Goal: Transaction & Acquisition: Book appointment/travel/reservation

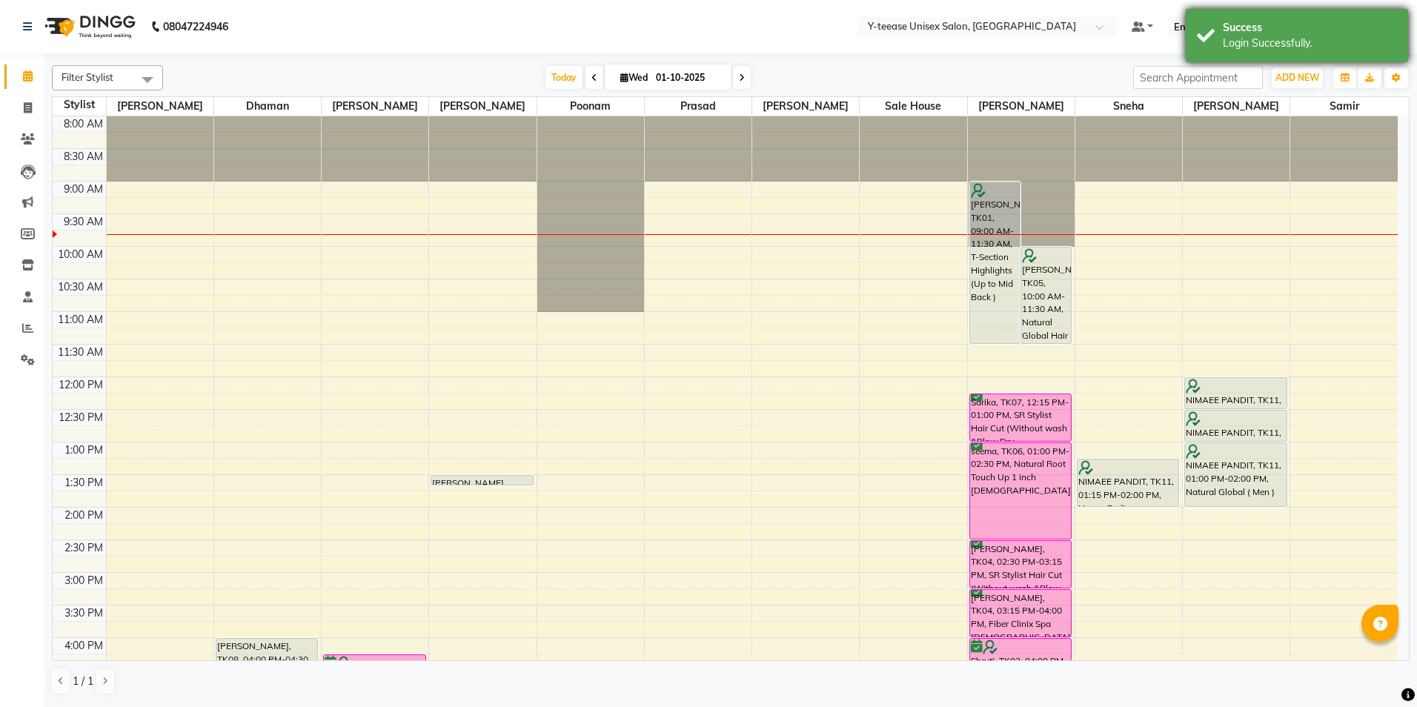
click at [1282, 24] on div "Success" at bounding box center [1310, 28] width 174 height 16
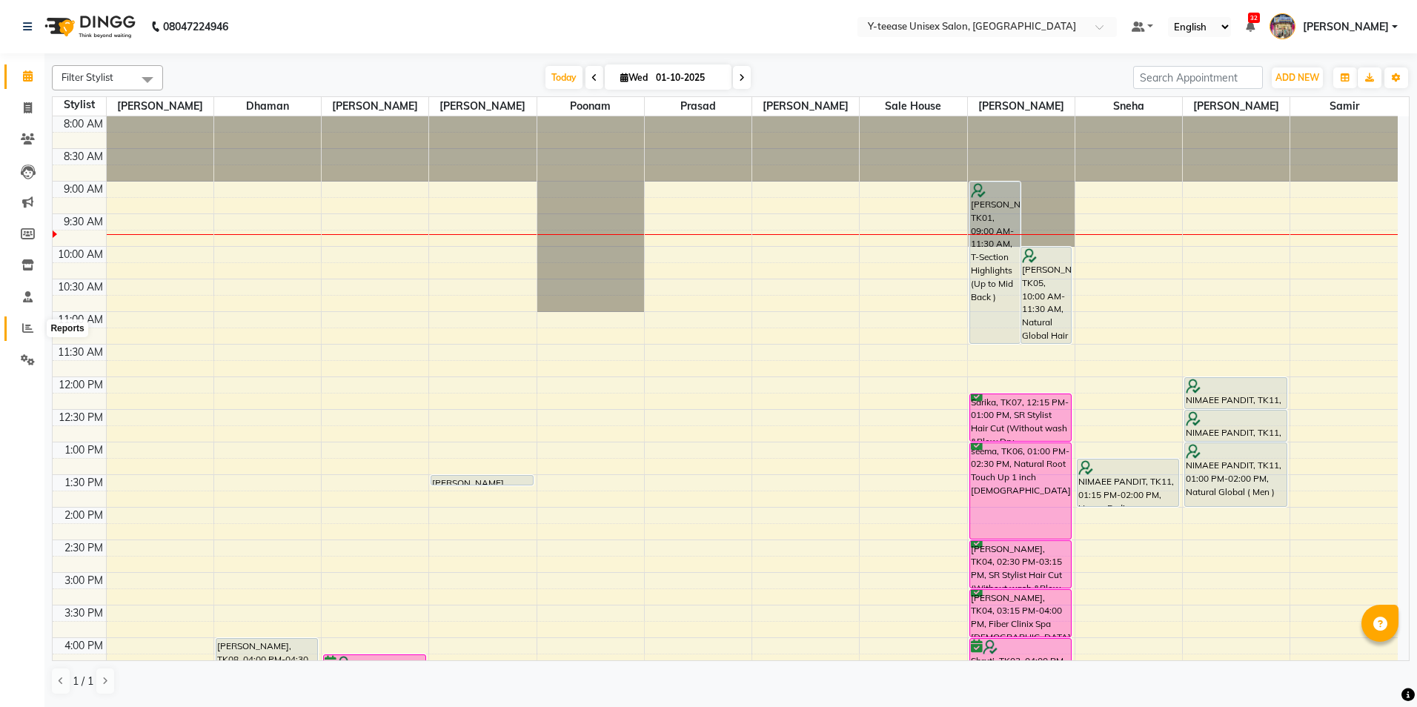
click at [20, 328] on span at bounding box center [28, 328] width 26 height 17
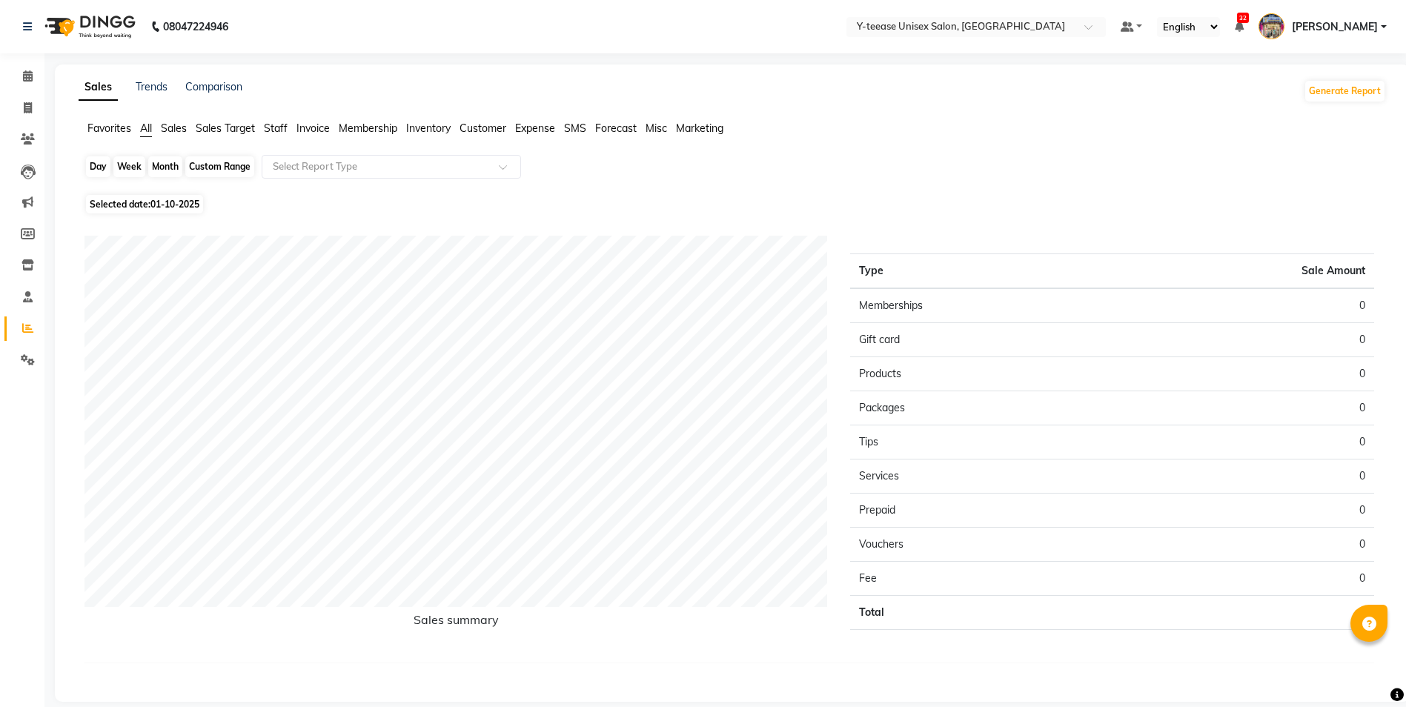
click at [94, 157] on div "Day" at bounding box center [98, 166] width 24 height 21
select select "10"
select select "2025"
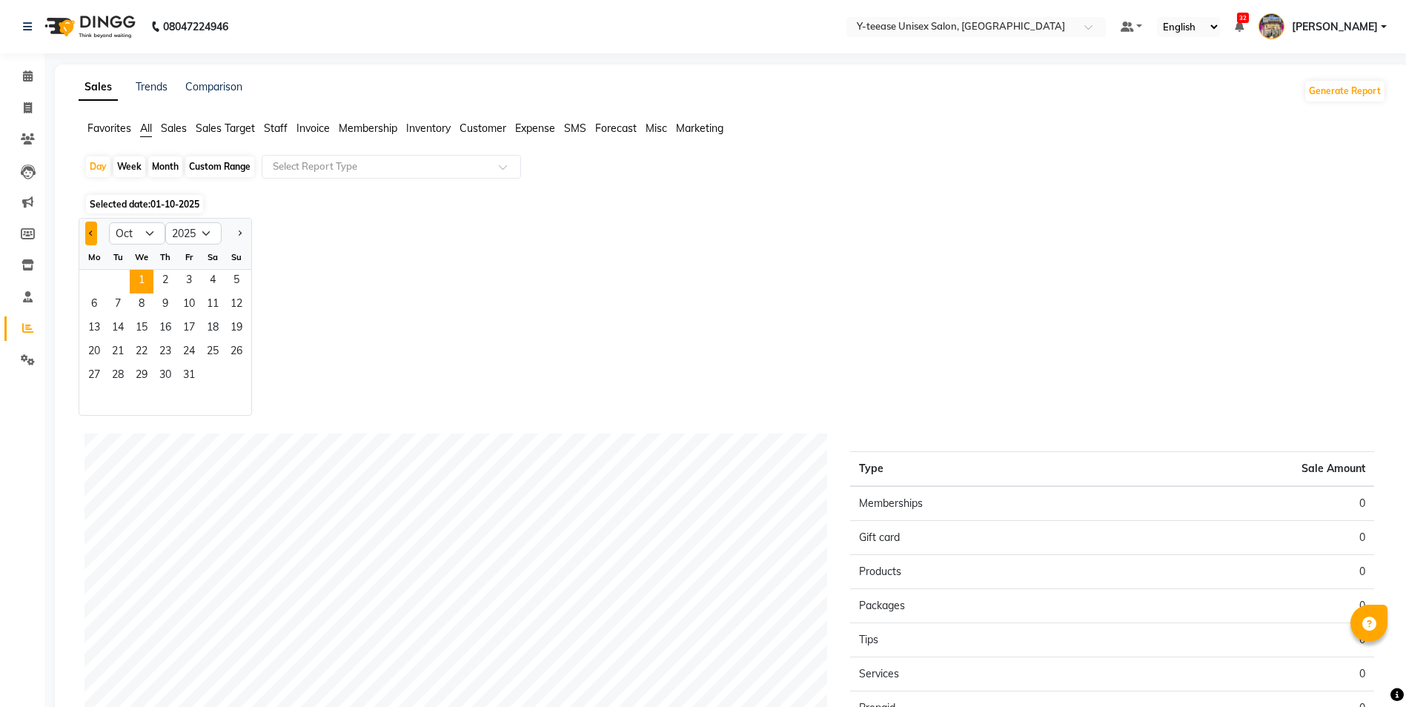
click at [95, 230] on button "Previous month" at bounding box center [91, 234] width 12 height 24
select select "9"
click at [110, 380] on span "30" at bounding box center [118, 377] width 24 height 24
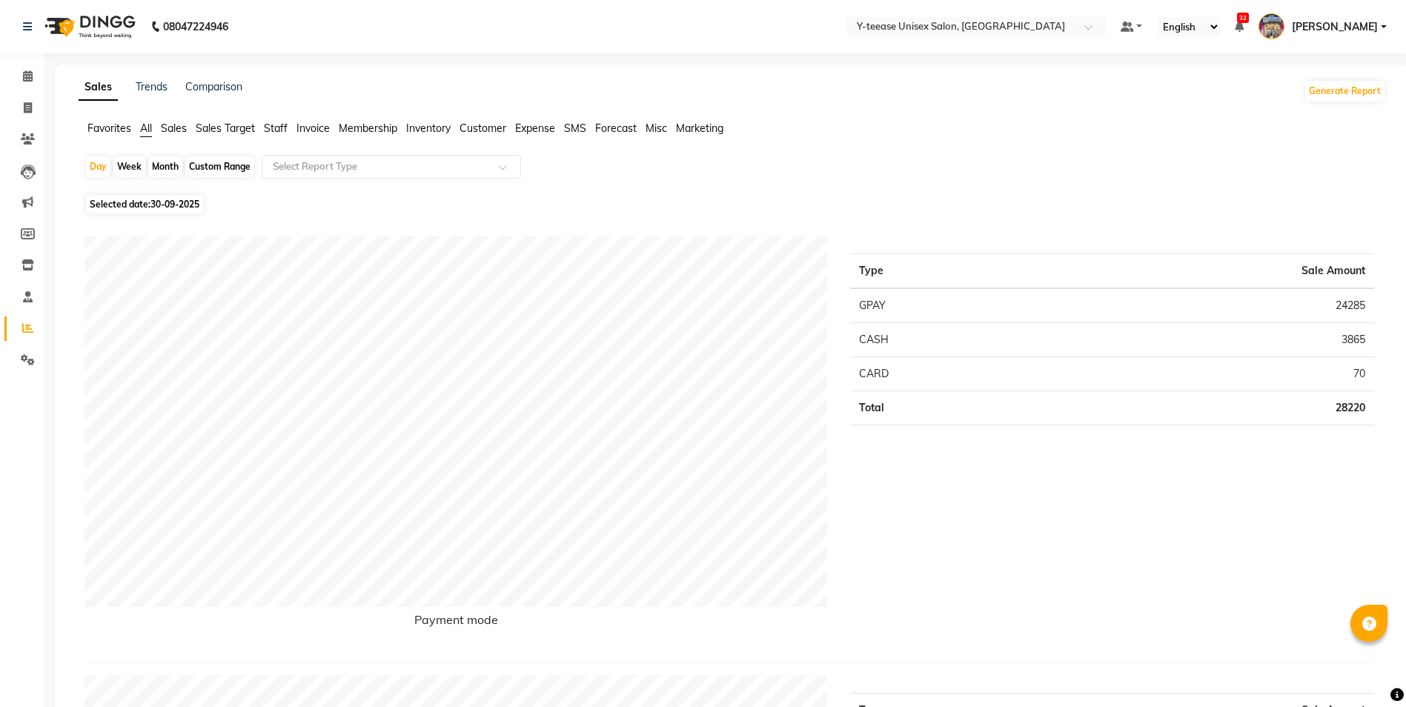
click at [279, 182] on div "Day Week Month Custom Range Select Report Type" at bounding box center [733, 173] width 1296 height 36
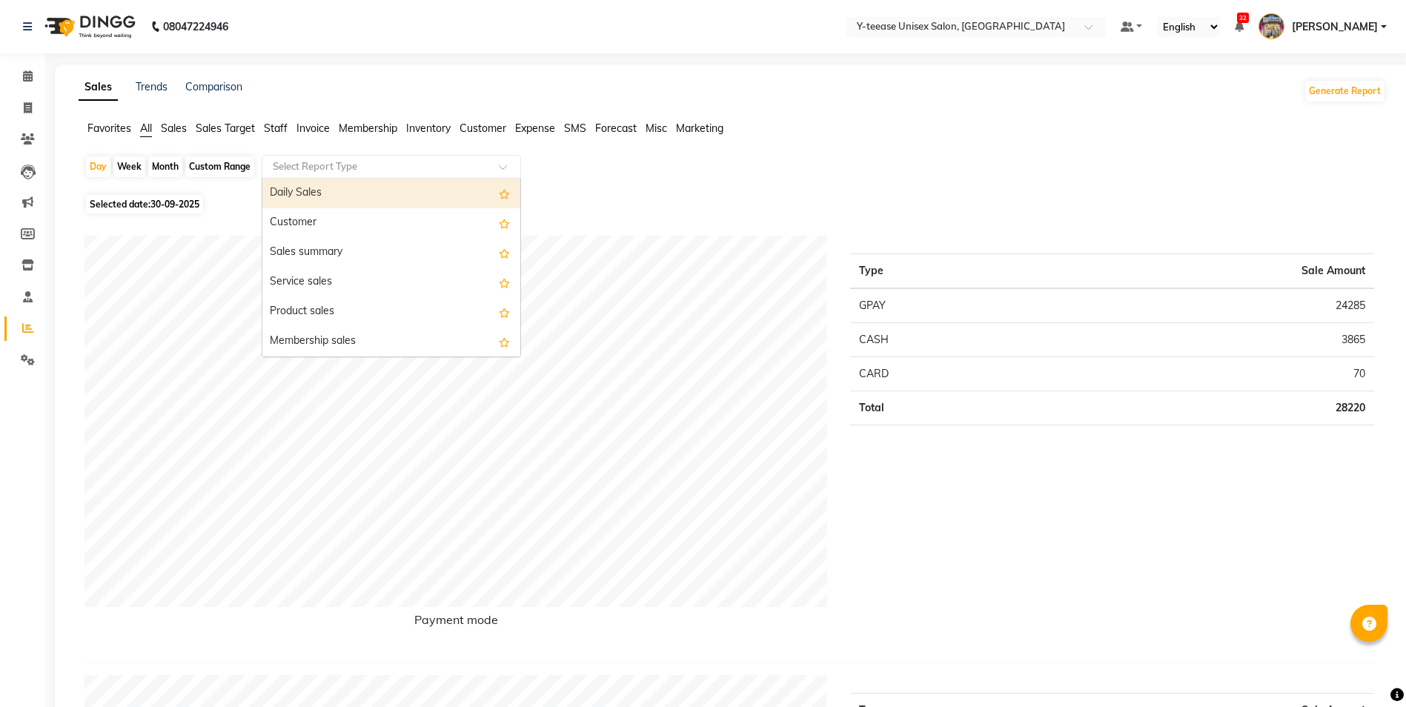
click at [305, 162] on input "text" at bounding box center [376, 166] width 213 height 15
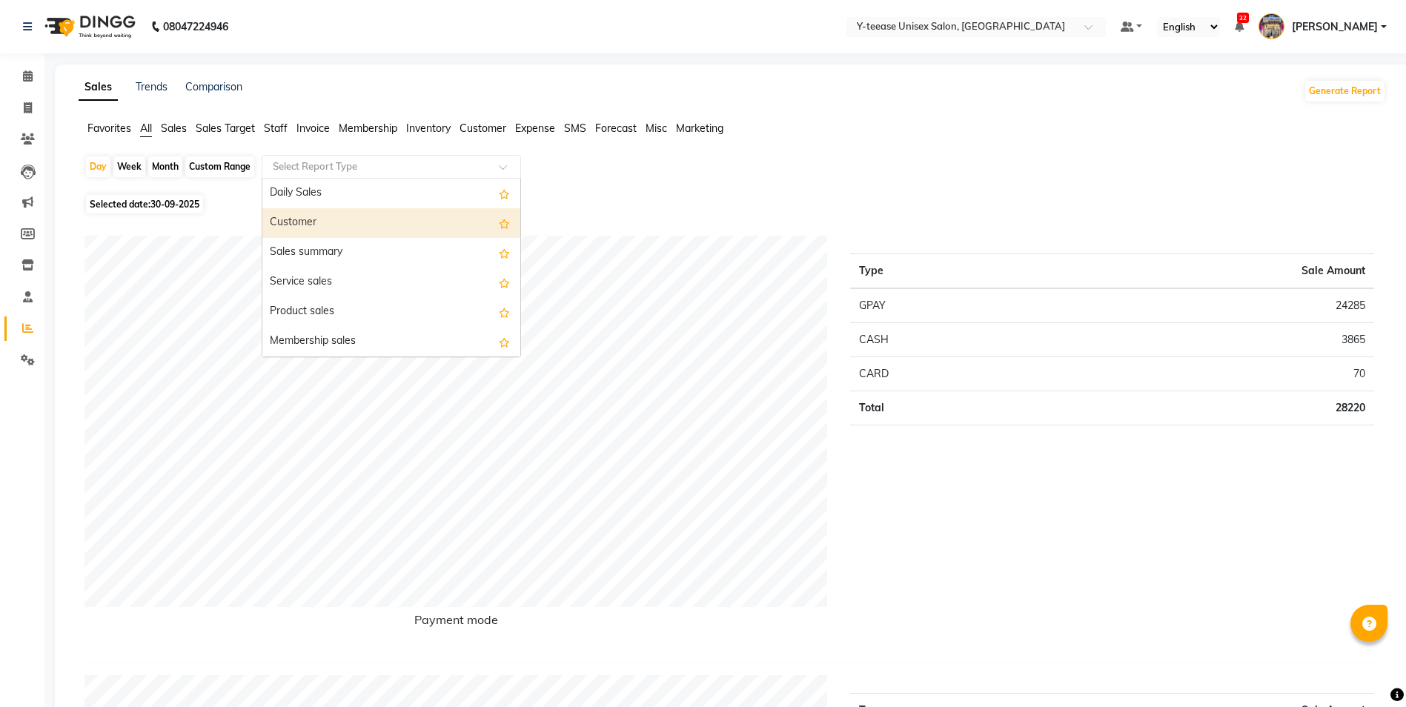
click at [307, 222] on div "Customer" at bounding box center [391, 223] width 258 height 30
select select "csv"
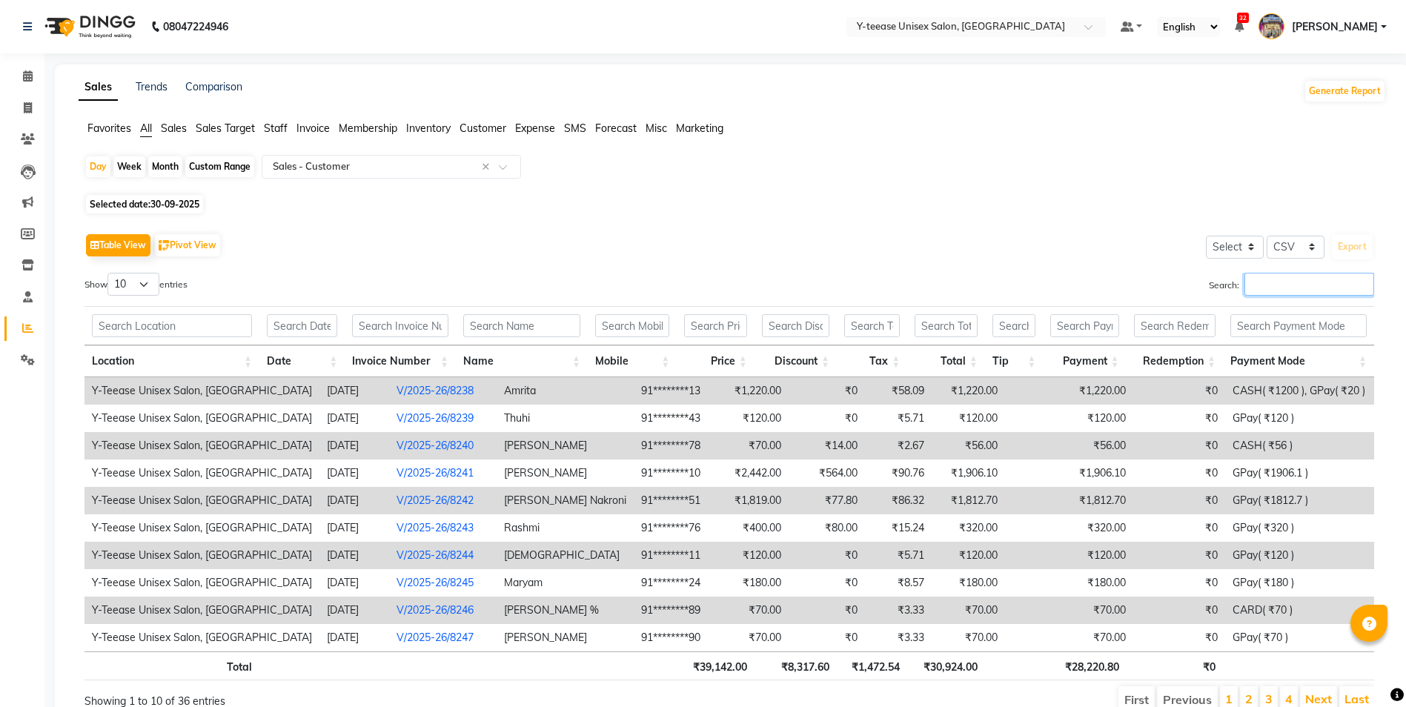
click at [1291, 291] on input "Search:" at bounding box center [1310, 284] width 130 height 23
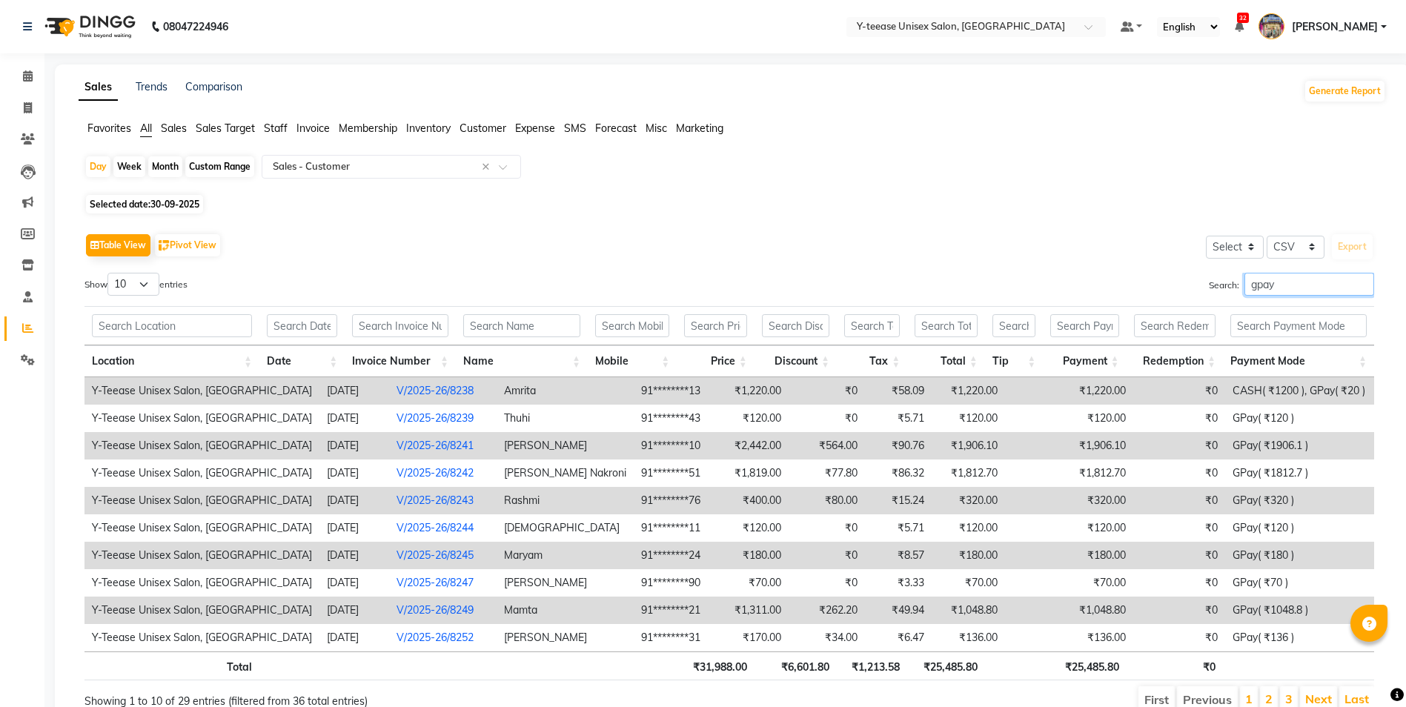
scroll to position [67, 0]
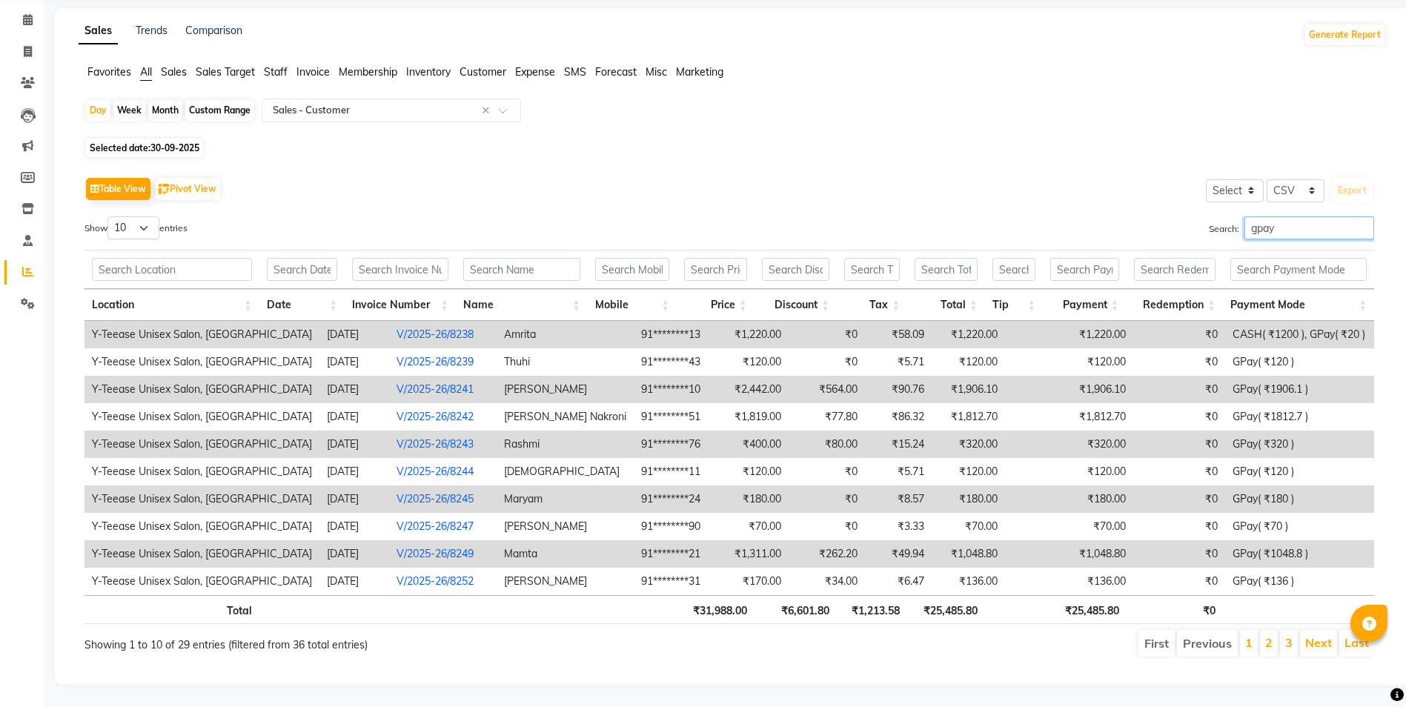
type input "gpay"
click at [136, 219] on select "10 25 50 100" at bounding box center [133, 227] width 52 height 23
select select "100"
click at [110, 216] on select "10 25 50 100" at bounding box center [133, 227] width 52 height 23
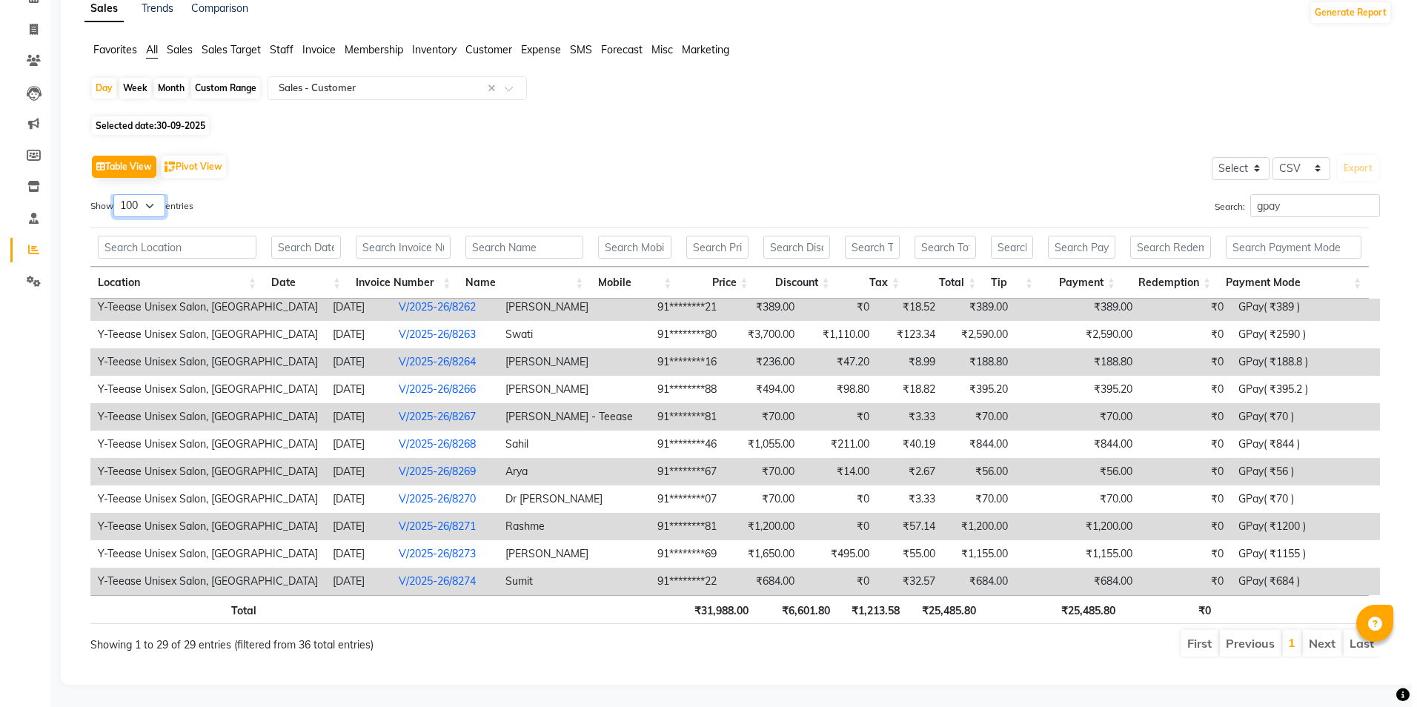
scroll to position [0, 0]
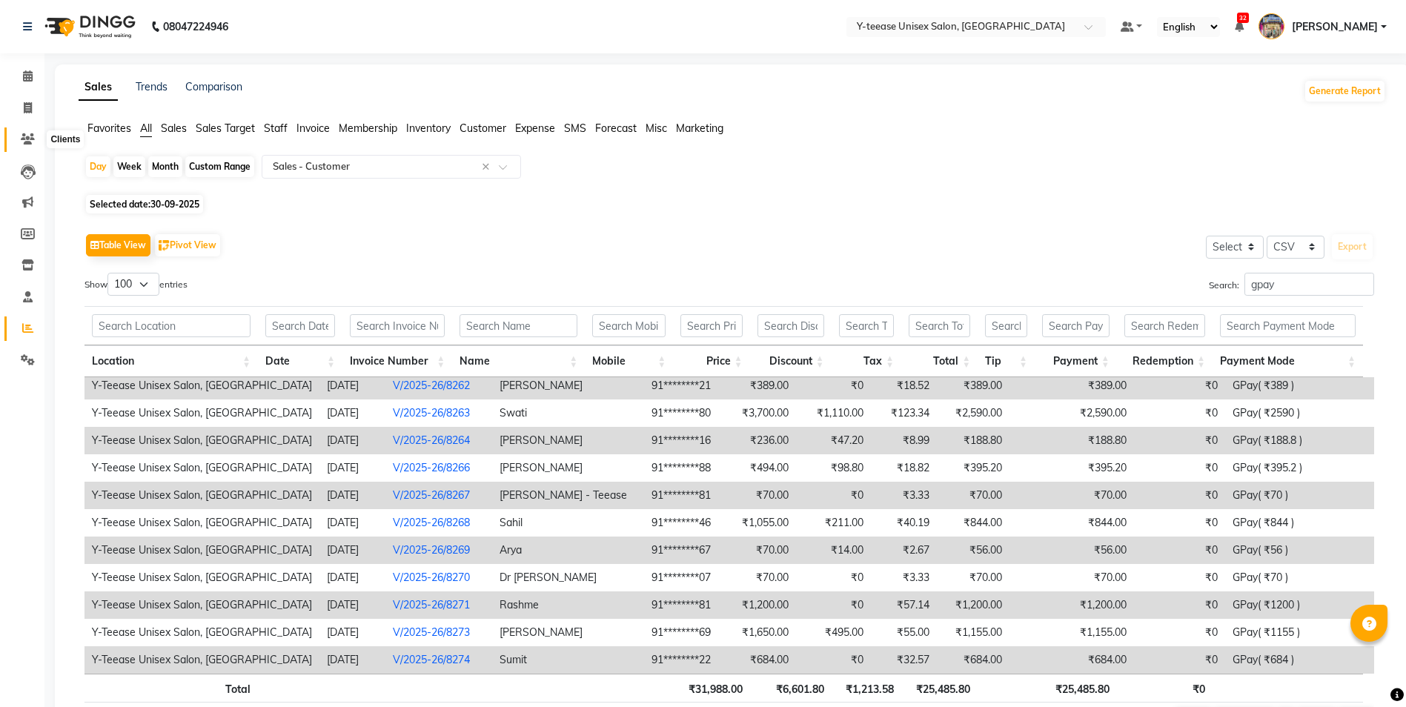
click at [32, 139] on icon at bounding box center [28, 138] width 14 height 11
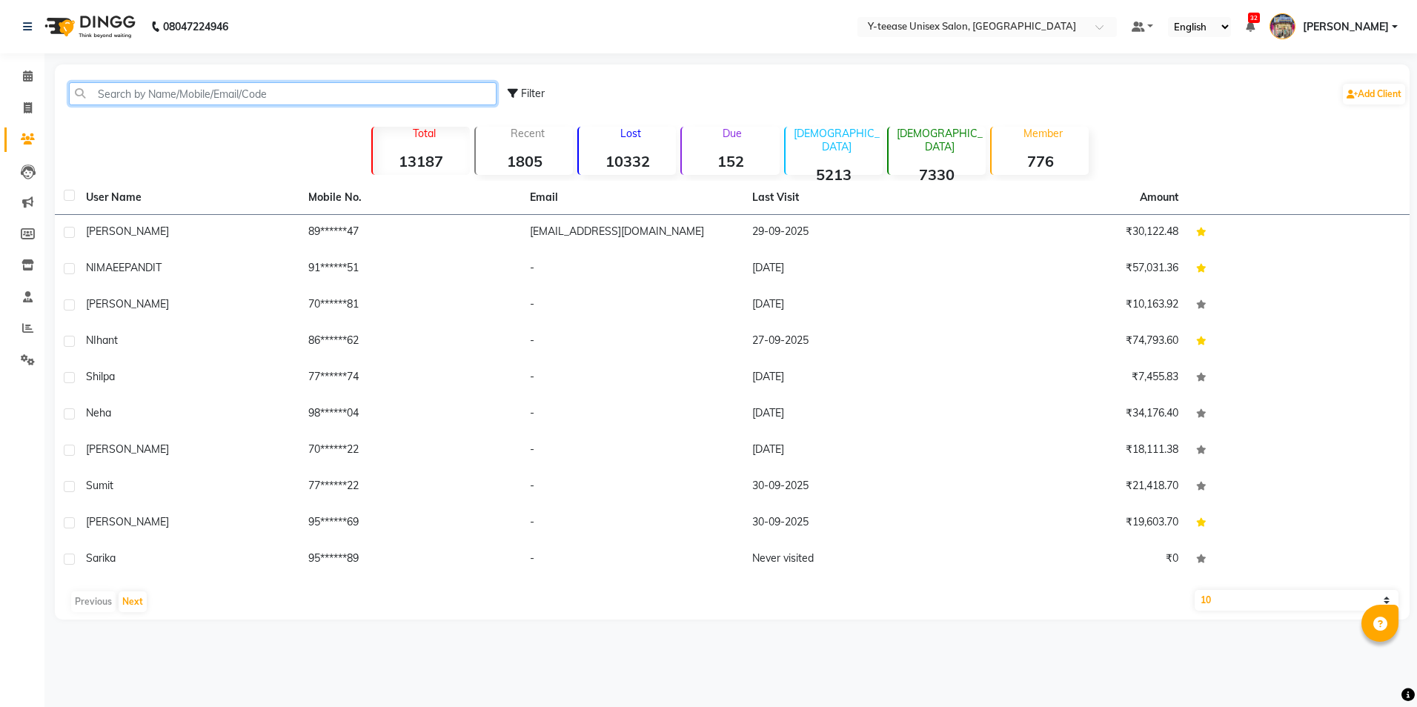
click at [218, 86] on input "text" at bounding box center [283, 93] width 428 height 23
click at [35, 76] on span at bounding box center [28, 76] width 26 height 17
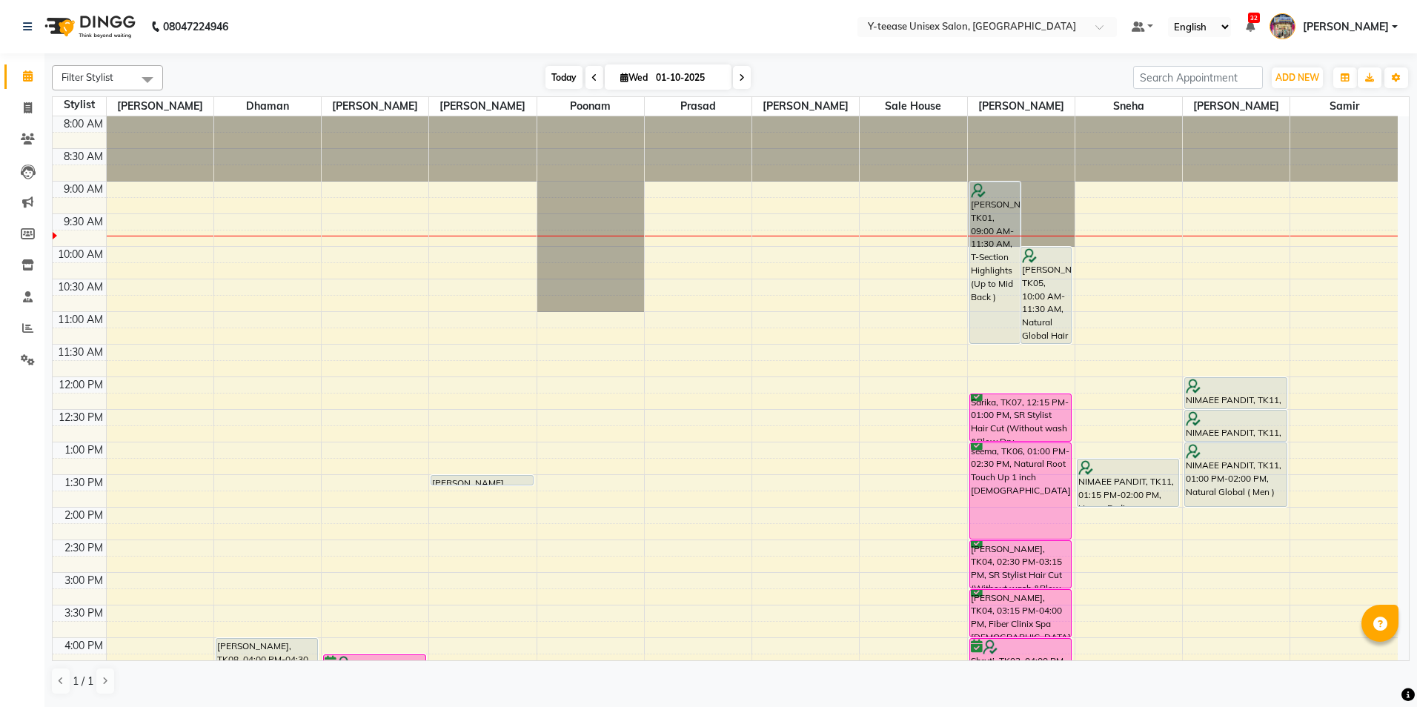
click at [559, 77] on span "Today" at bounding box center [564, 77] width 37 height 23
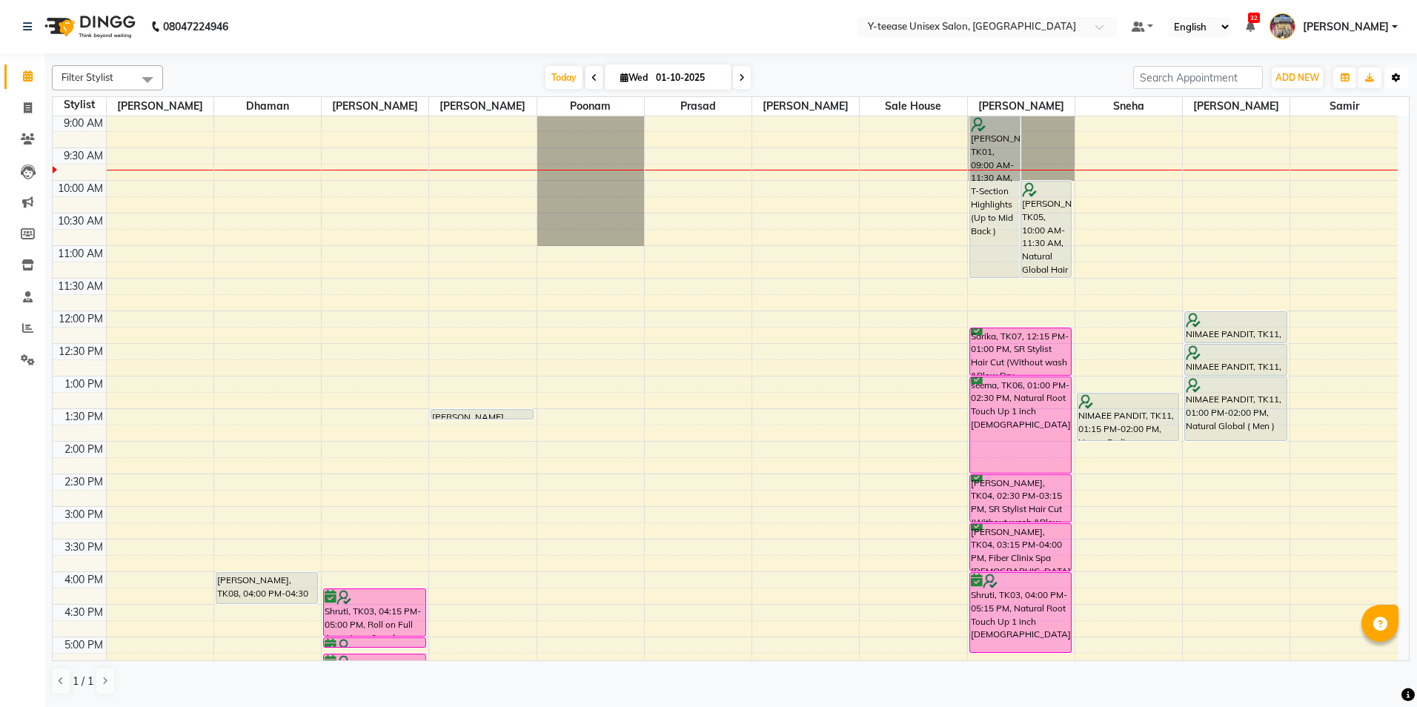
click at [1402, 67] on button "Toggle Dropdown" at bounding box center [1397, 77] width 24 height 21
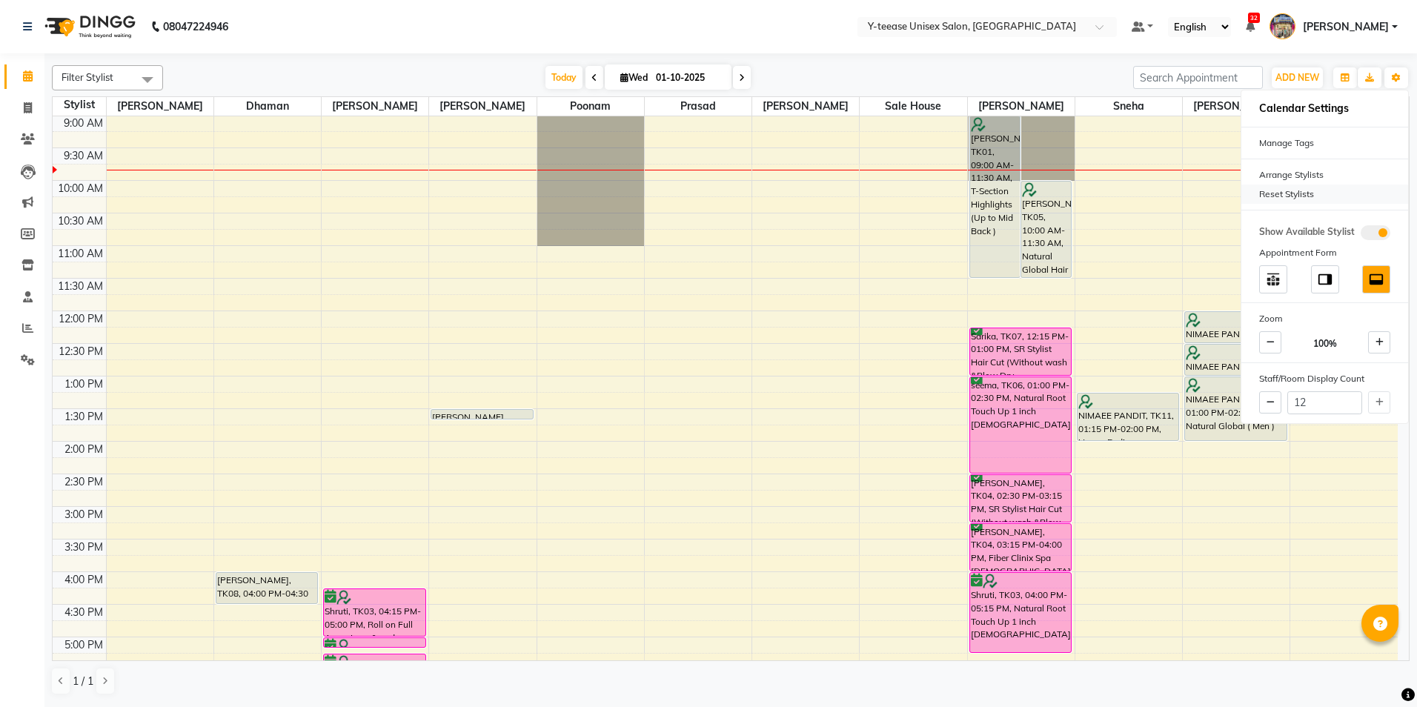
click at [1330, 202] on div "Reset Stylists" at bounding box center [1325, 194] width 167 height 19
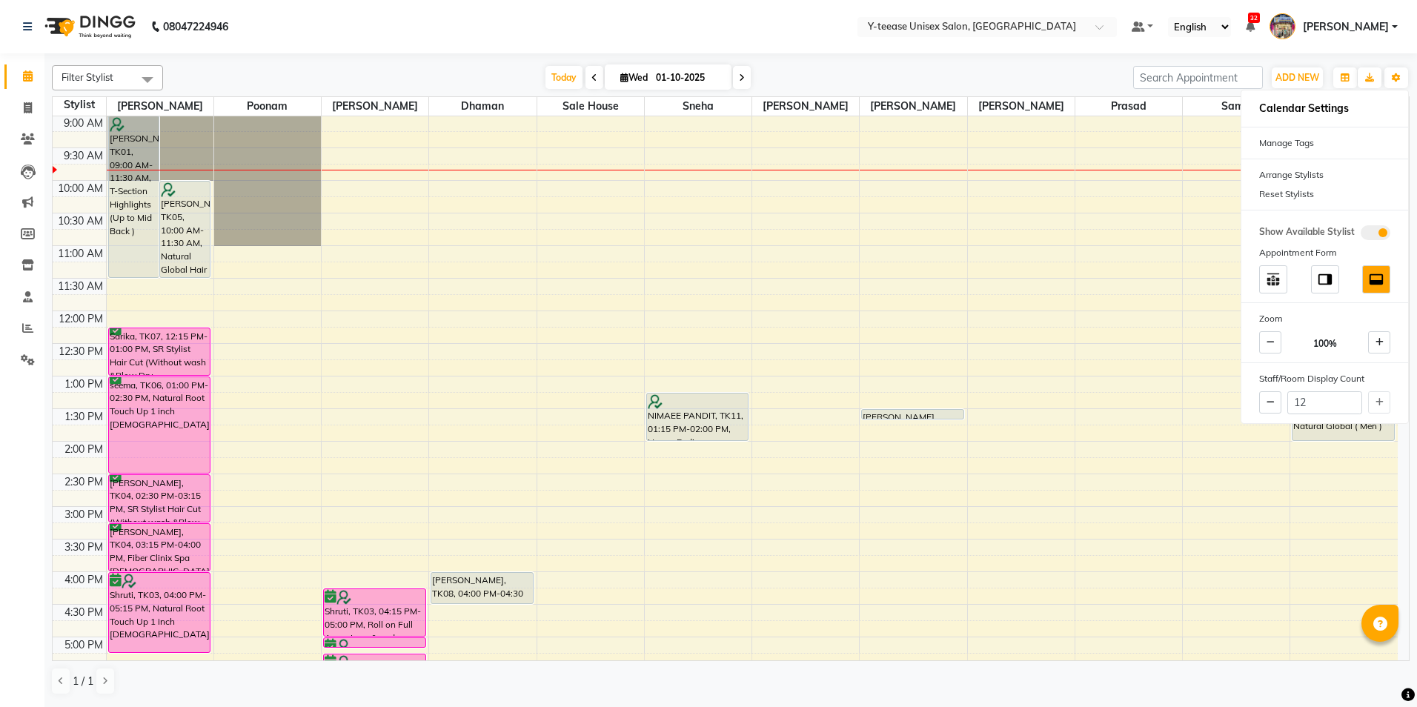
click at [678, 24] on nav "08047224946 Select Location × Y-teease Unisex Salon, Amanora Default Panel My P…" at bounding box center [708, 26] width 1417 height 53
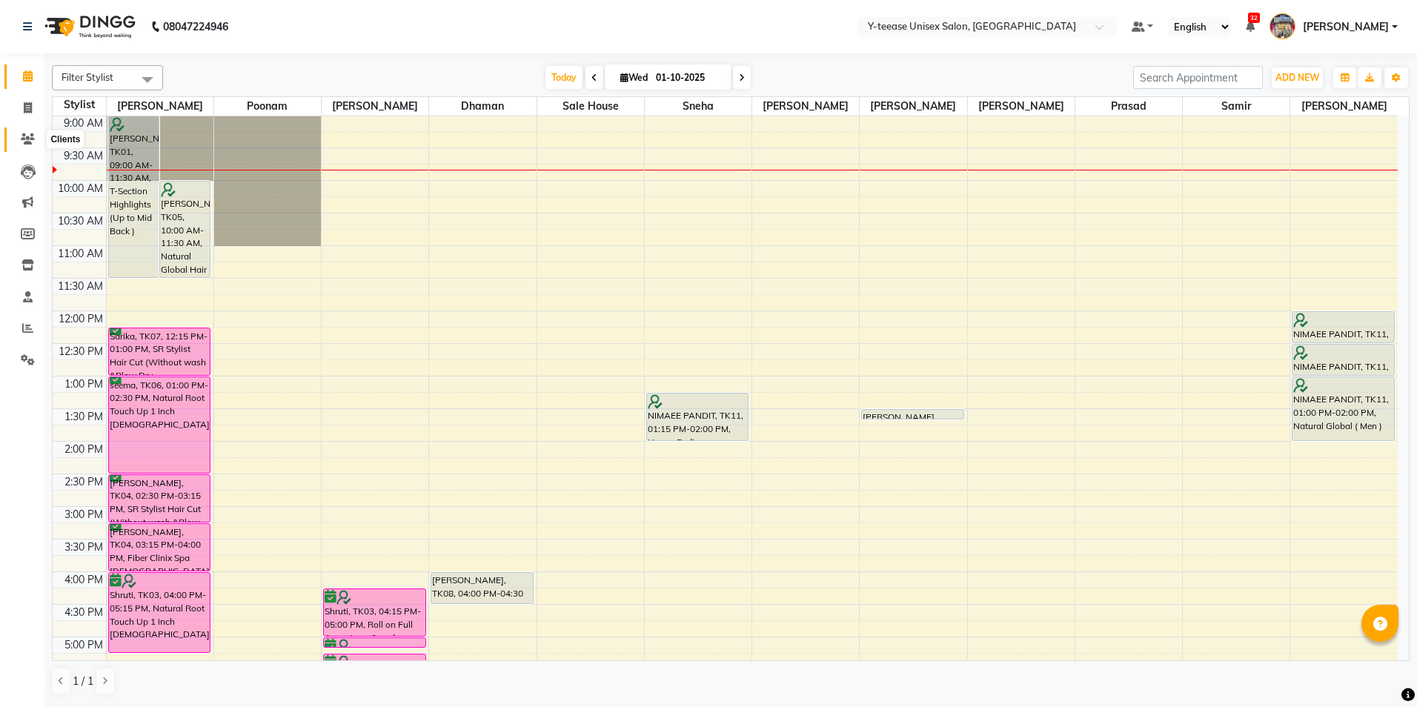
click at [17, 139] on span at bounding box center [28, 139] width 26 height 17
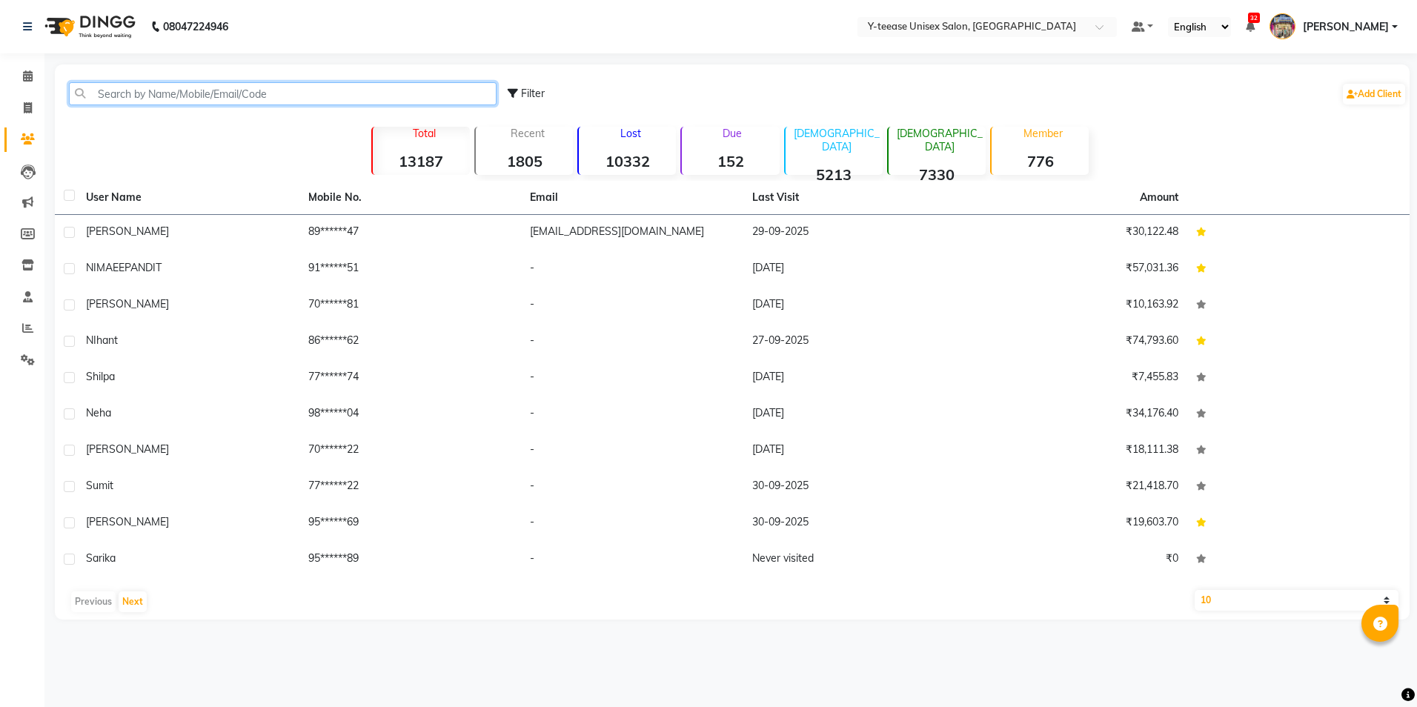
click at [196, 91] on input "text" at bounding box center [283, 93] width 428 height 23
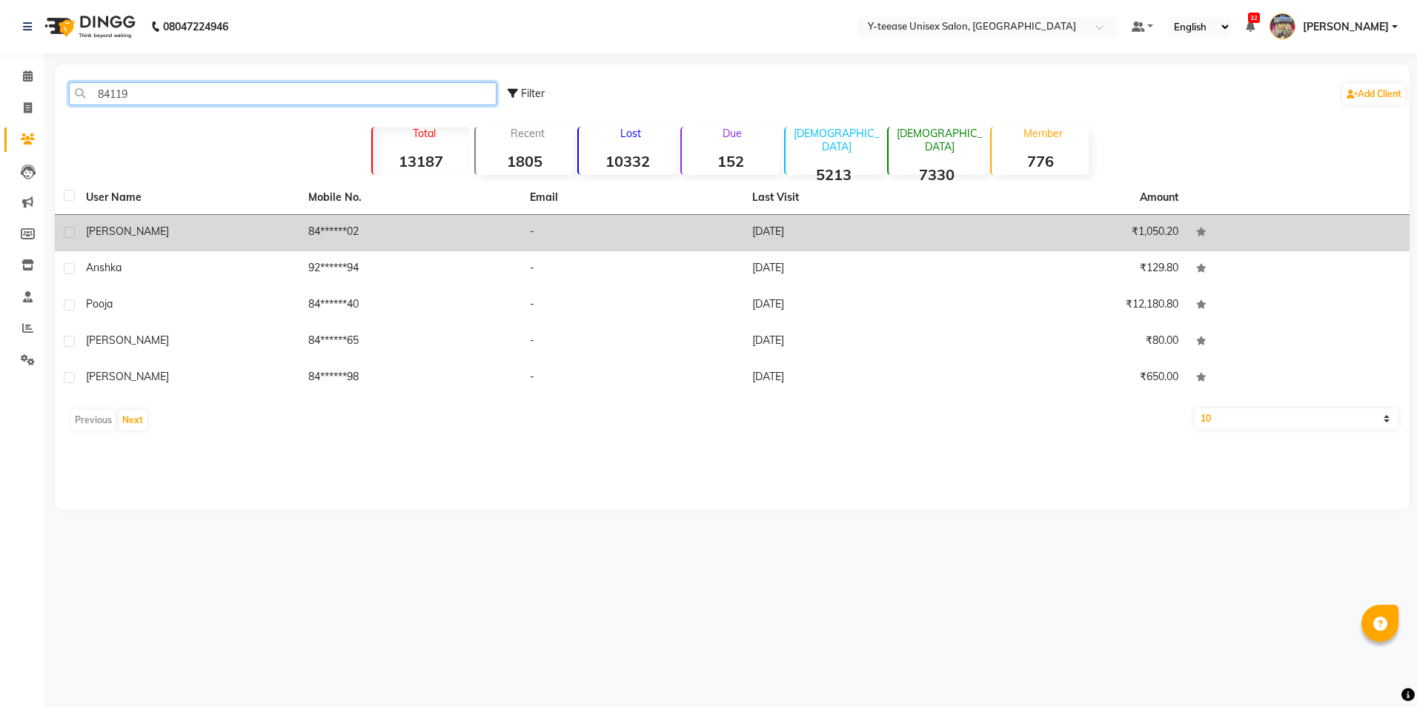
type input "84119"
click at [235, 230] on div "Ravi" at bounding box center [188, 232] width 205 height 16
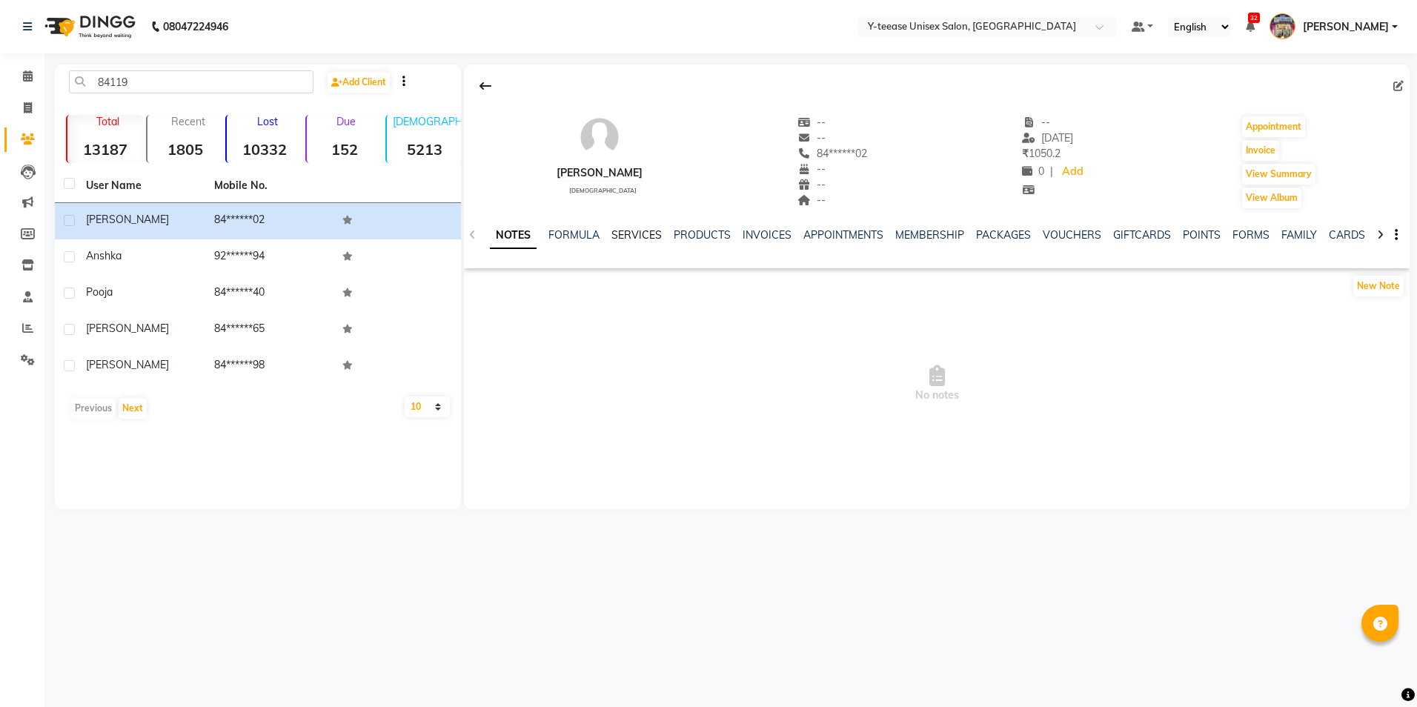
click at [627, 232] on link "SERVICES" at bounding box center [637, 234] width 50 height 13
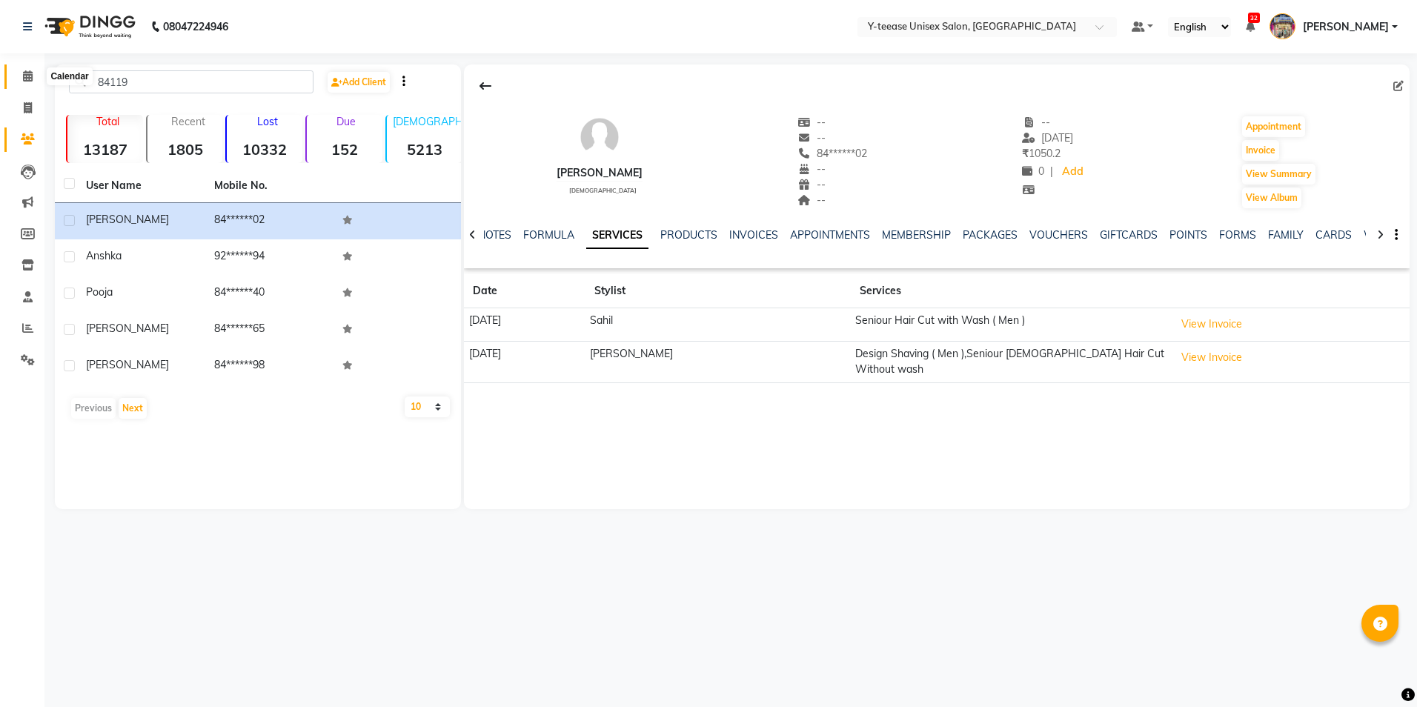
click at [16, 74] on span at bounding box center [28, 76] width 26 height 17
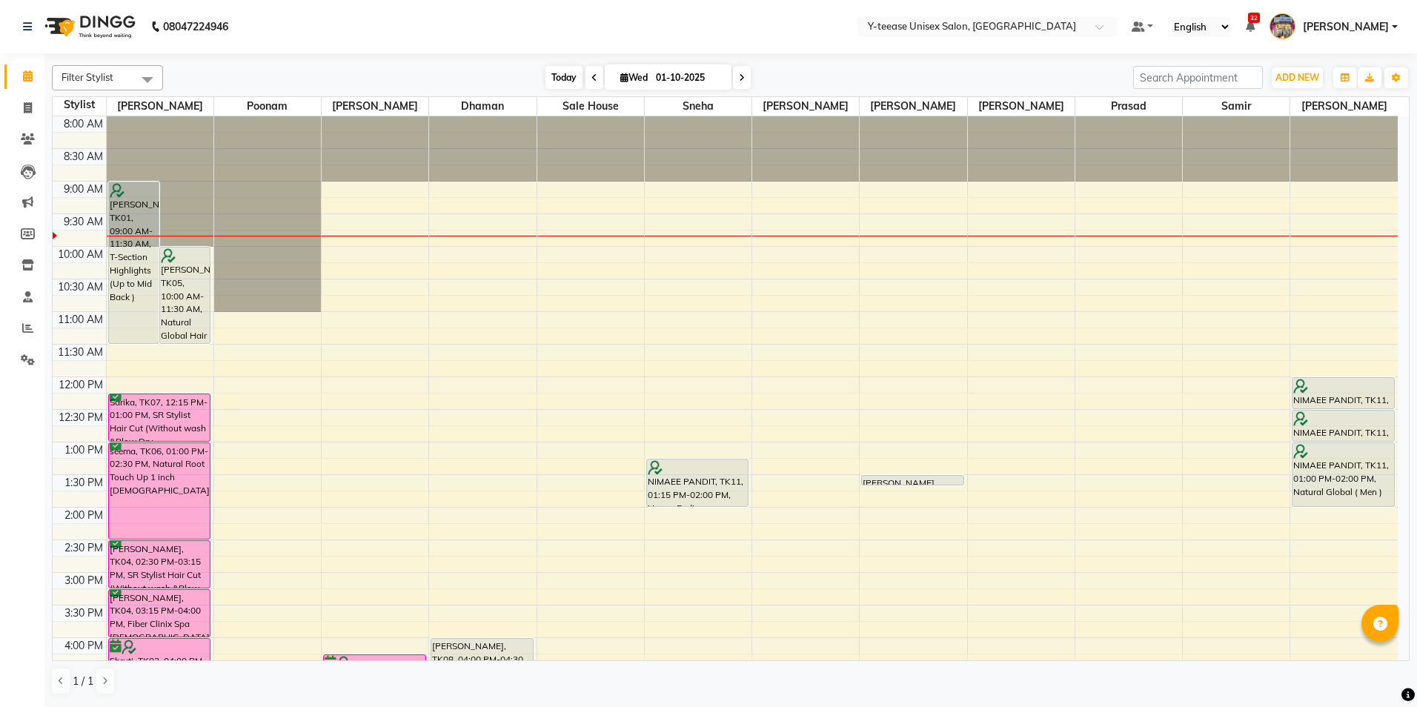
click at [549, 74] on span "Today" at bounding box center [564, 77] width 37 height 23
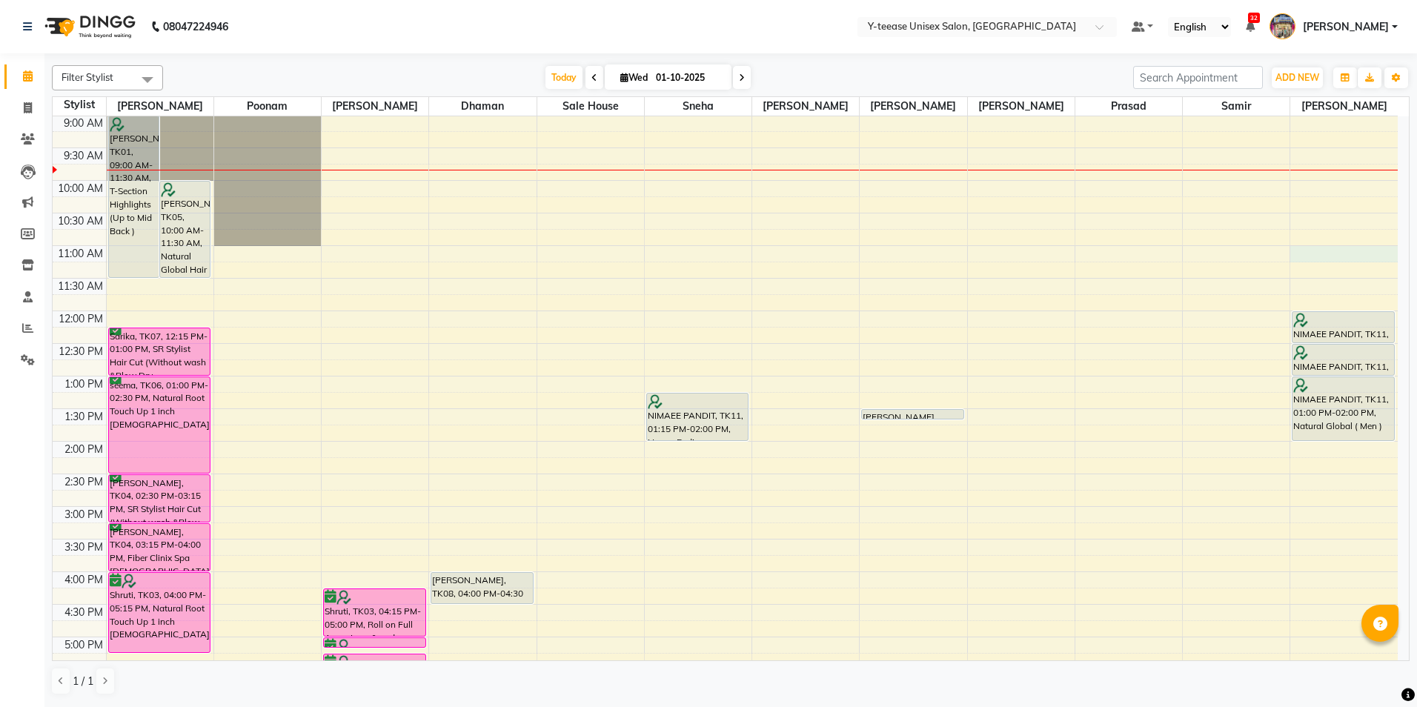
click at [1320, 256] on div "8:00 AM 8:30 AM 9:00 AM 9:30 AM 10:00 AM 10:30 AM 11:00 AM 11:30 AM 12:00 PM 12…" at bounding box center [725, 539] width 1345 height 978
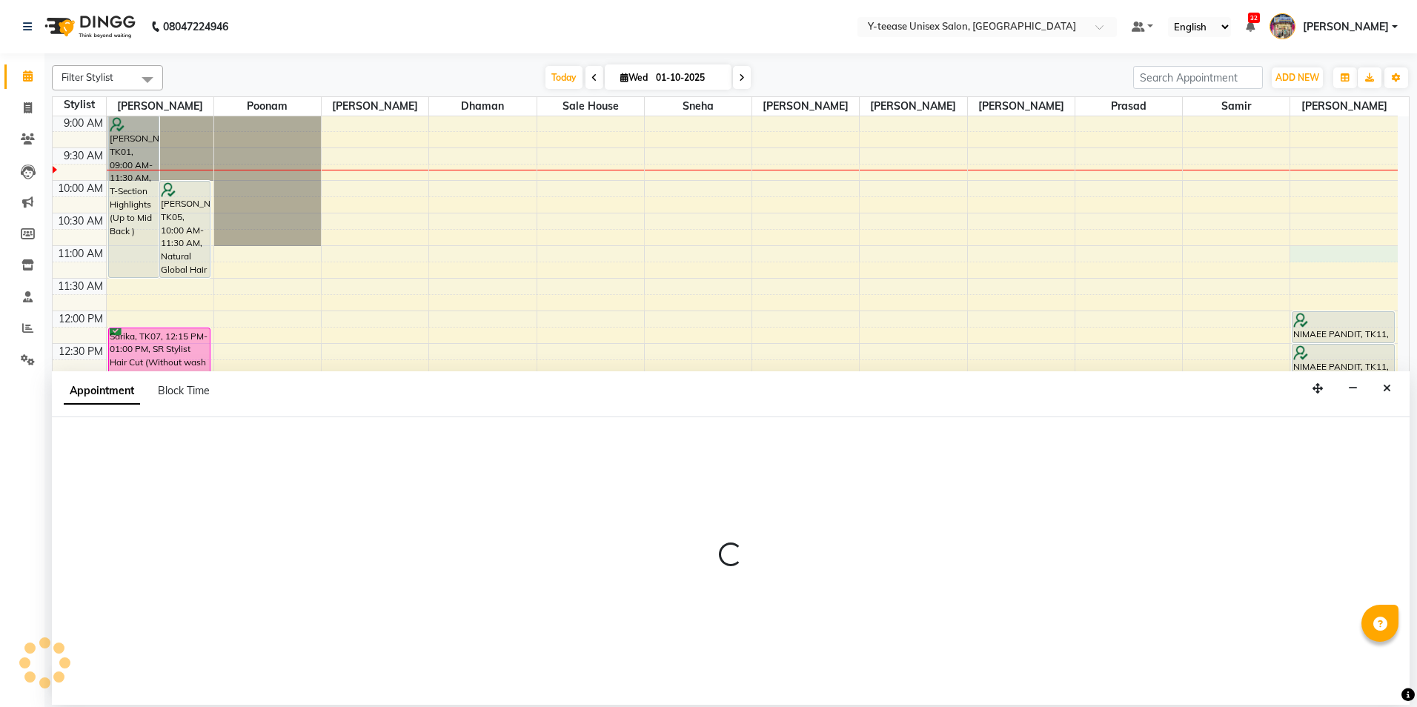
select select "92975"
select select "660"
select select "tentative"
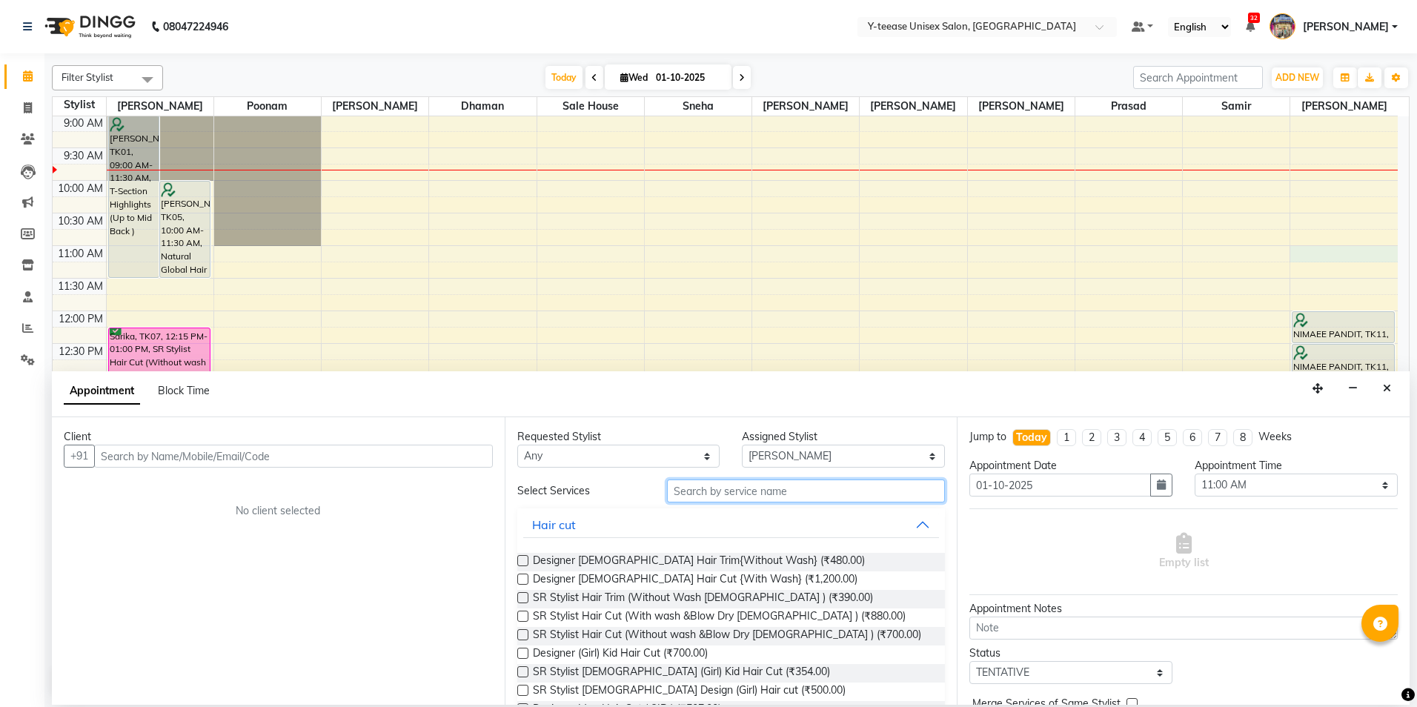
click at [757, 486] on input "text" at bounding box center [806, 491] width 278 height 23
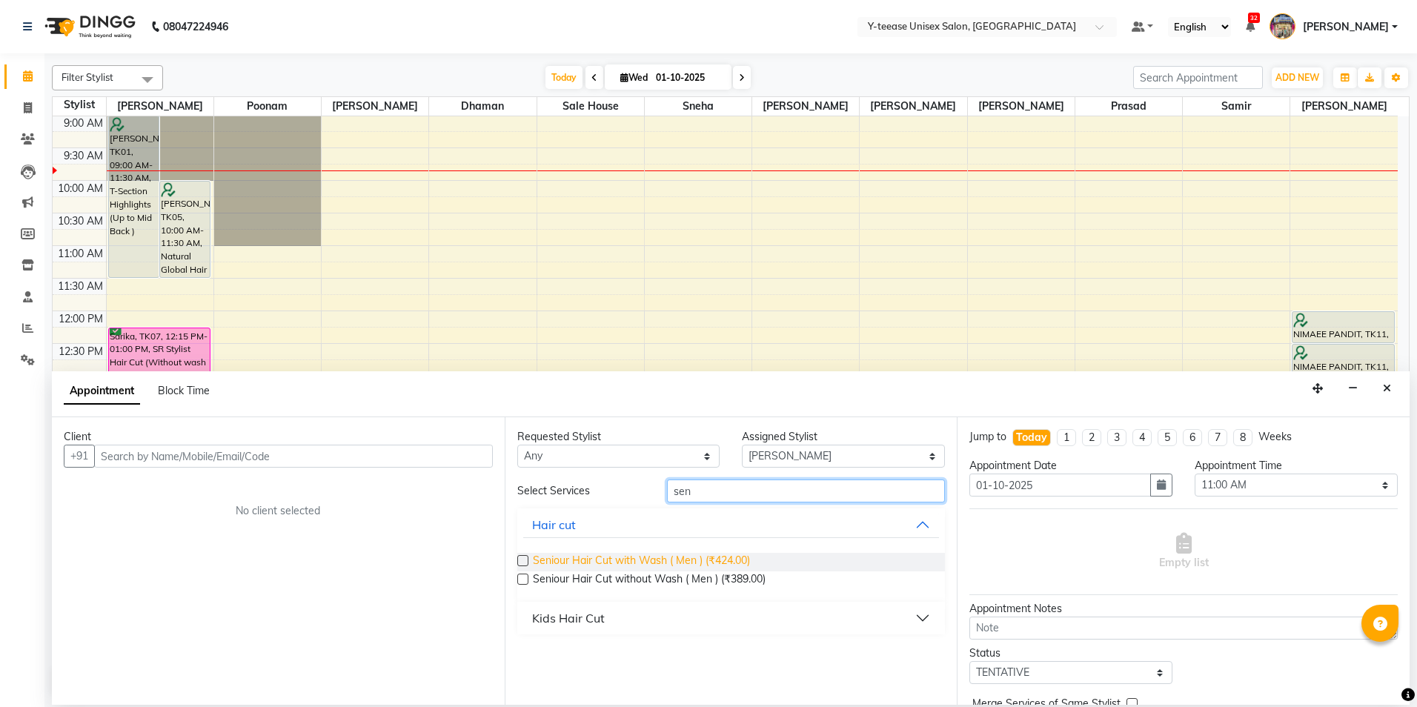
type input "sen"
click at [730, 569] on span "Seniour Hair Cut with Wash ( Men ) (₹424.00)" at bounding box center [641, 562] width 217 height 19
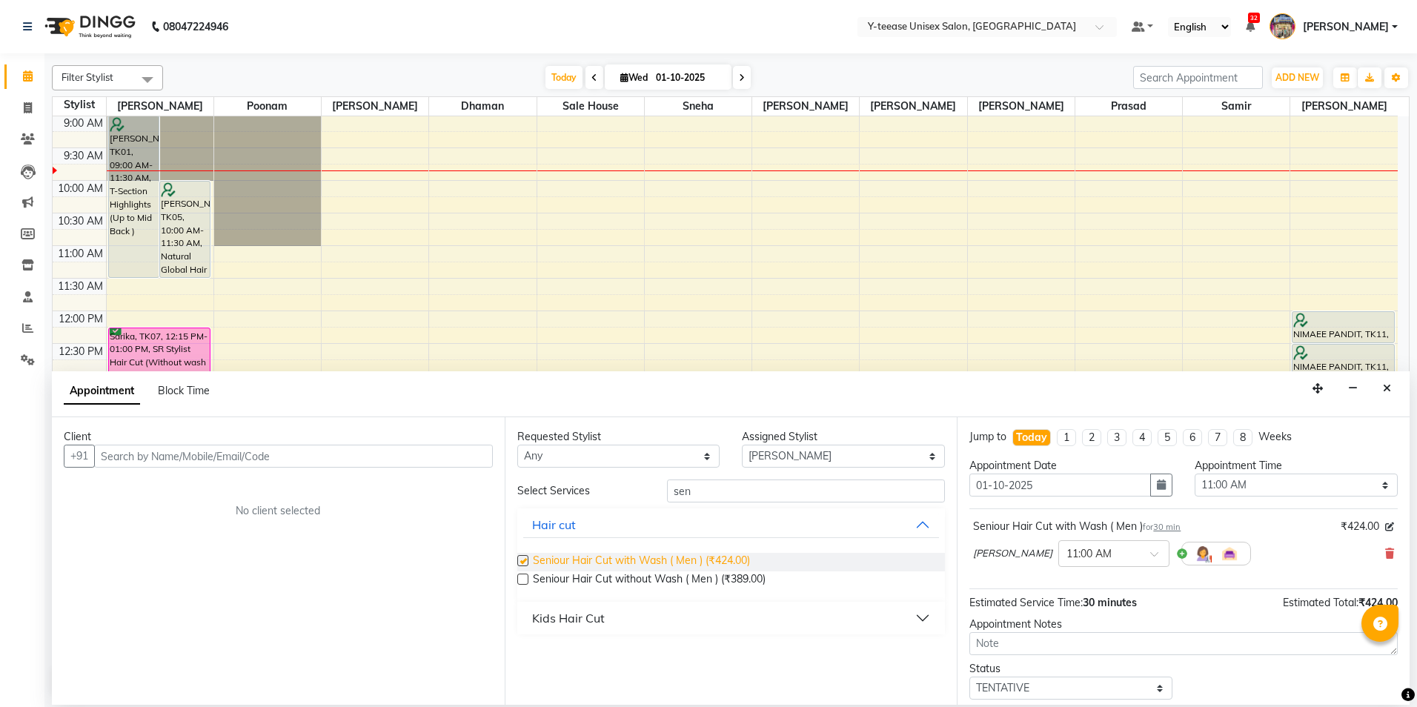
checkbox input "false"
click at [1386, 555] on icon at bounding box center [1390, 554] width 9 height 10
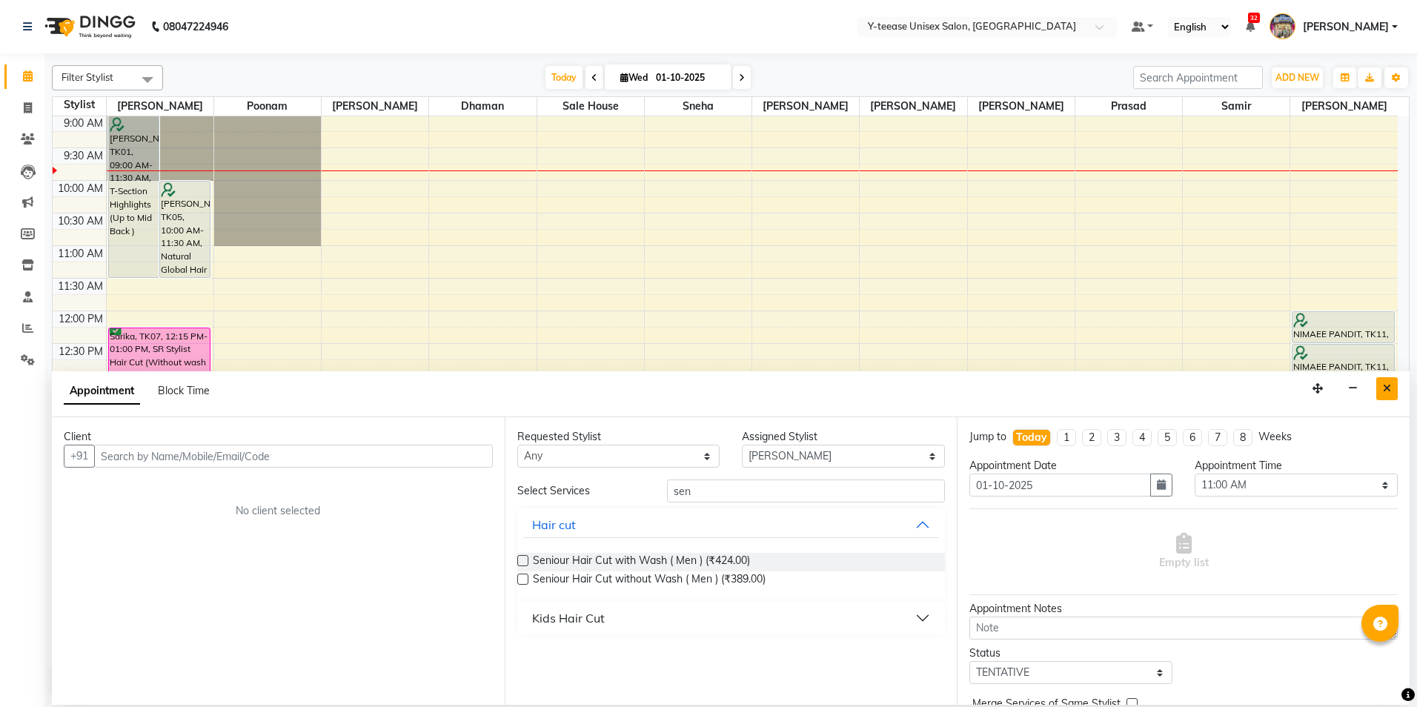
click at [1380, 392] on button "Close" at bounding box center [1387, 388] width 21 height 23
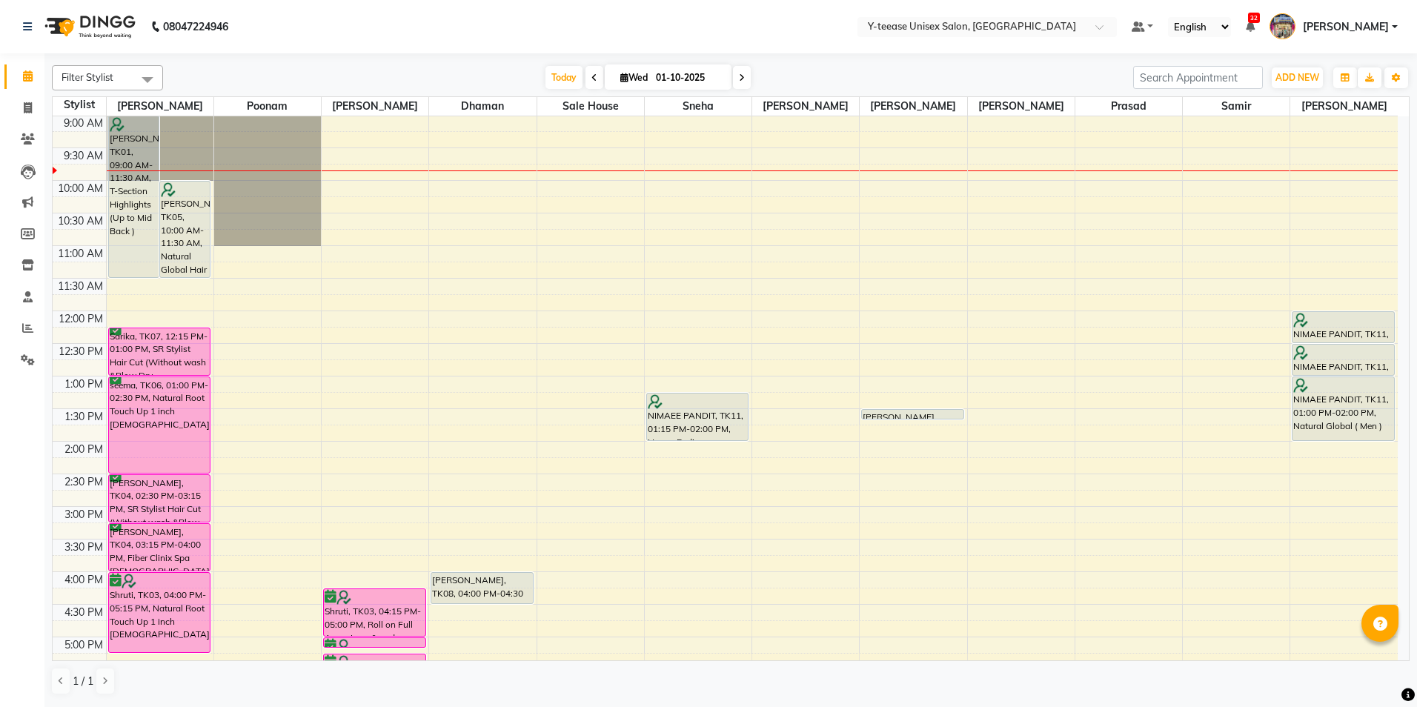
click at [1314, 512] on div "8:00 AM 8:30 AM 9:00 AM 9:30 AM 10:00 AM 10:30 AM 11:00 AM 11:30 AM 12:00 PM 12…" at bounding box center [725, 539] width 1345 height 978
select select "92975"
select select "tentative"
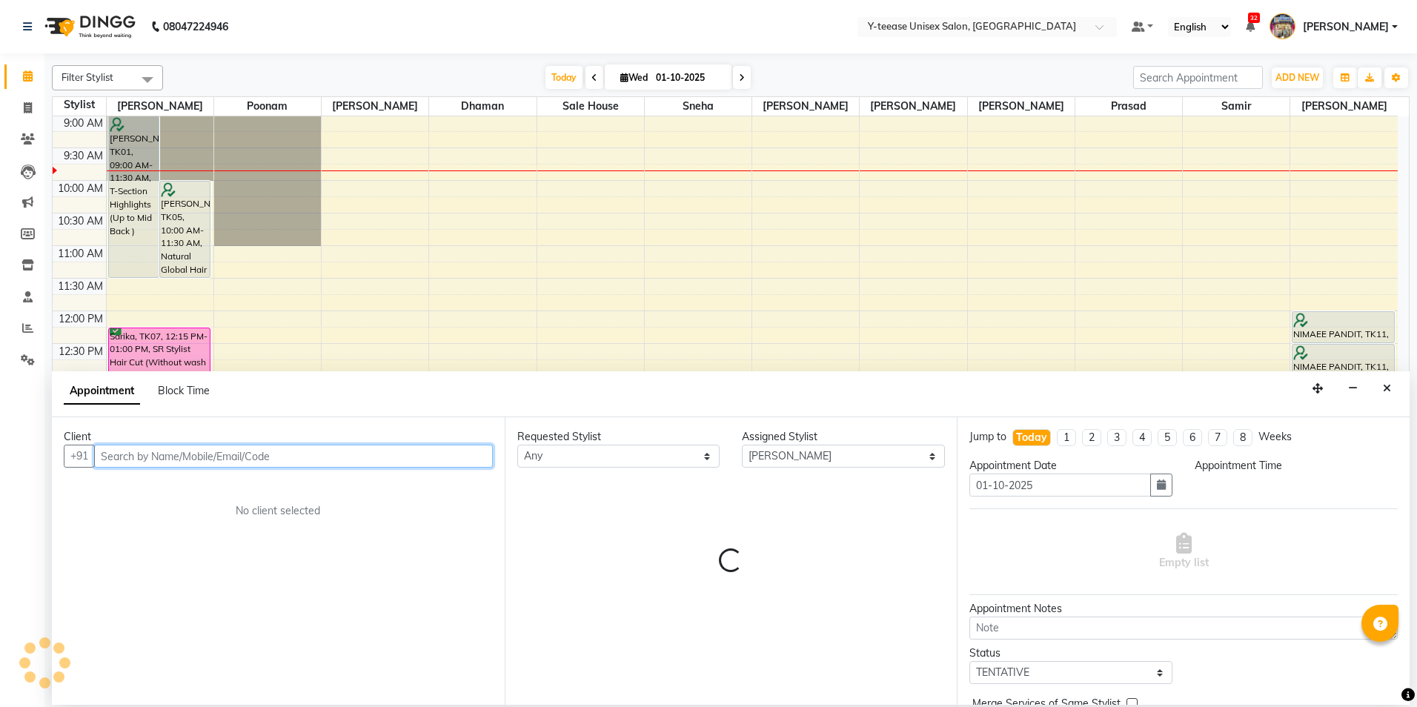
select select "900"
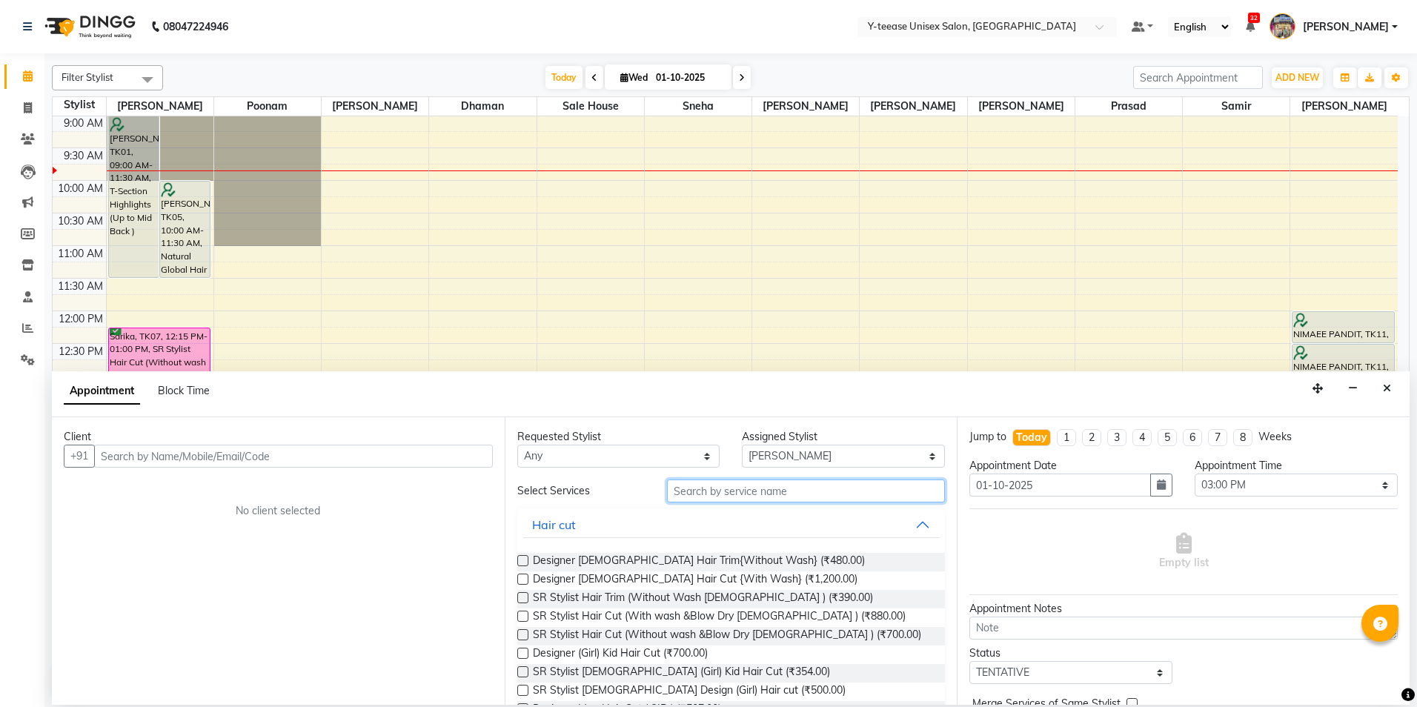
click at [696, 497] on input "text" at bounding box center [806, 491] width 278 height 23
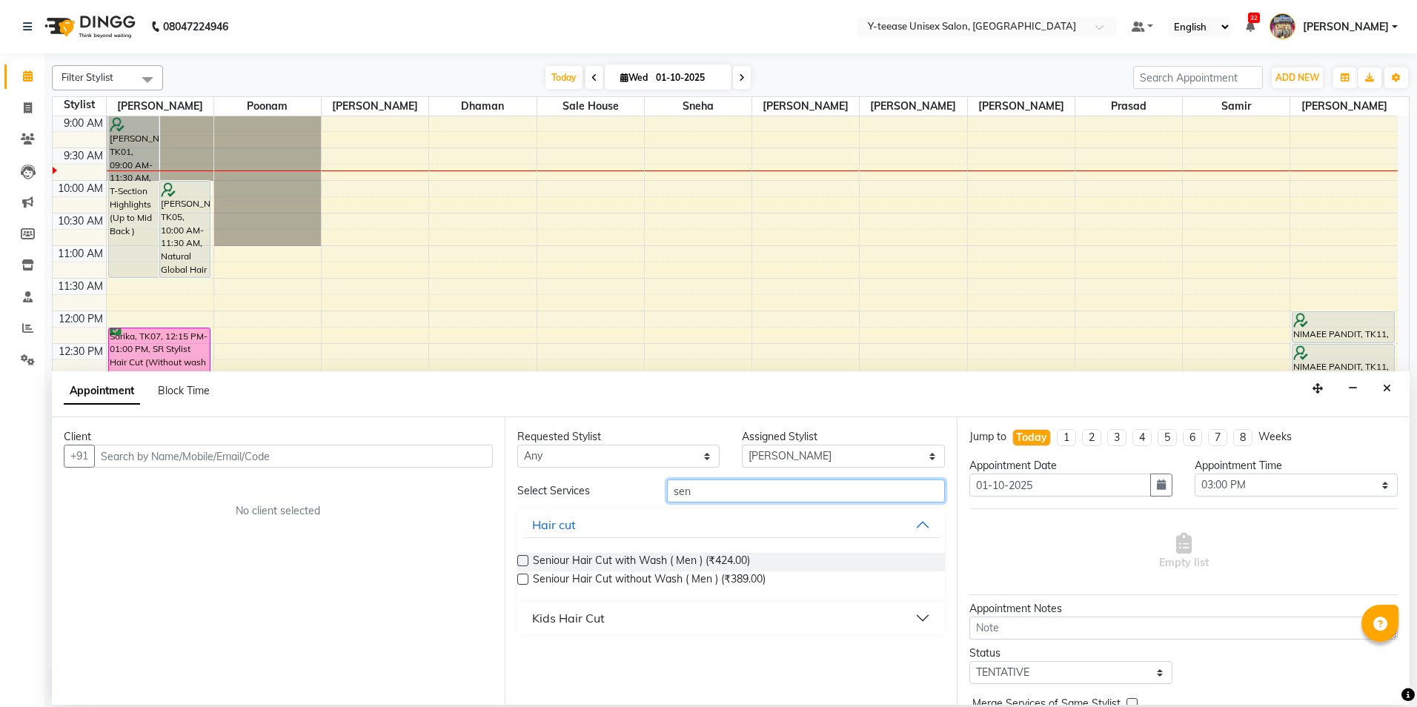
type input "sen"
click at [1248, 487] on select "Select 09:00 AM 09:15 AM 09:30 AM 09:45 AM 10:00 AM 10:15 AM 10:30 AM 10:45 AM …" at bounding box center [1296, 485] width 203 height 23
click at [1195, 474] on select "Select 09:00 AM 09:15 AM 09:30 AM 09:45 AM 10:00 AM 10:15 AM 10:30 AM 10:45 AM …" at bounding box center [1296, 485] width 203 height 23
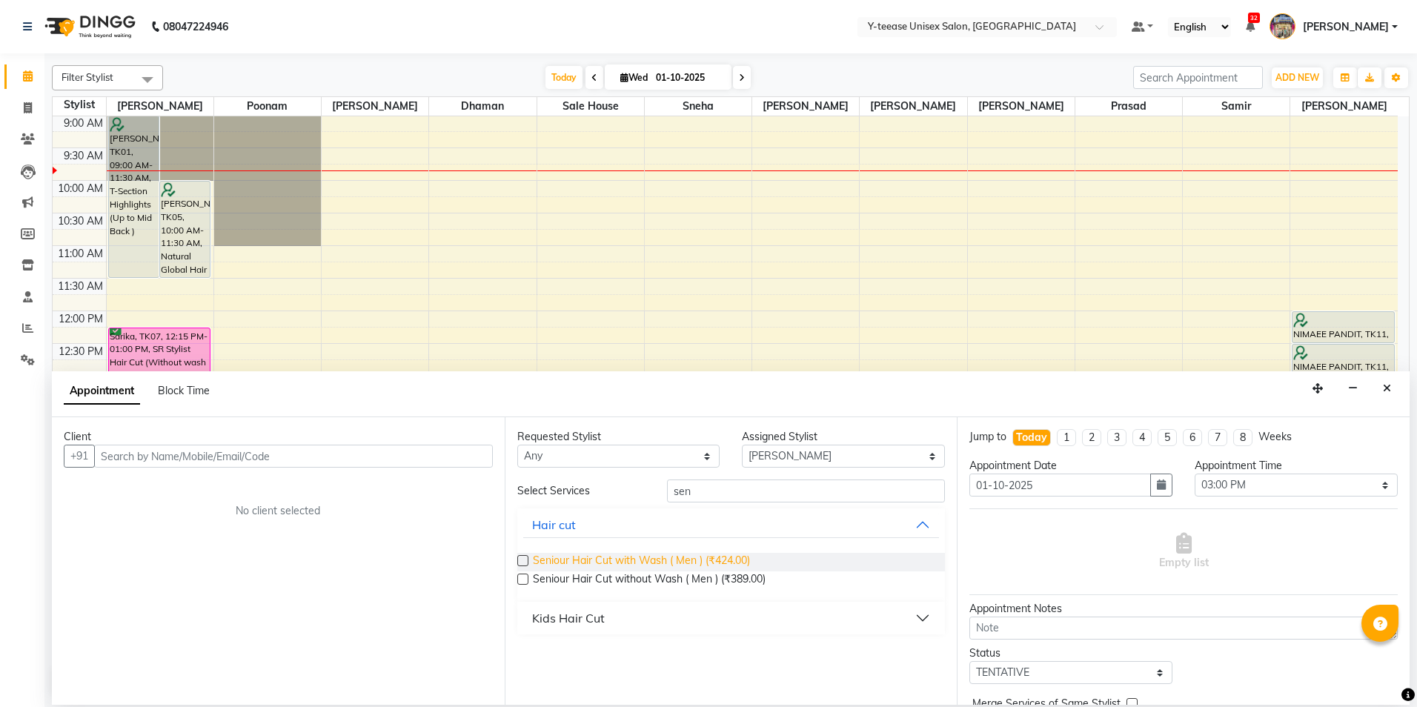
click at [643, 555] on span "Seniour Hair Cut with Wash ( Men ) (₹424.00)" at bounding box center [641, 562] width 217 height 19
checkbox input "false"
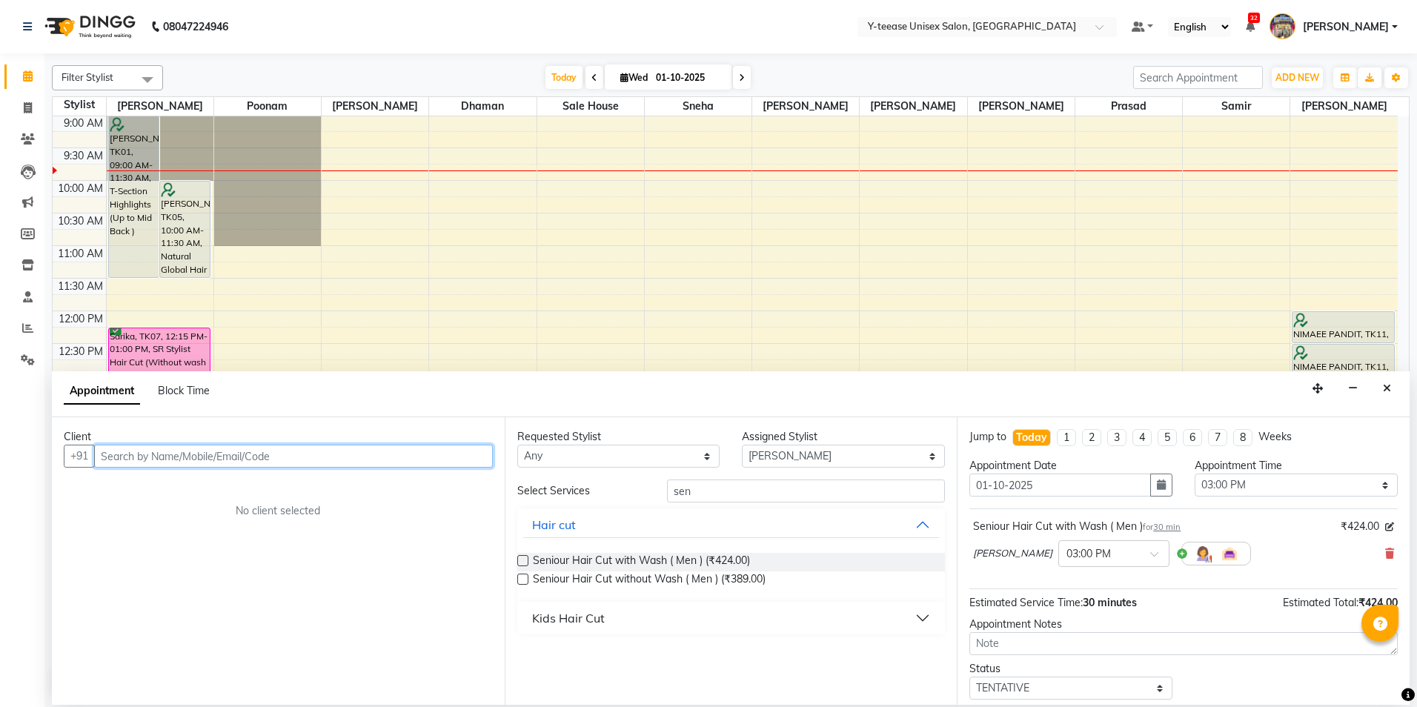
click at [426, 459] on input "text" at bounding box center [293, 456] width 399 height 23
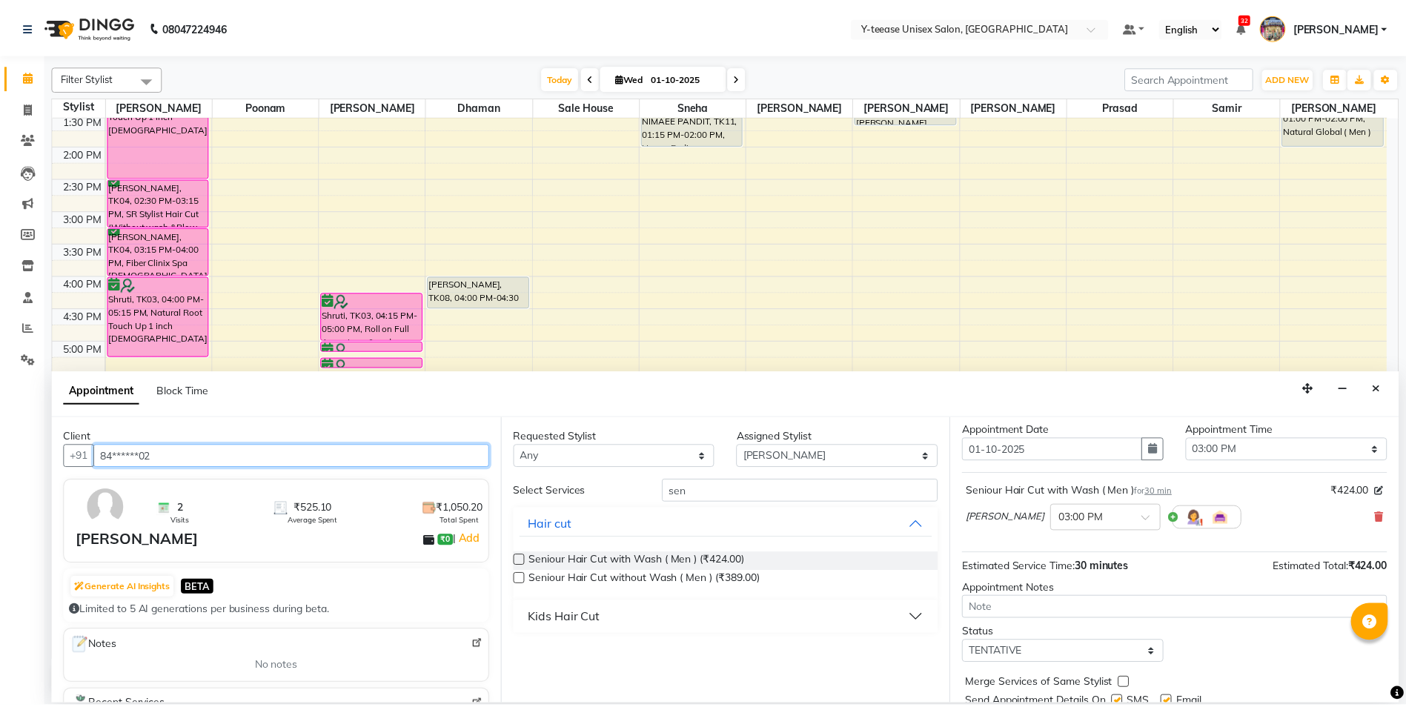
scroll to position [88, 0]
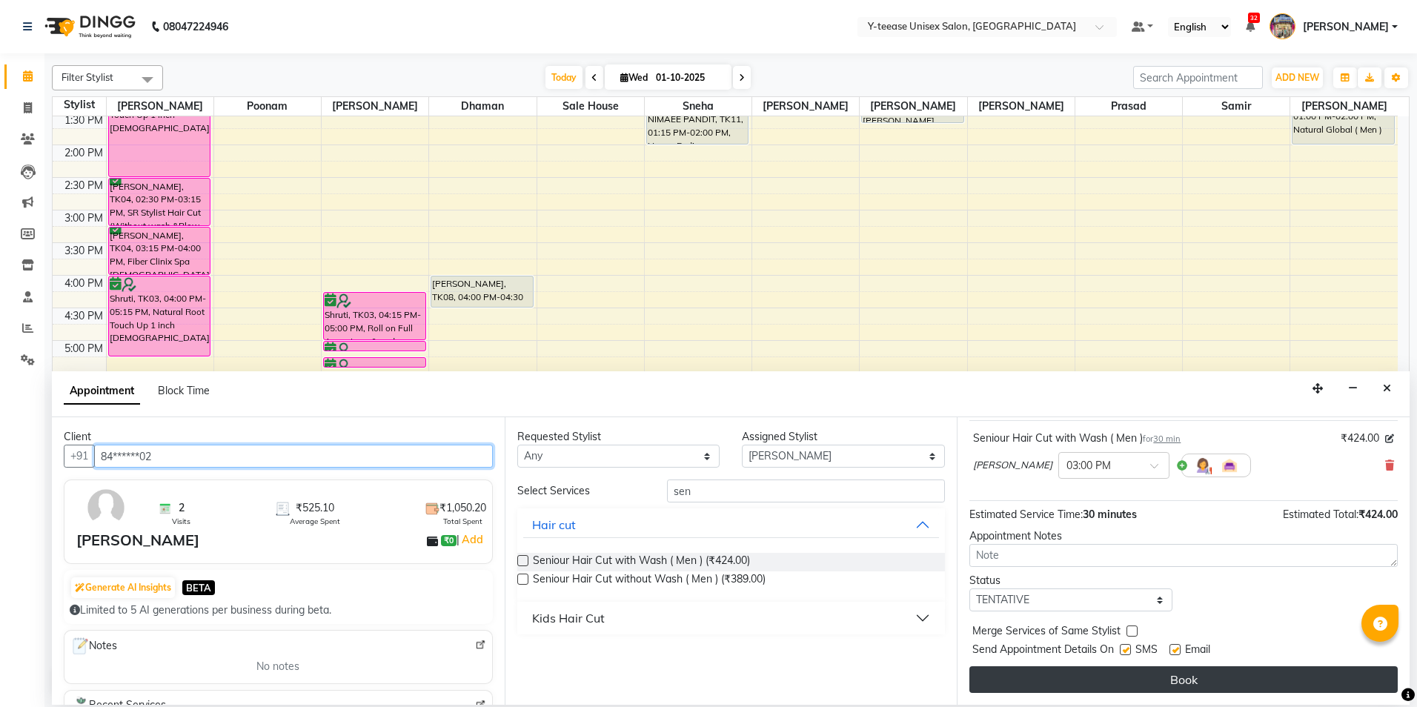
type input "84******02"
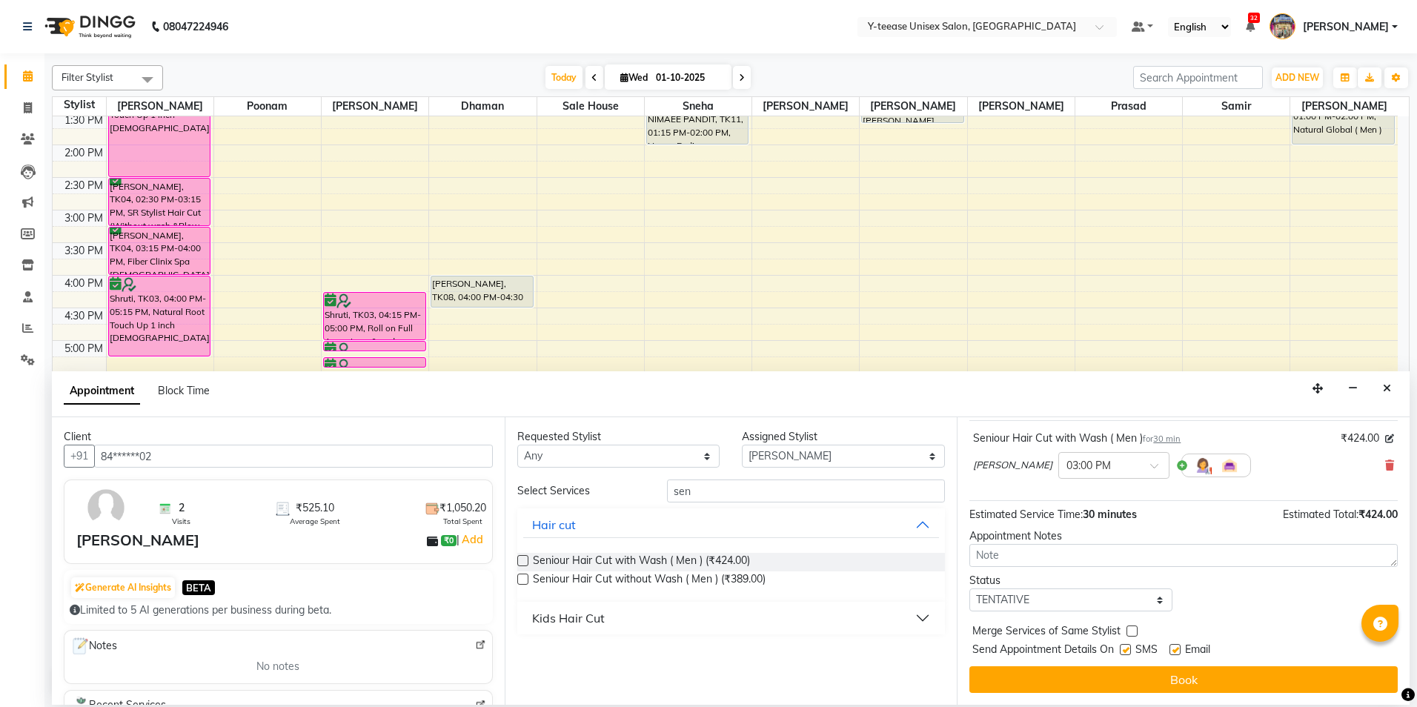
click at [1174, 672] on button "Book" at bounding box center [1184, 679] width 428 height 27
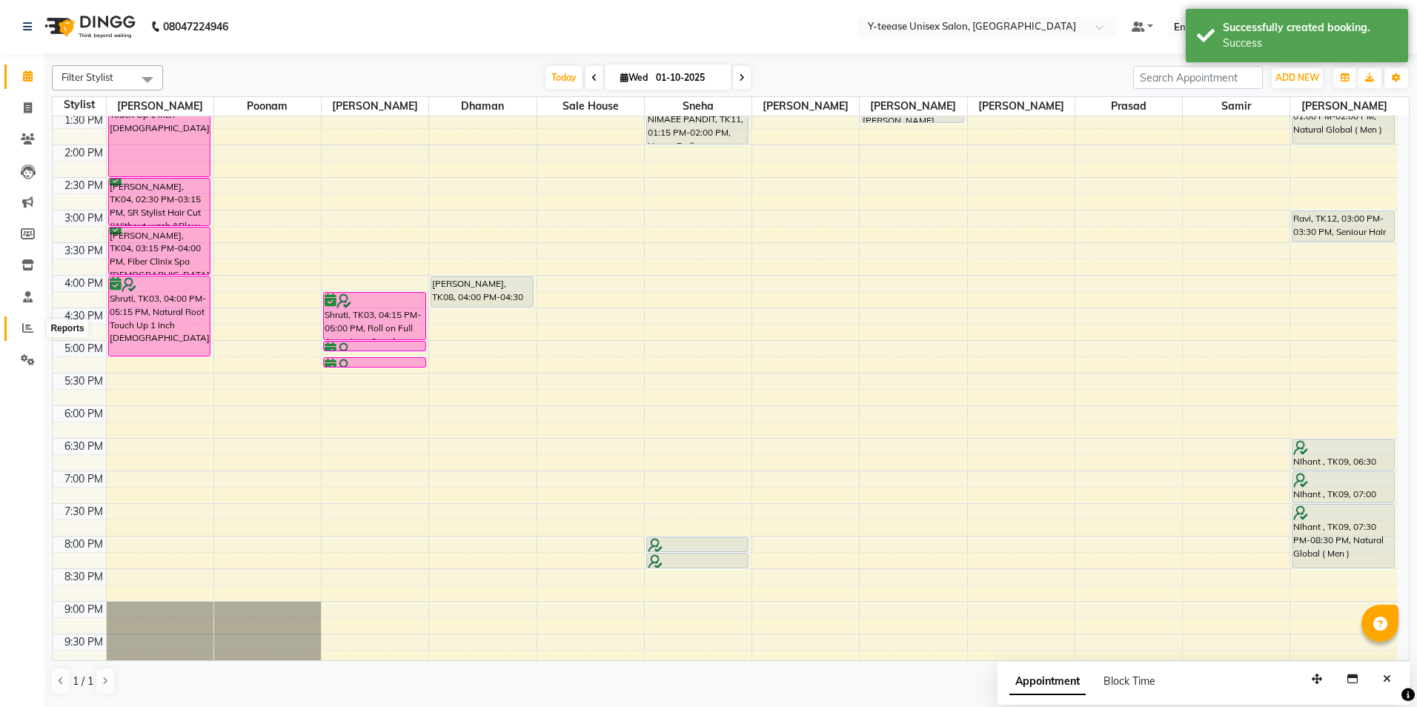
click at [24, 327] on icon at bounding box center [27, 327] width 11 height 11
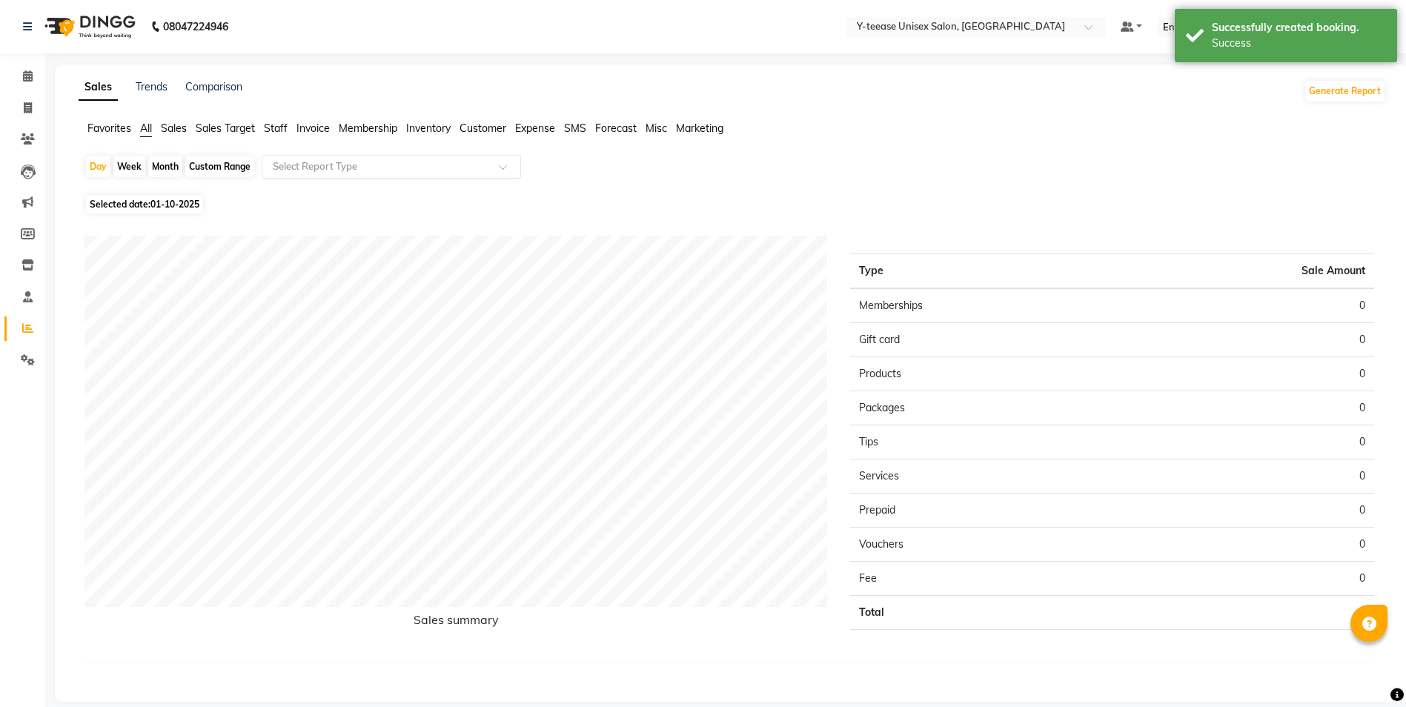
click at [403, 177] on div "Select Report Type" at bounding box center [391, 167] width 259 height 24
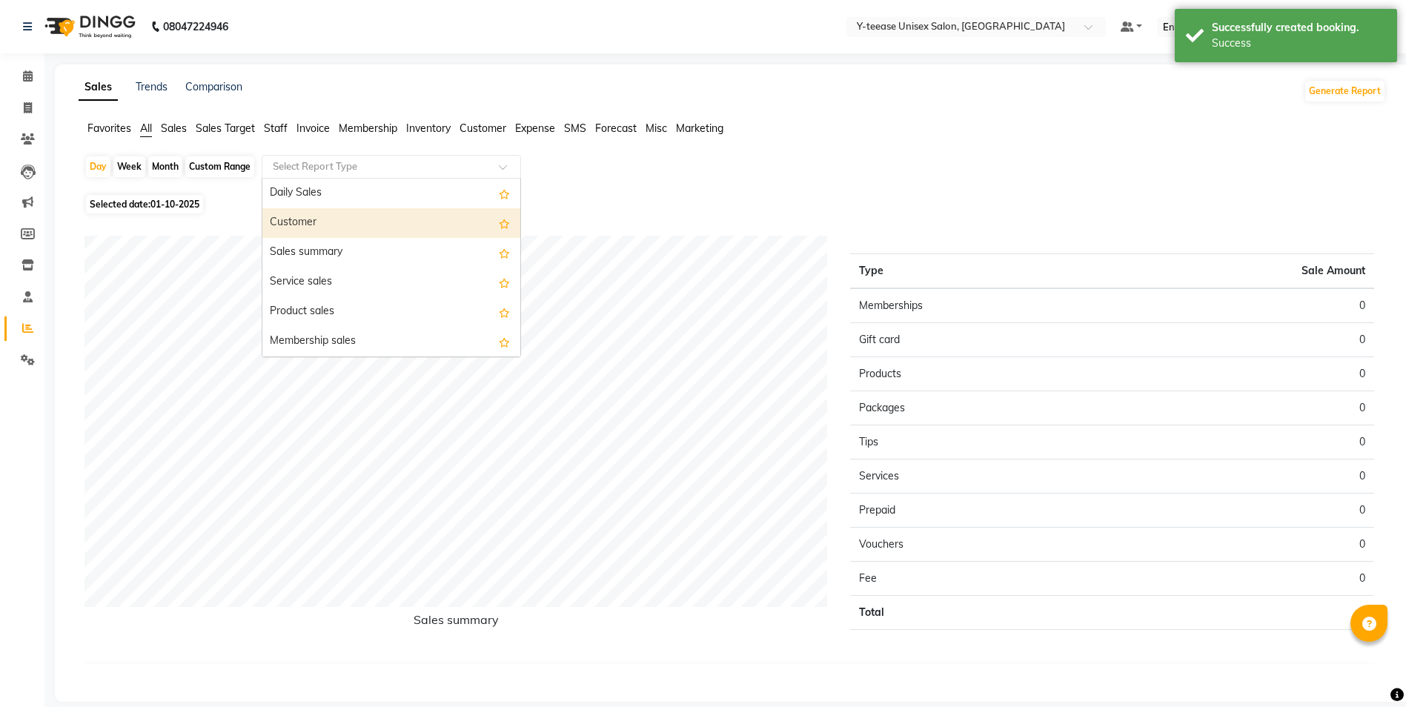
click at [378, 216] on div "Customer" at bounding box center [391, 223] width 258 height 30
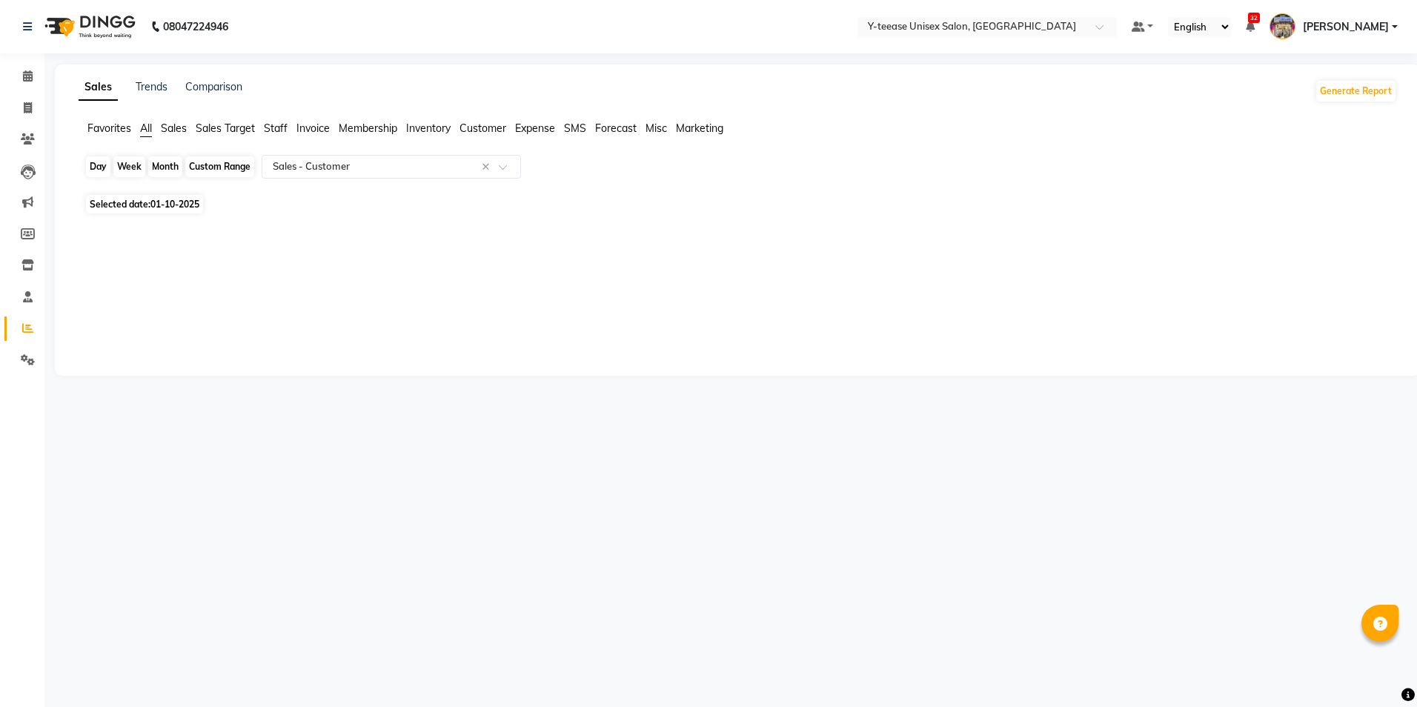
click at [87, 165] on div "Day" at bounding box center [98, 166] width 24 height 21
select select "10"
select select "2025"
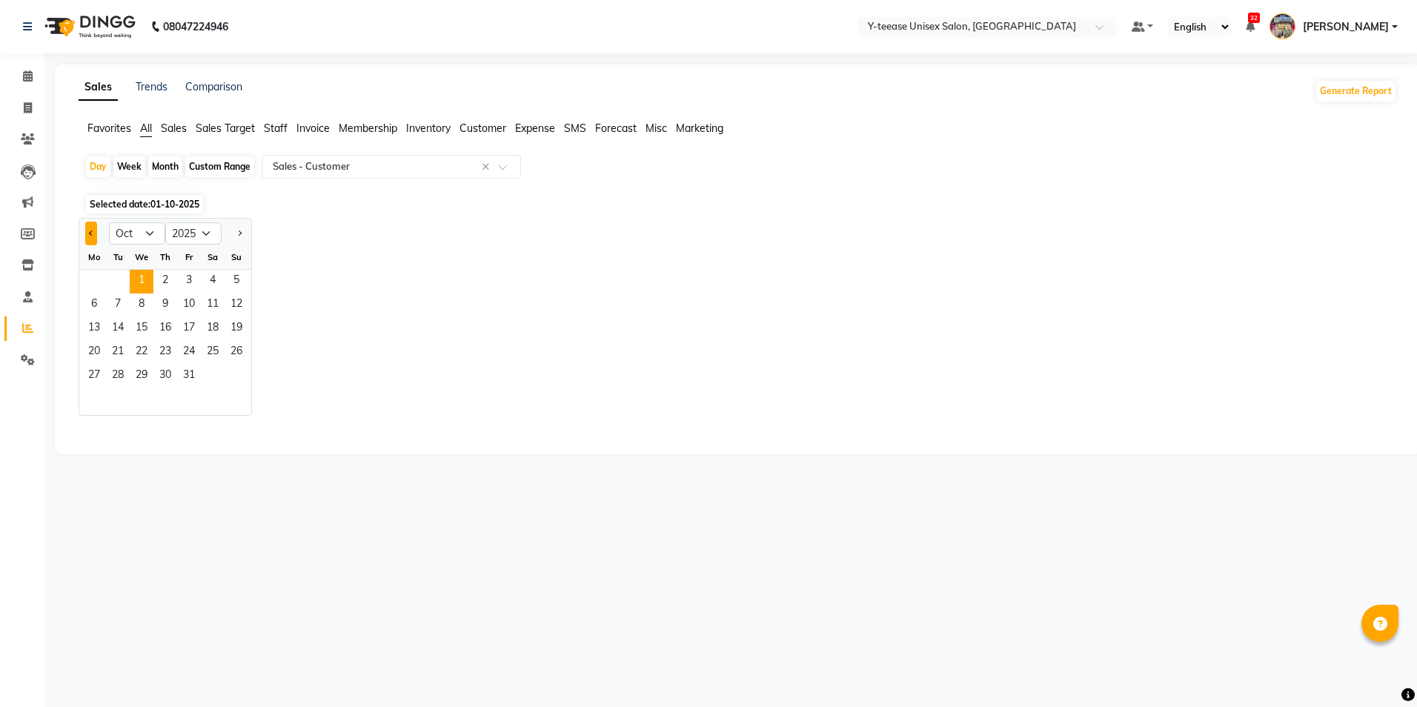
click at [85, 242] on button "Previous month" at bounding box center [91, 234] width 12 height 24
select select "9"
click at [115, 380] on span "30" at bounding box center [118, 377] width 24 height 24
select select "csv"
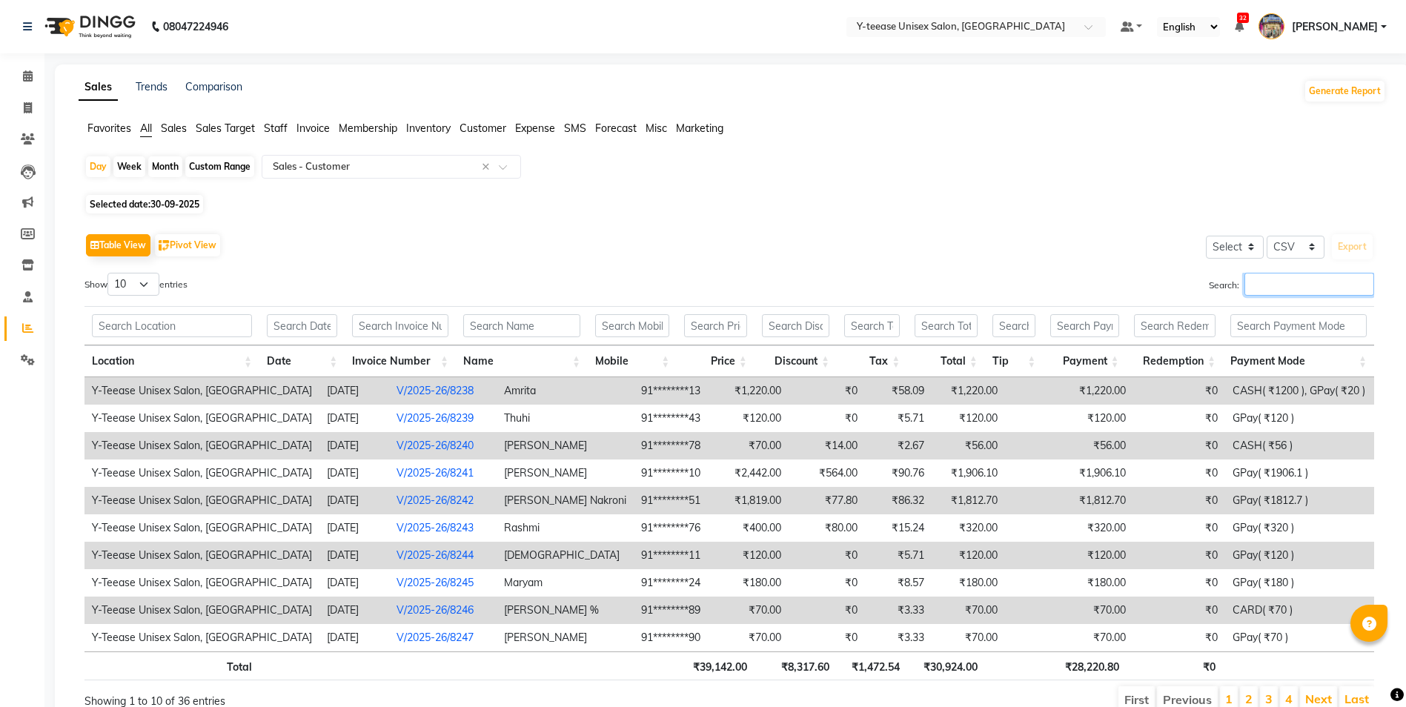
click at [1307, 290] on input "Search:" at bounding box center [1310, 284] width 130 height 23
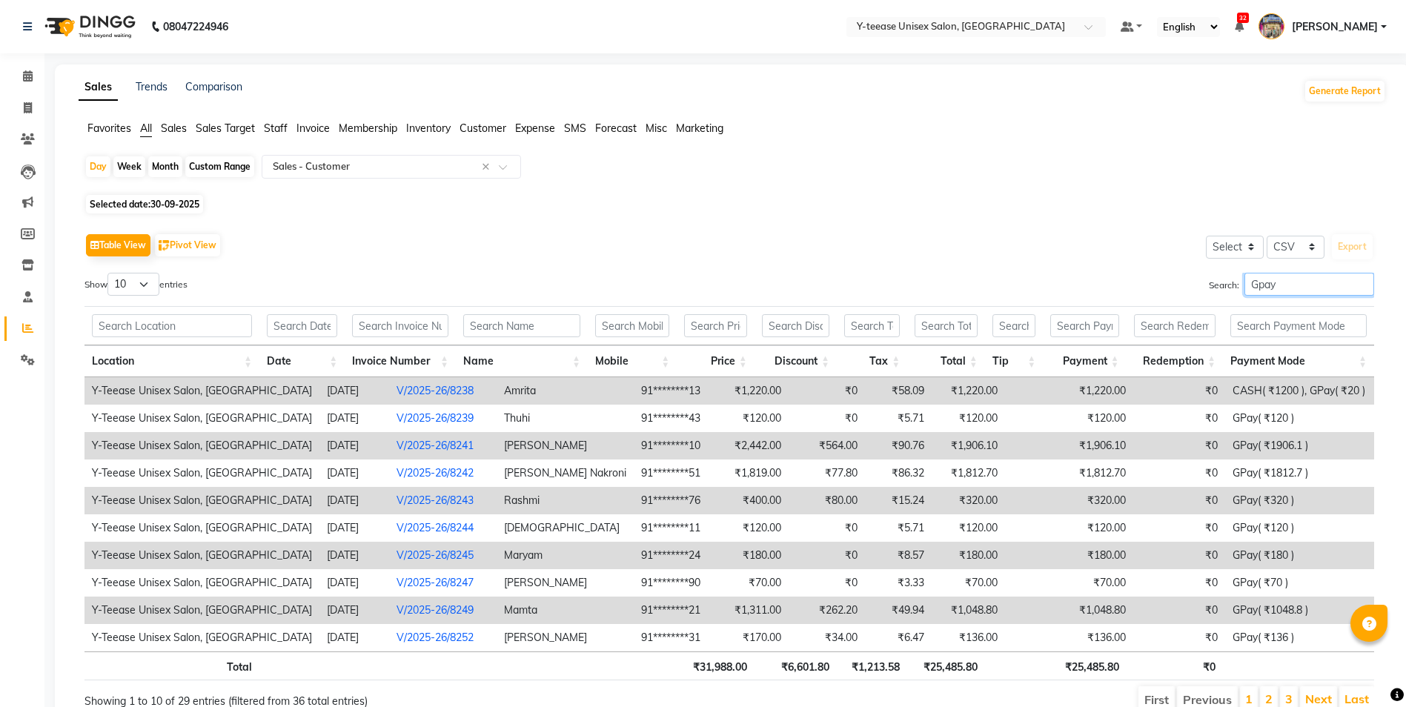
type input "Gpay"
click at [130, 274] on select "10 25 50 100" at bounding box center [133, 284] width 52 height 23
select select "100"
click at [110, 273] on select "10 25 50 100" at bounding box center [133, 284] width 52 height 23
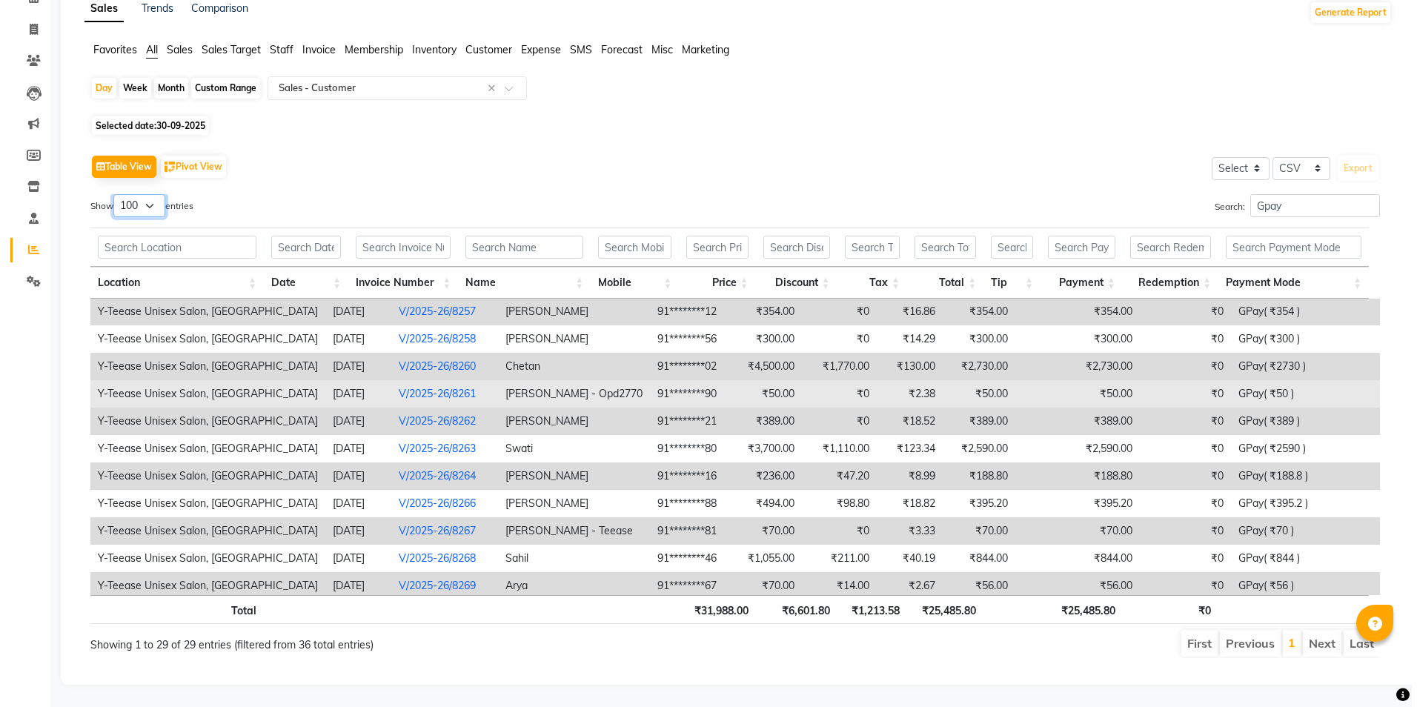
scroll to position [351, 0]
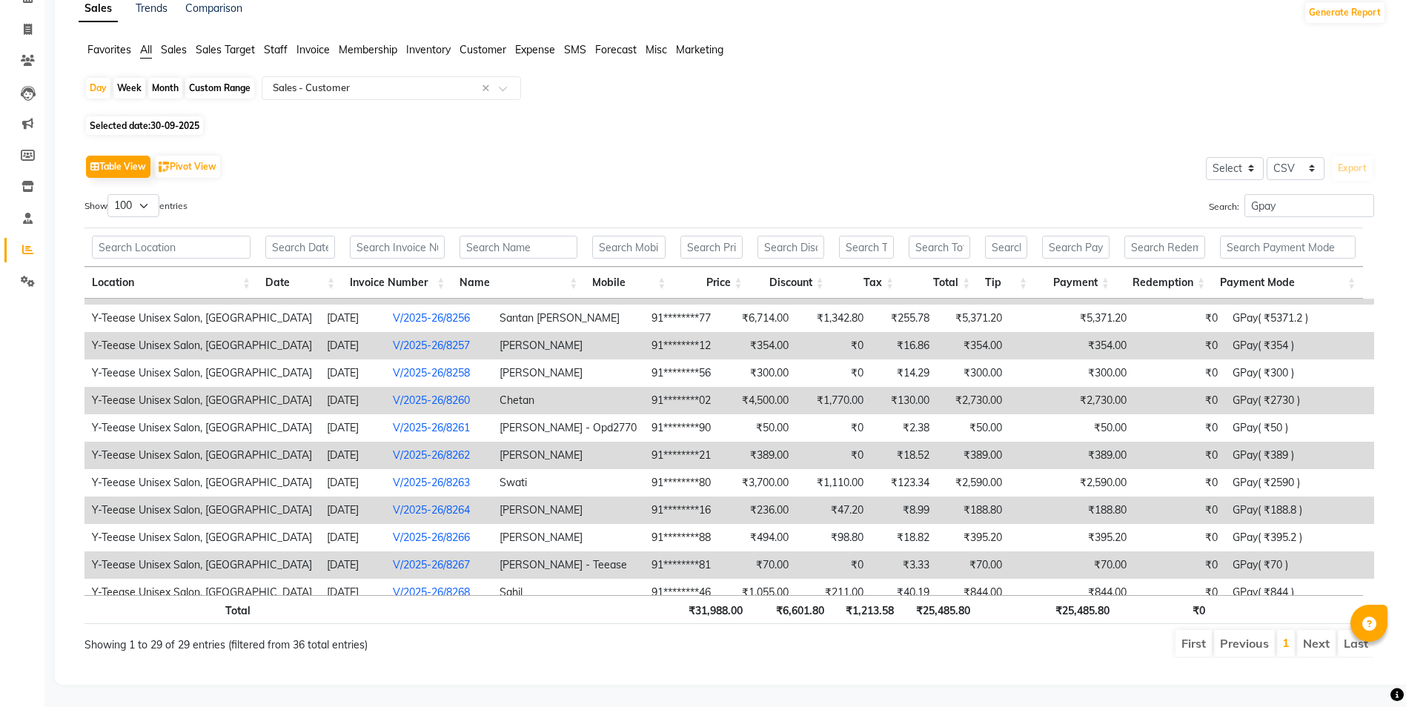
click at [393, 394] on link "V/2025-26/8260" at bounding box center [431, 400] width 77 height 13
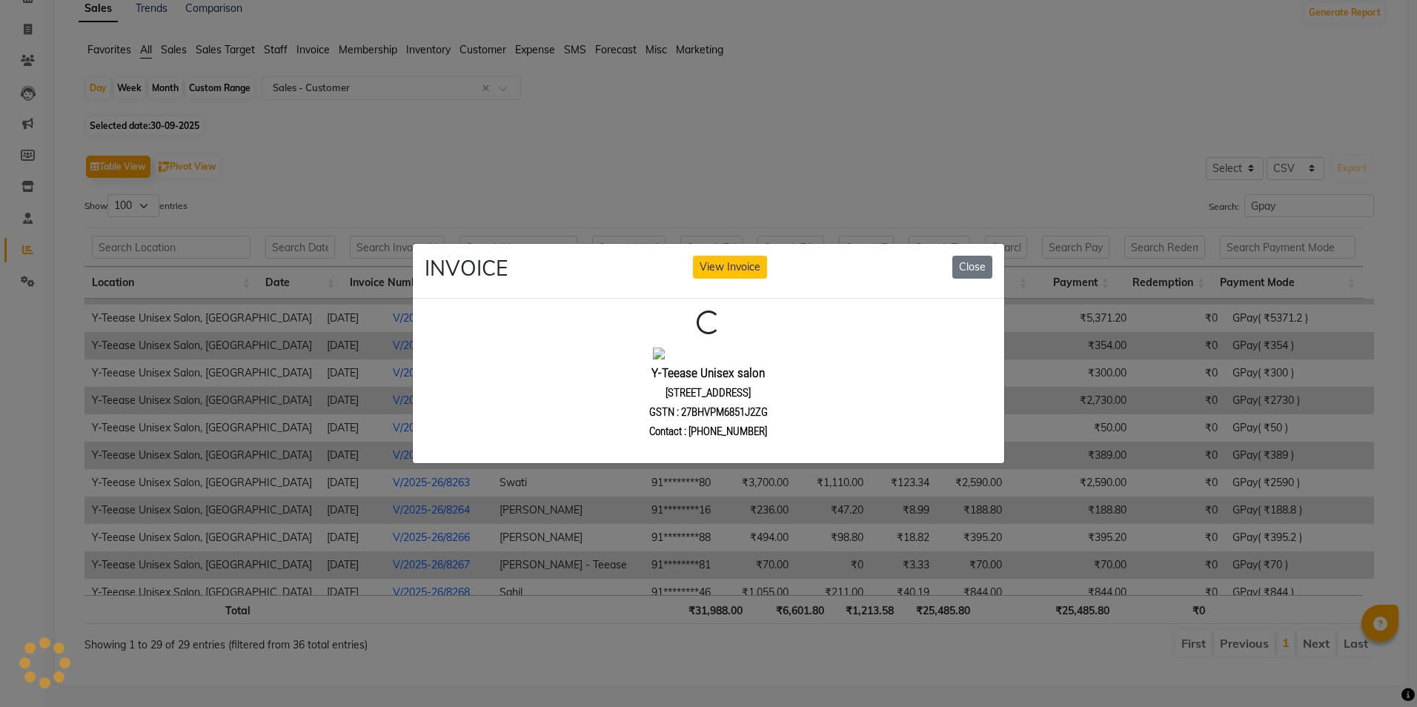
scroll to position [0, 0]
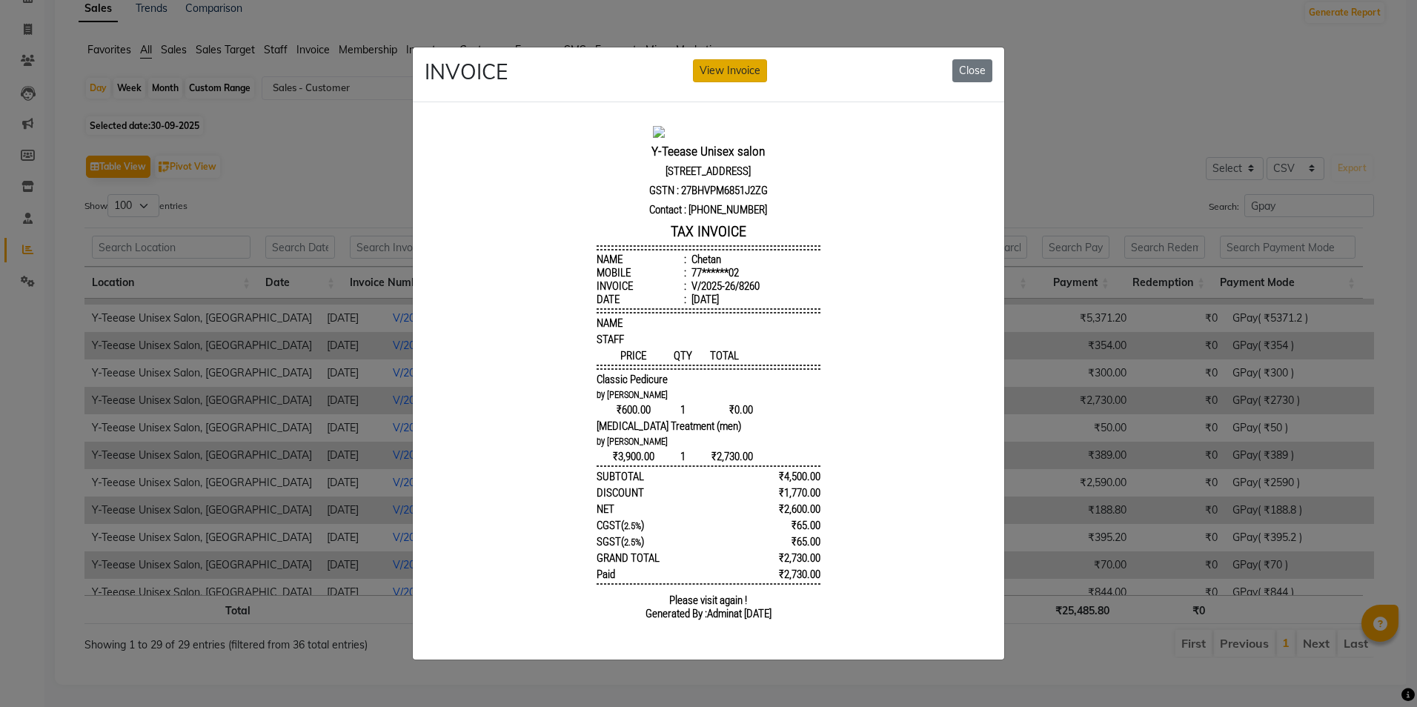
click at [724, 71] on button "View Invoice" at bounding box center [730, 70] width 74 height 23
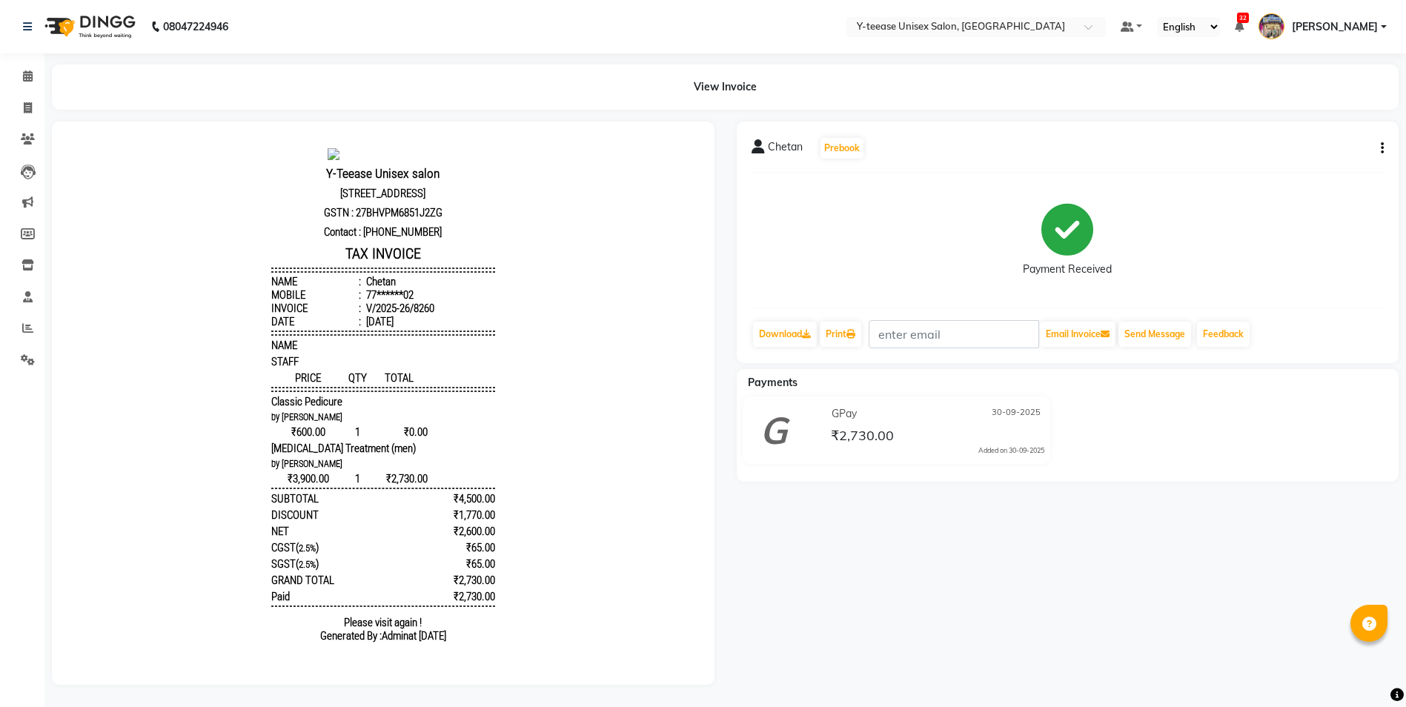
click at [1360, 26] on span "[PERSON_NAME]" at bounding box center [1335, 27] width 86 height 16
click at [1305, 110] on link "Sign out" at bounding box center [1311, 106] width 136 height 23
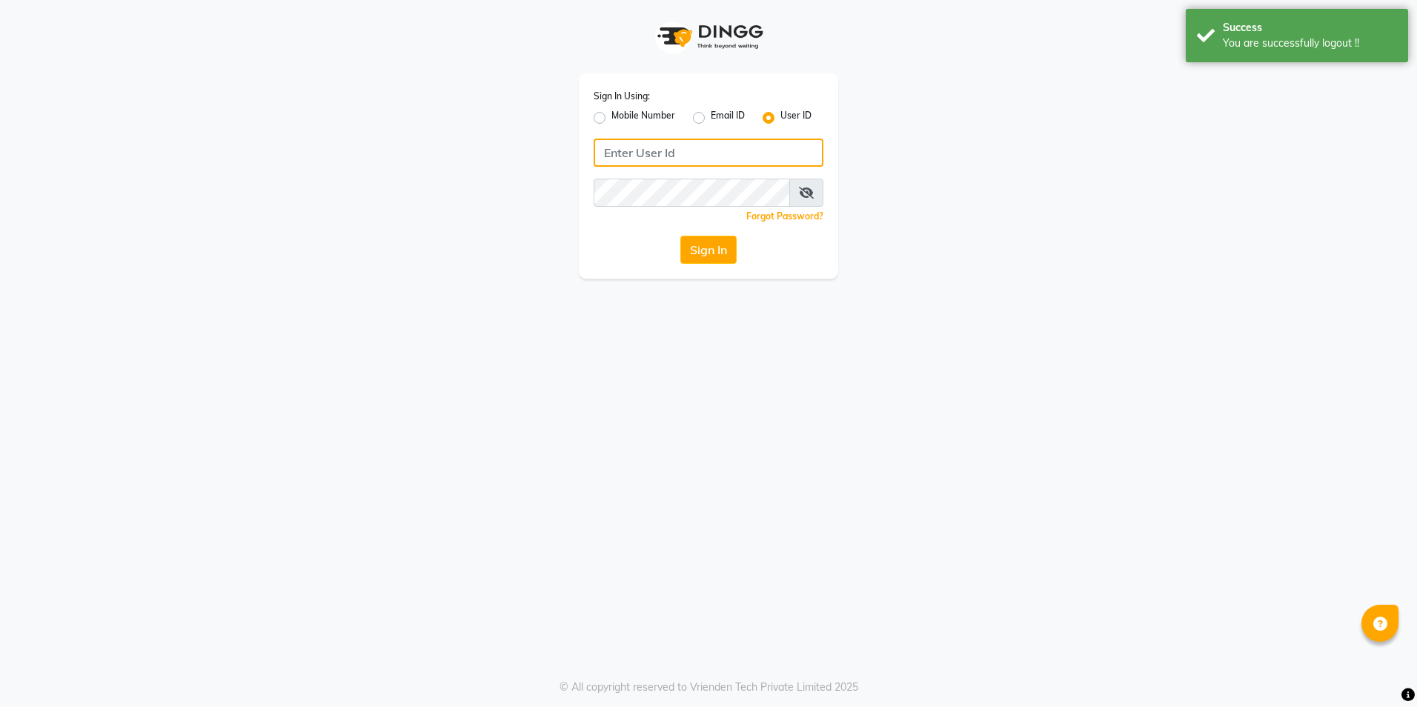
type input "8999679795"
click at [591, 119] on div "Sign In Using: Mobile Number Email ID User ID 8999679795 Remember me Forgot Pas…" at bounding box center [708, 175] width 259 height 205
click at [612, 119] on label "Mobile Number" at bounding box center [644, 118] width 64 height 18
click at [612, 119] on input "Mobile Number" at bounding box center [617, 114] width 10 height 10
radio input "true"
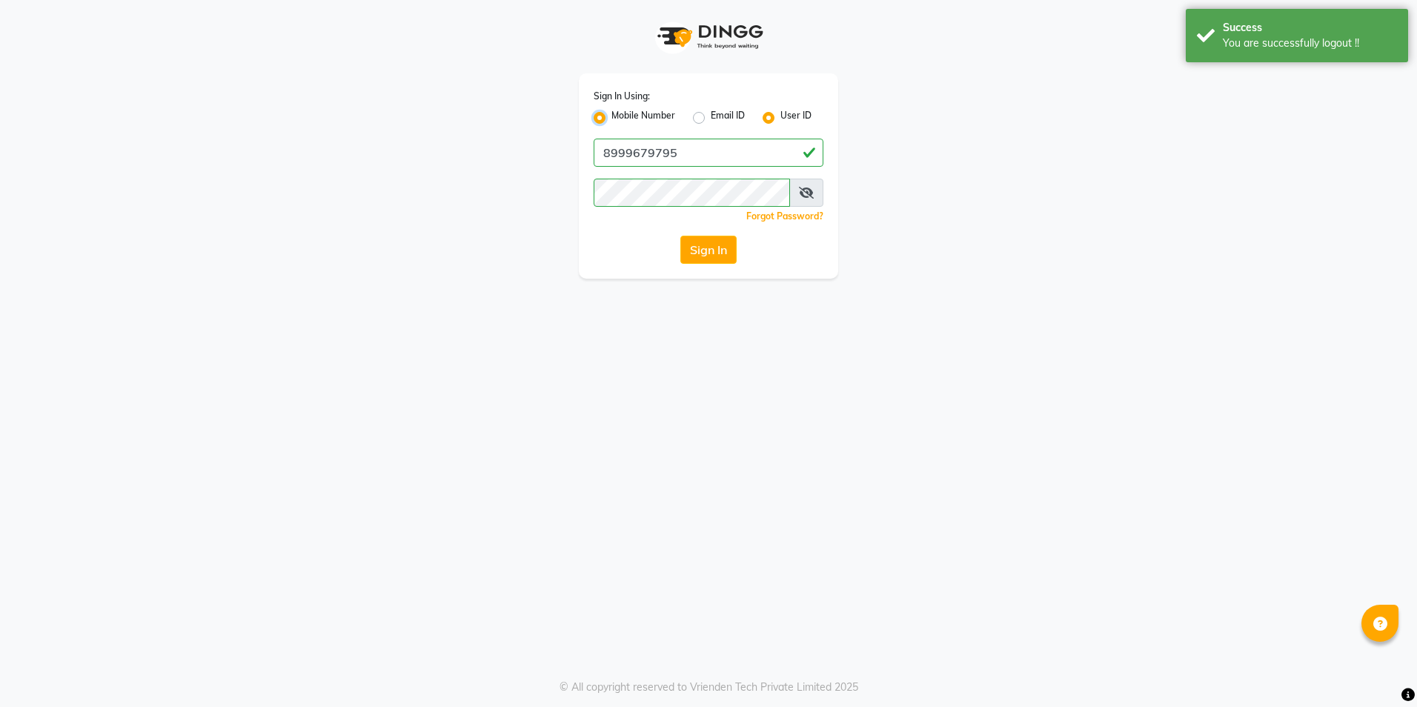
radio input "false"
click at [679, 149] on input "Username" at bounding box center [733, 153] width 180 height 28
type input "9860099181"
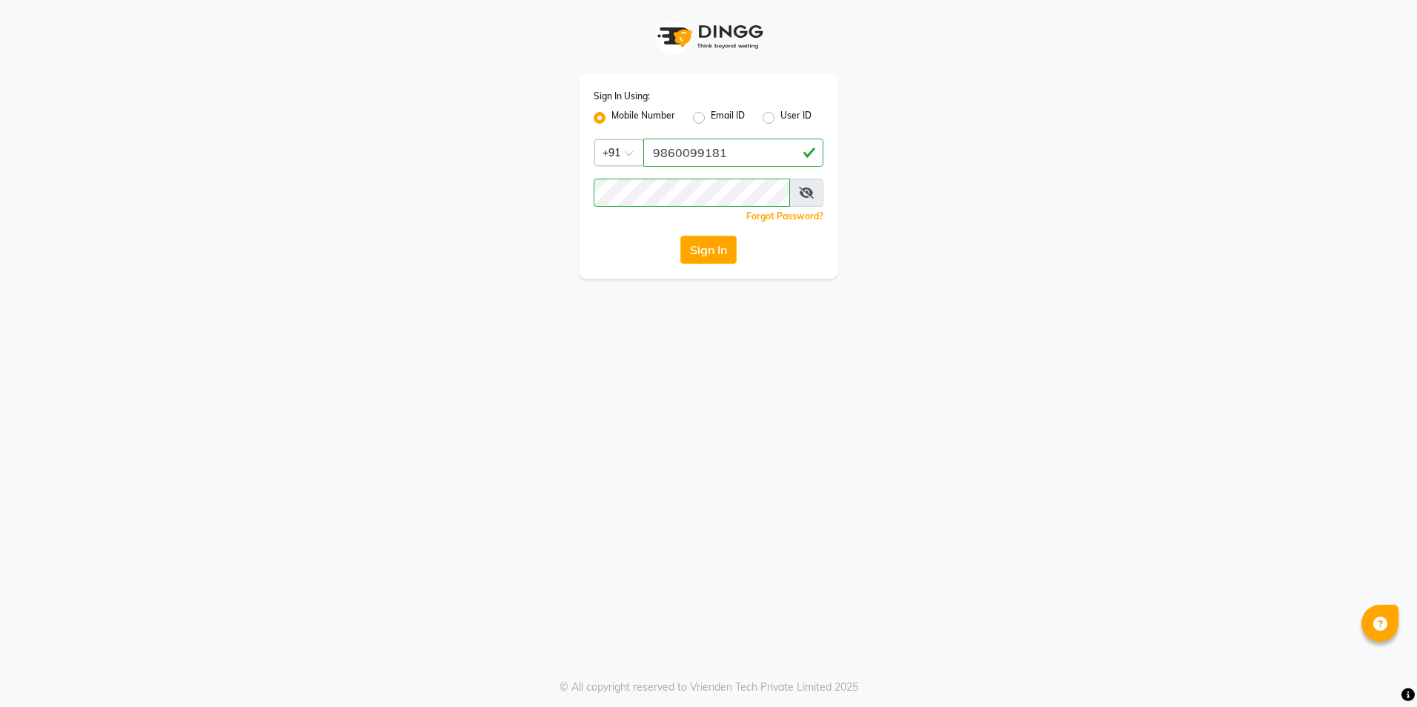
click at [717, 254] on button "Sign In" at bounding box center [709, 250] width 56 height 28
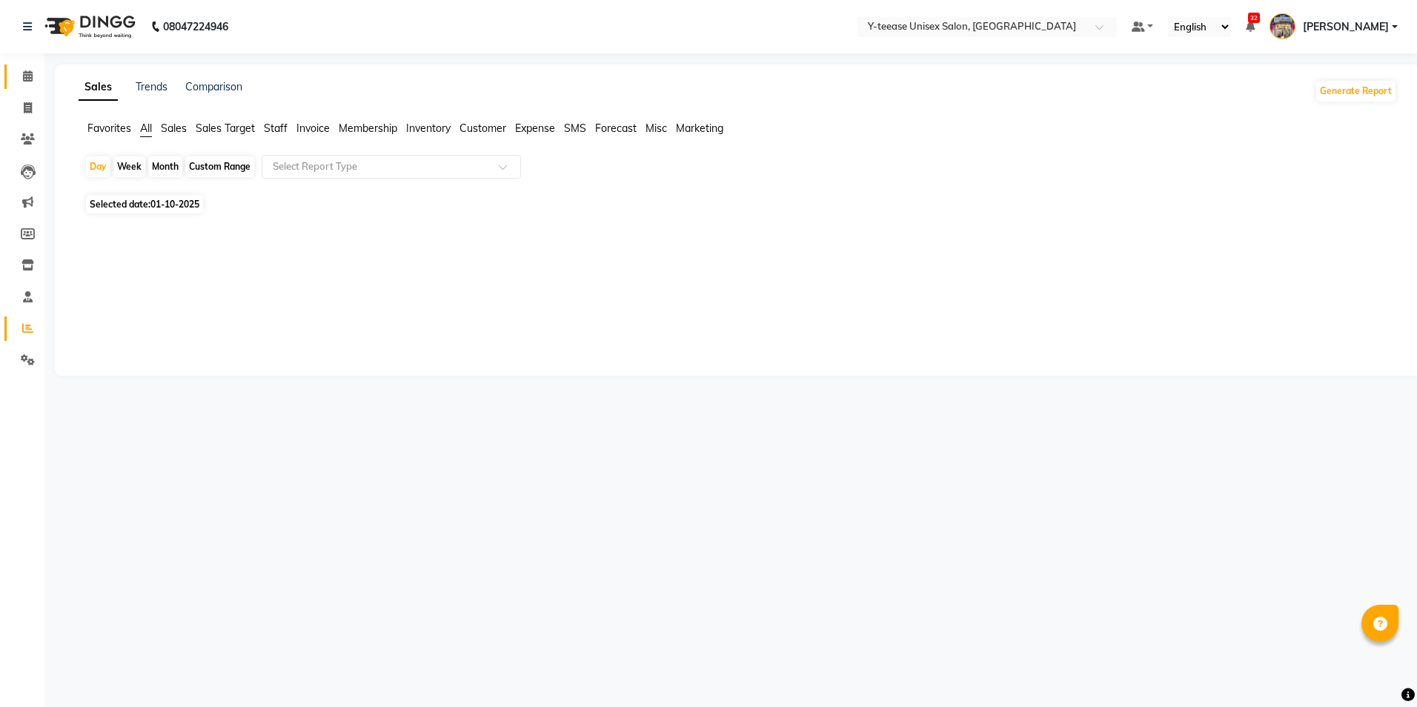
click at [21, 76] on span at bounding box center [28, 76] width 26 height 17
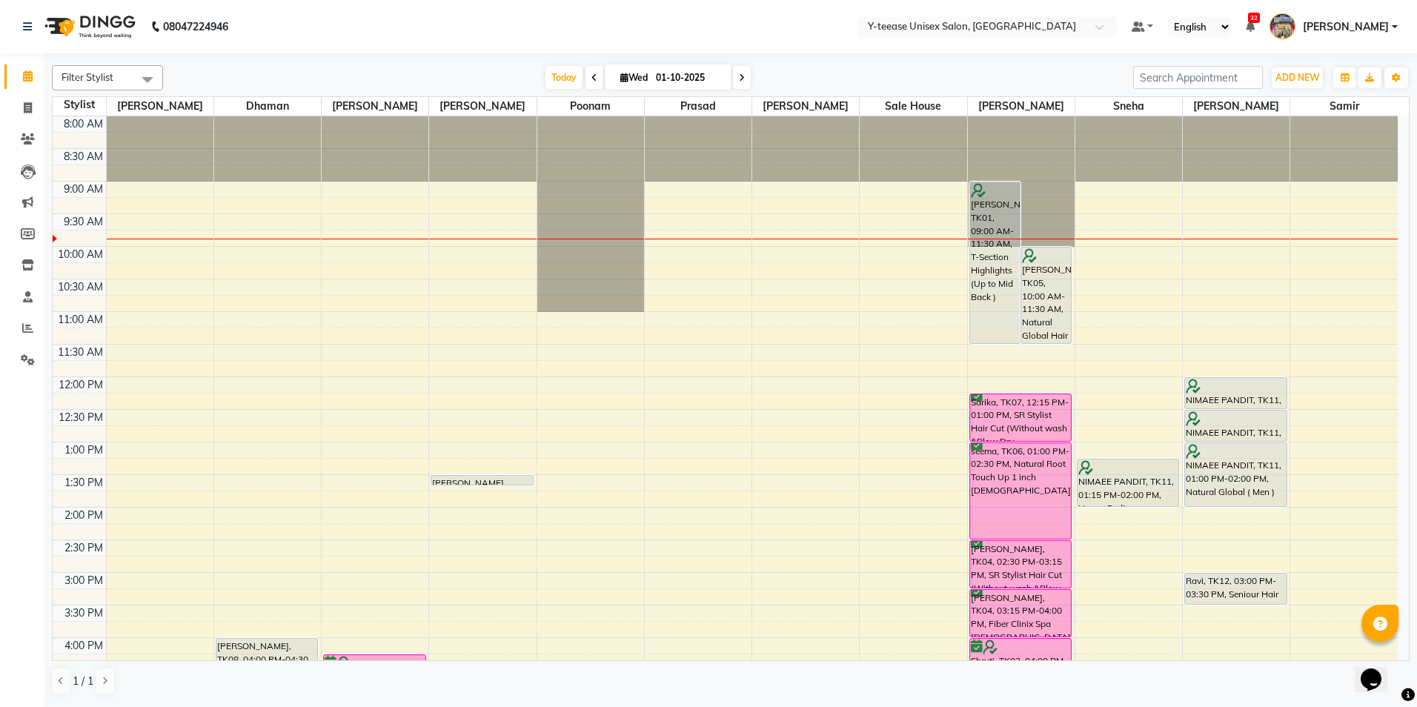
click at [676, 73] on input "01-10-2025" at bounding box center [689, 78] width 74 height 22
select select "10"
select select "2025"
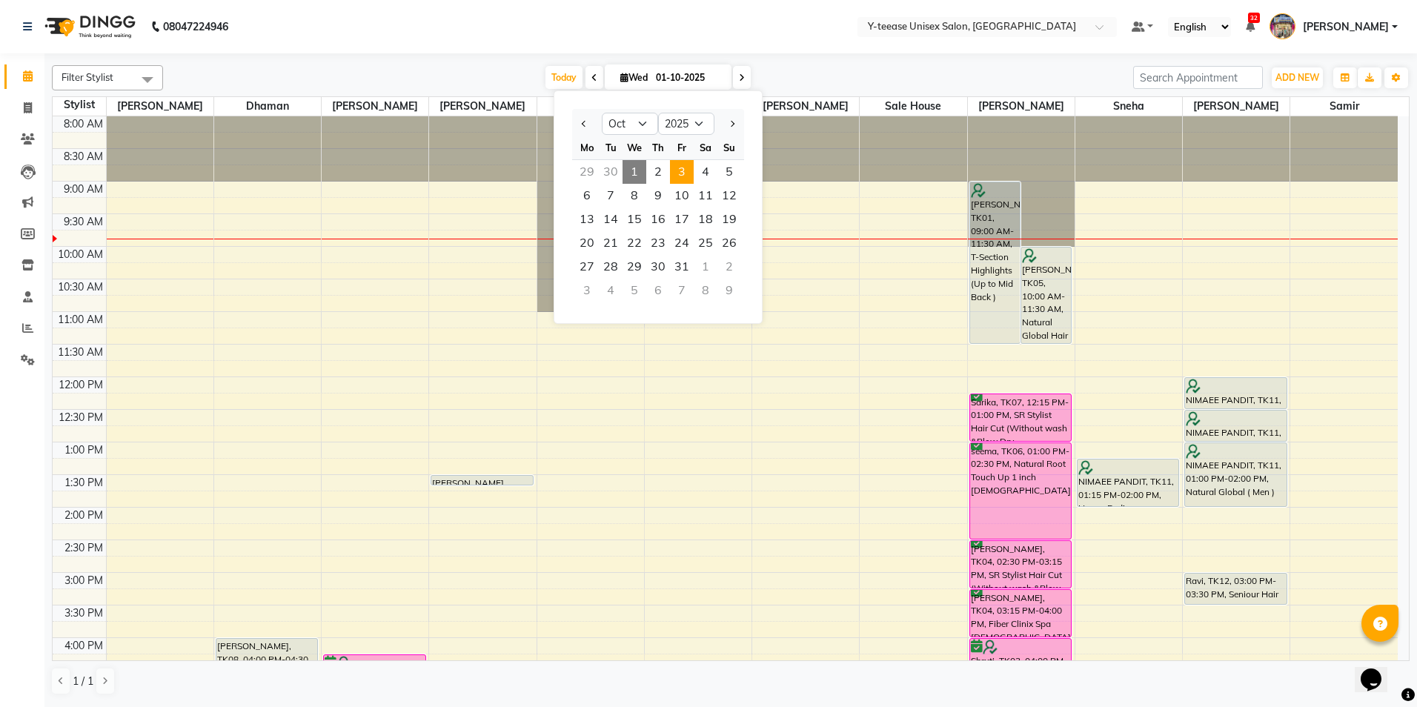
click at [678, 176] on span "3" at bounding box center [682, 172] width 24 height 24
type input "03-10-2025"
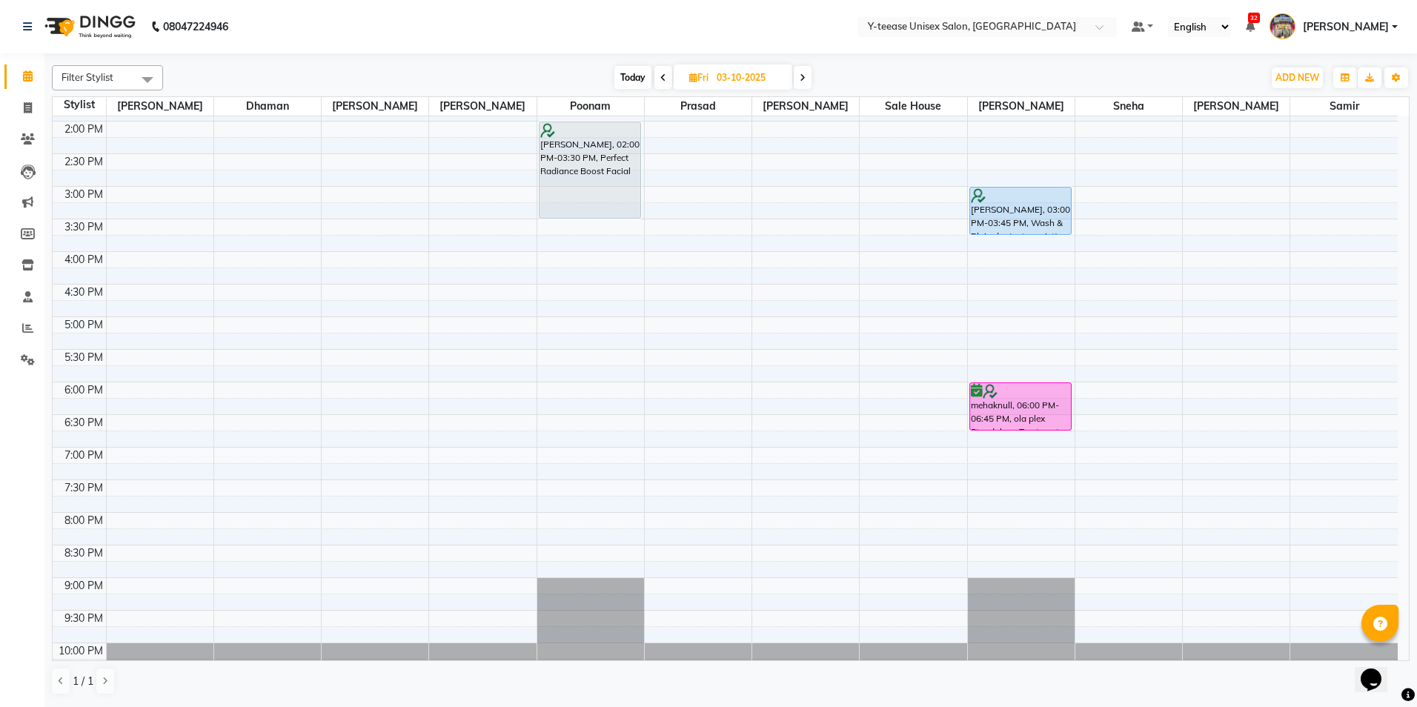
scroll to position [434, 0]
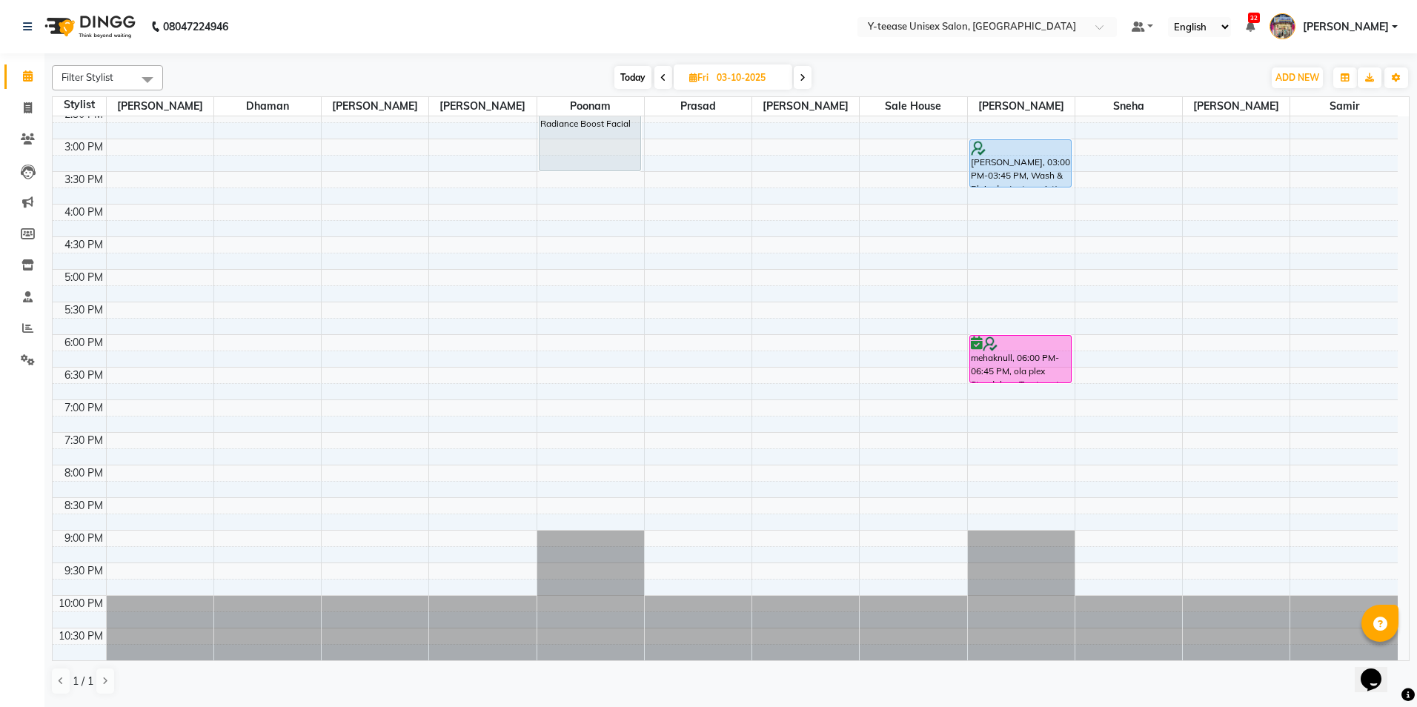
click at [153, 308] on div "8:00 AM 8:30 AM 9:00 AM 9:30 AM 10:00 AM 10:30 AM 11:00 AM 11:30 AM 12:00 PM 12…" at bounding box center [725, 172] width 1345 height 978
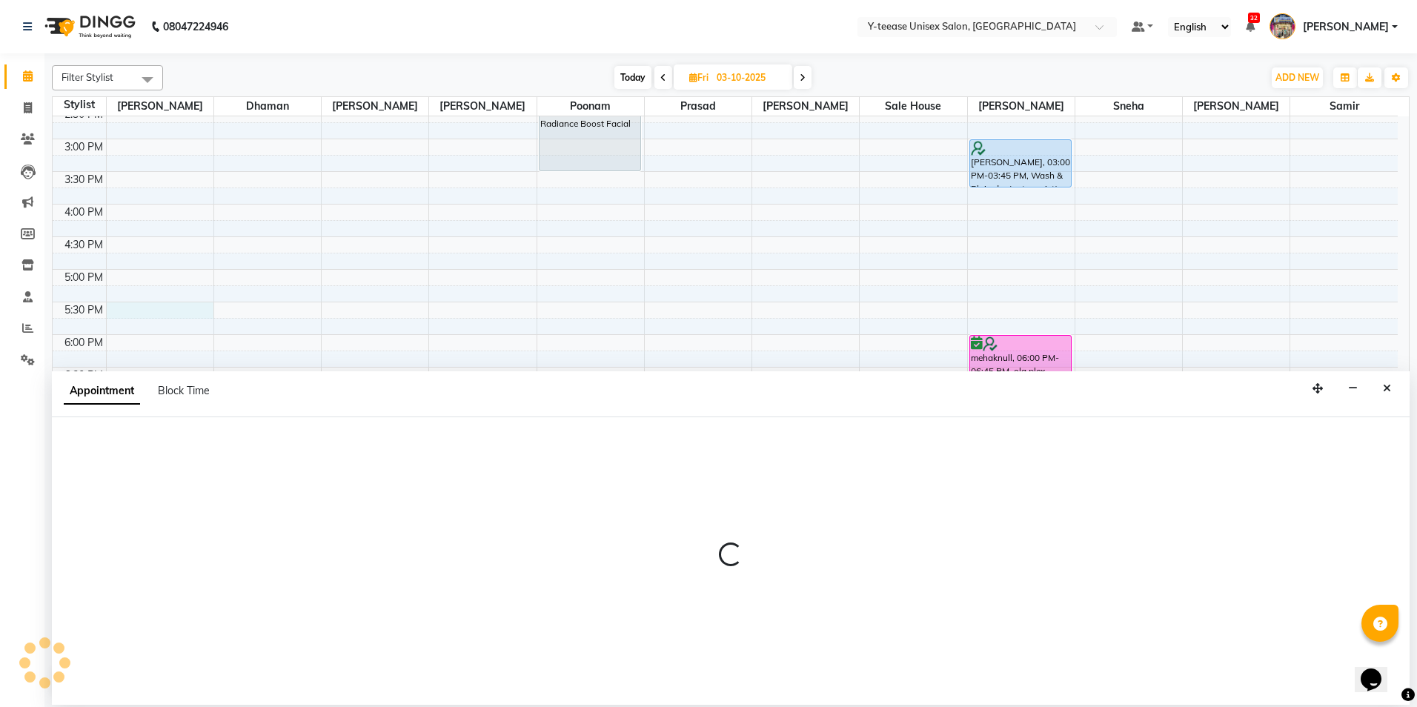
select select "86041"
select select "1050"
select select "tentative"
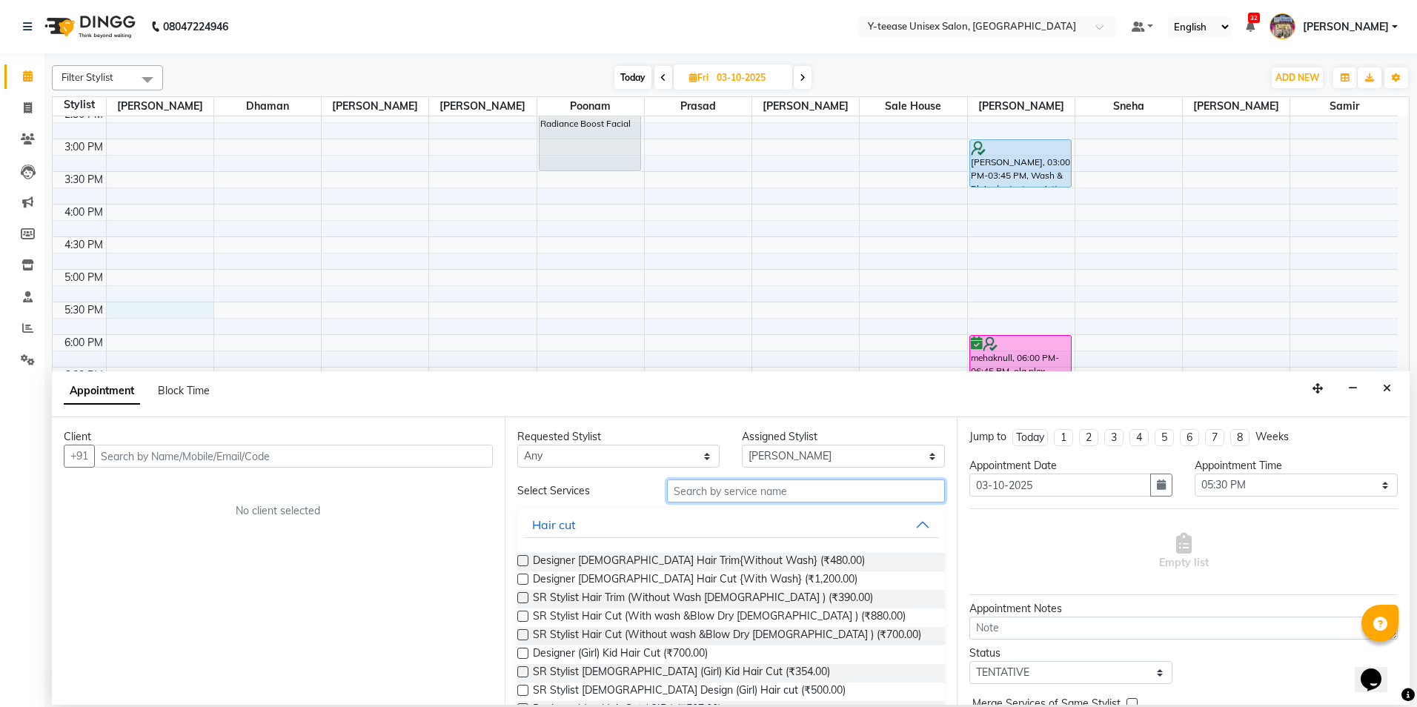
click at [708, 492] on input "text" at bounding box center [806, 491] width 278 height 23
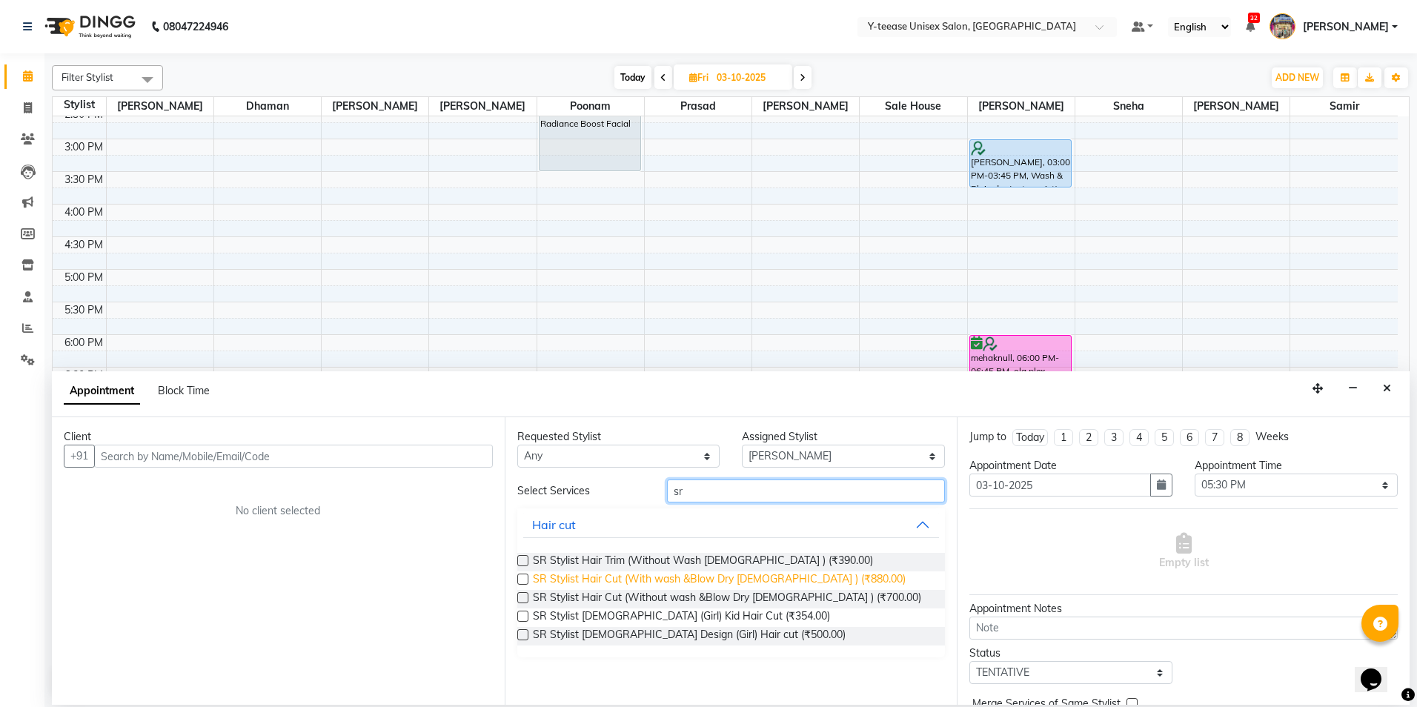
type input "sr"
click at [727, 579] on span "SR Stylist Hair Cut (With wash &Blow Dry [DEMOGRAPHIC_DATA] ) (₹880.00)" at bounding box center [719, 581] width 373 height 19
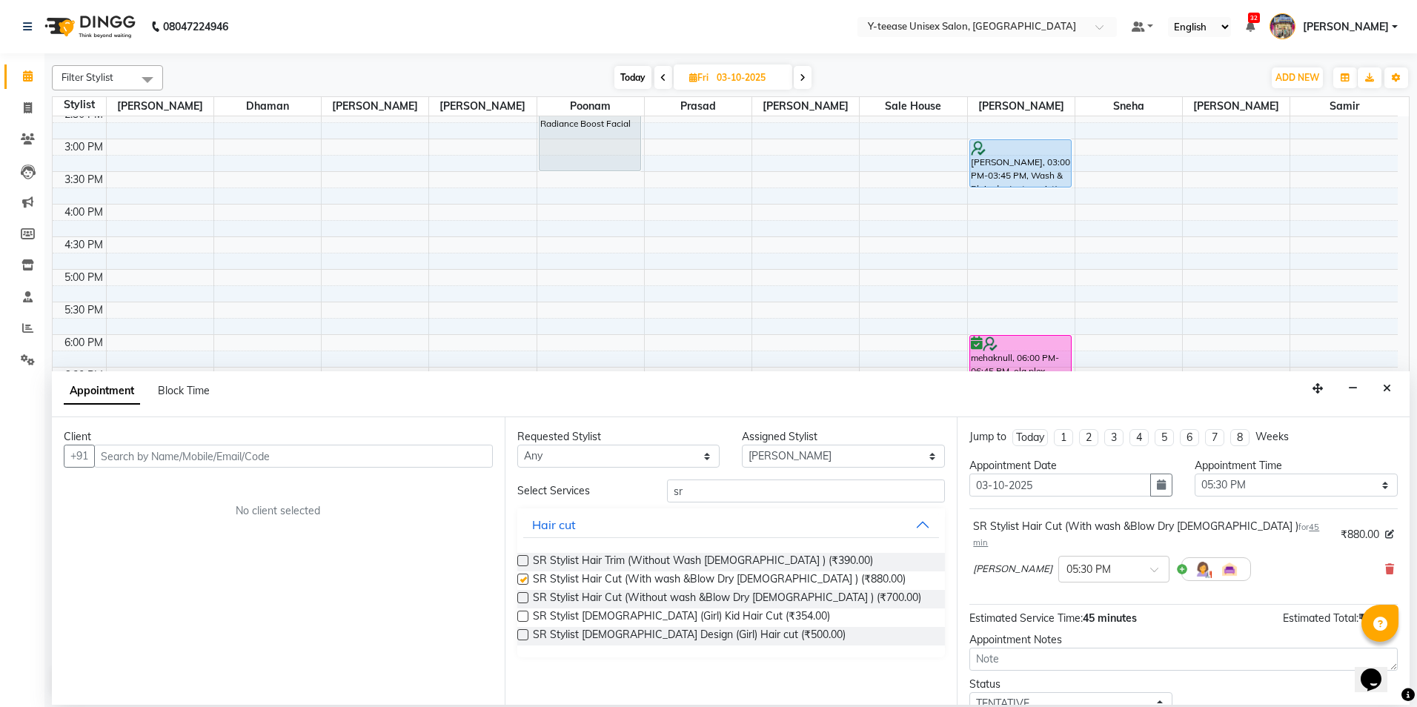
checkbox input "false"
click at [468, 448] on input "text" at bounding box center [293, 456] width 399 height 23
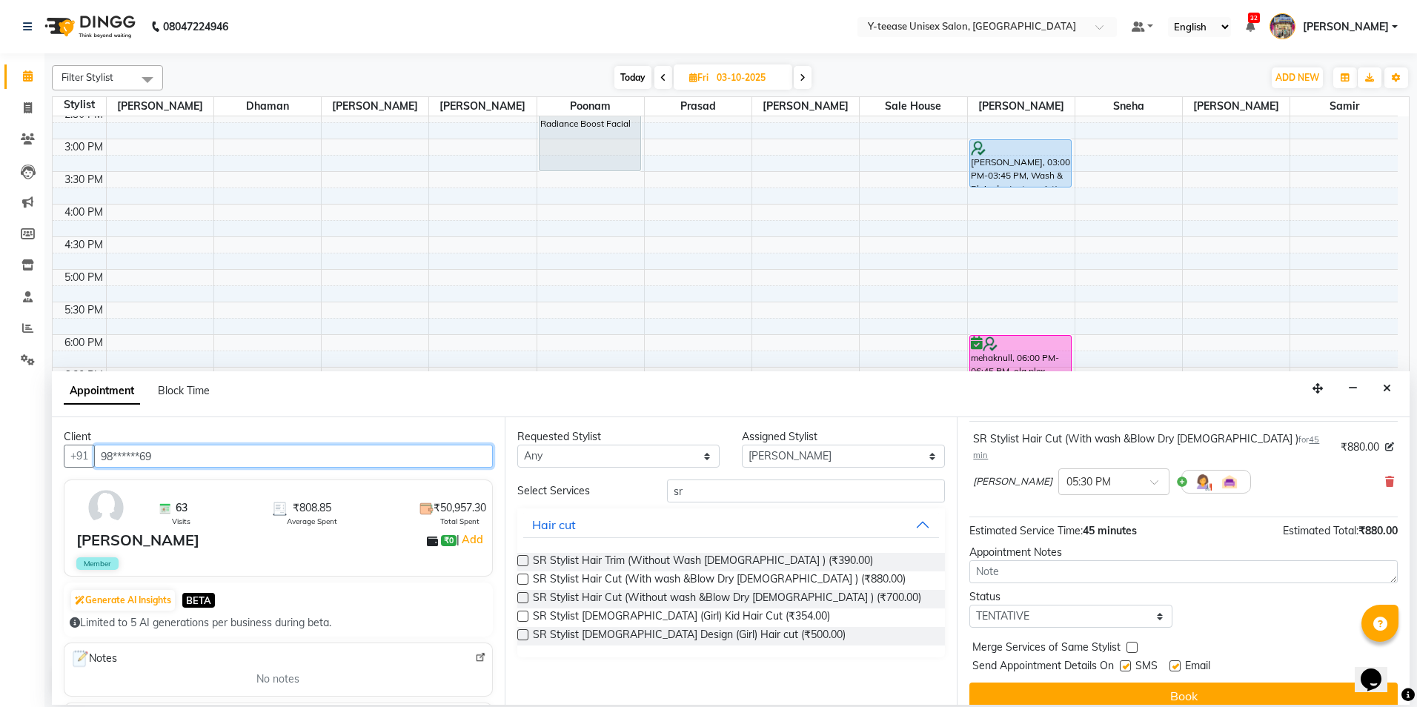
scroll to position [88, 0]
type input "98******69"
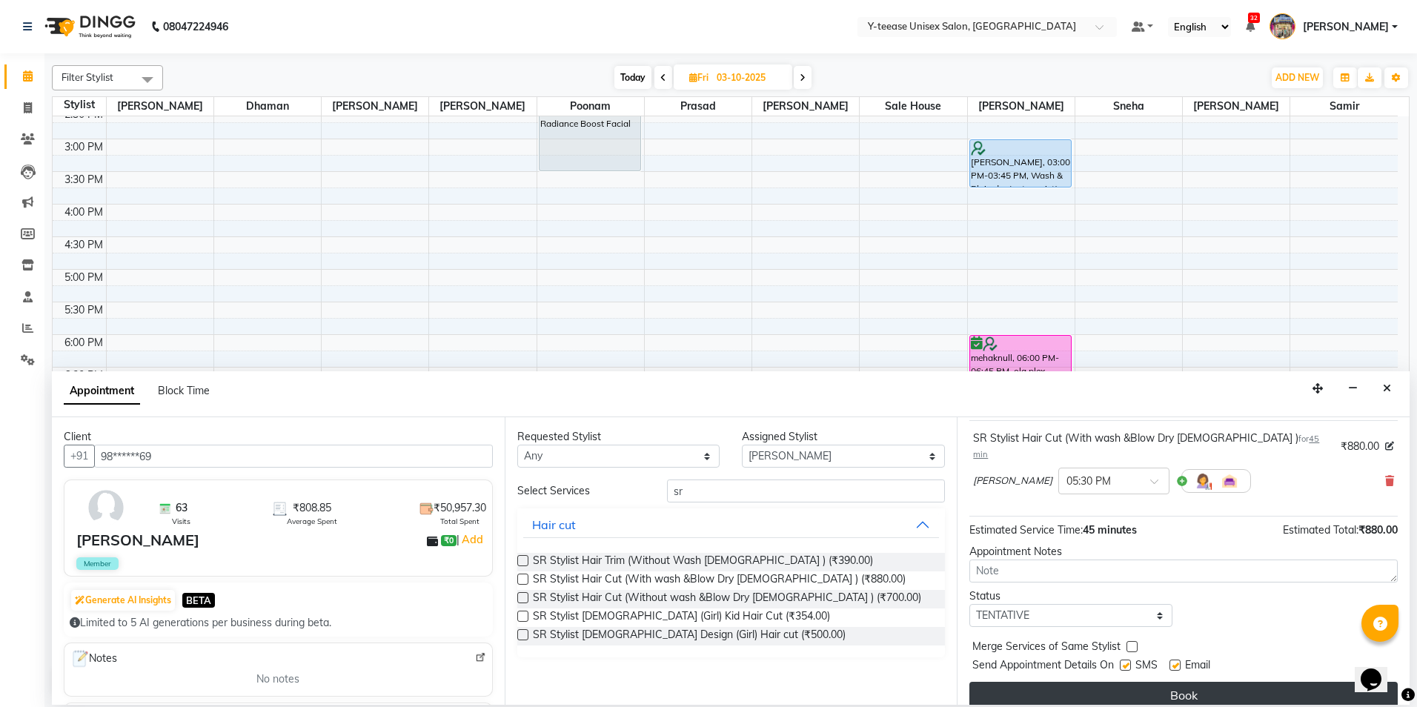
click at [1161, 686] on button "Book" at bounding box center [1184, 695] width 428 height 27
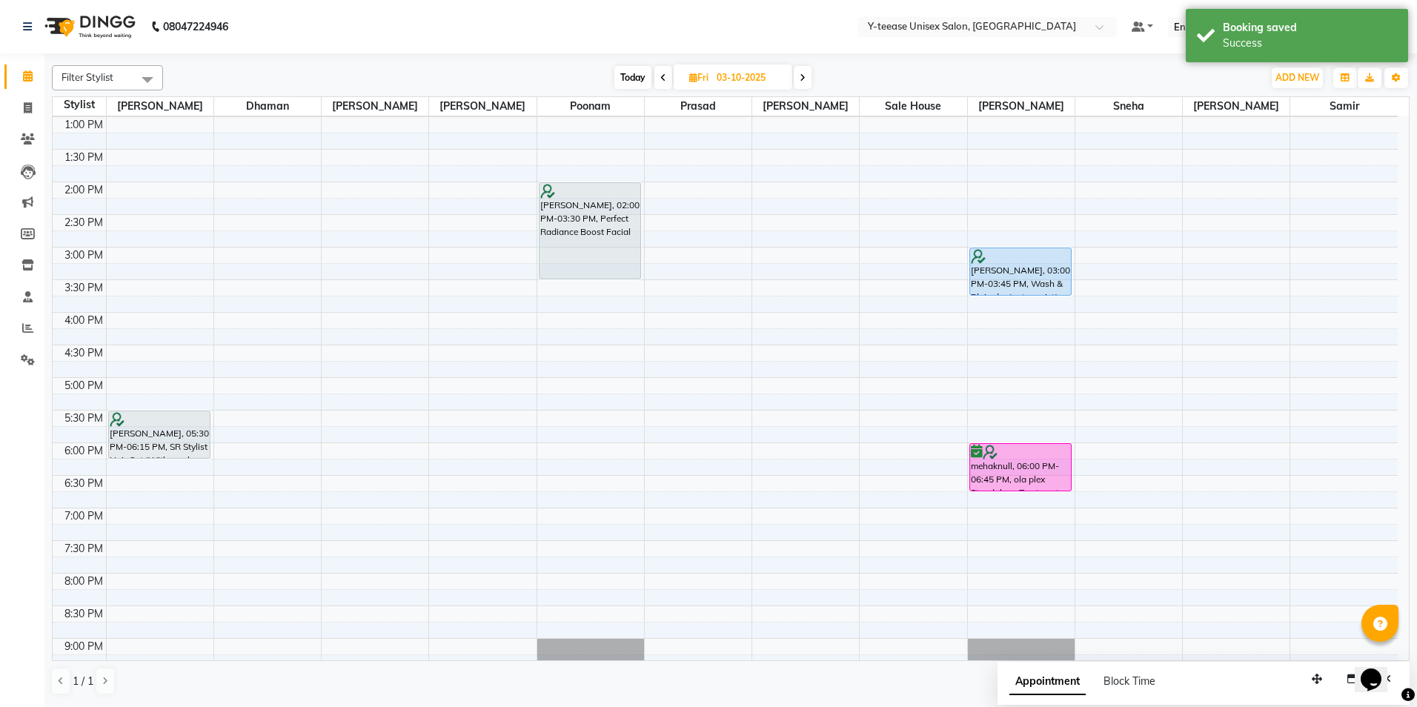
scroll to position [211, 0]
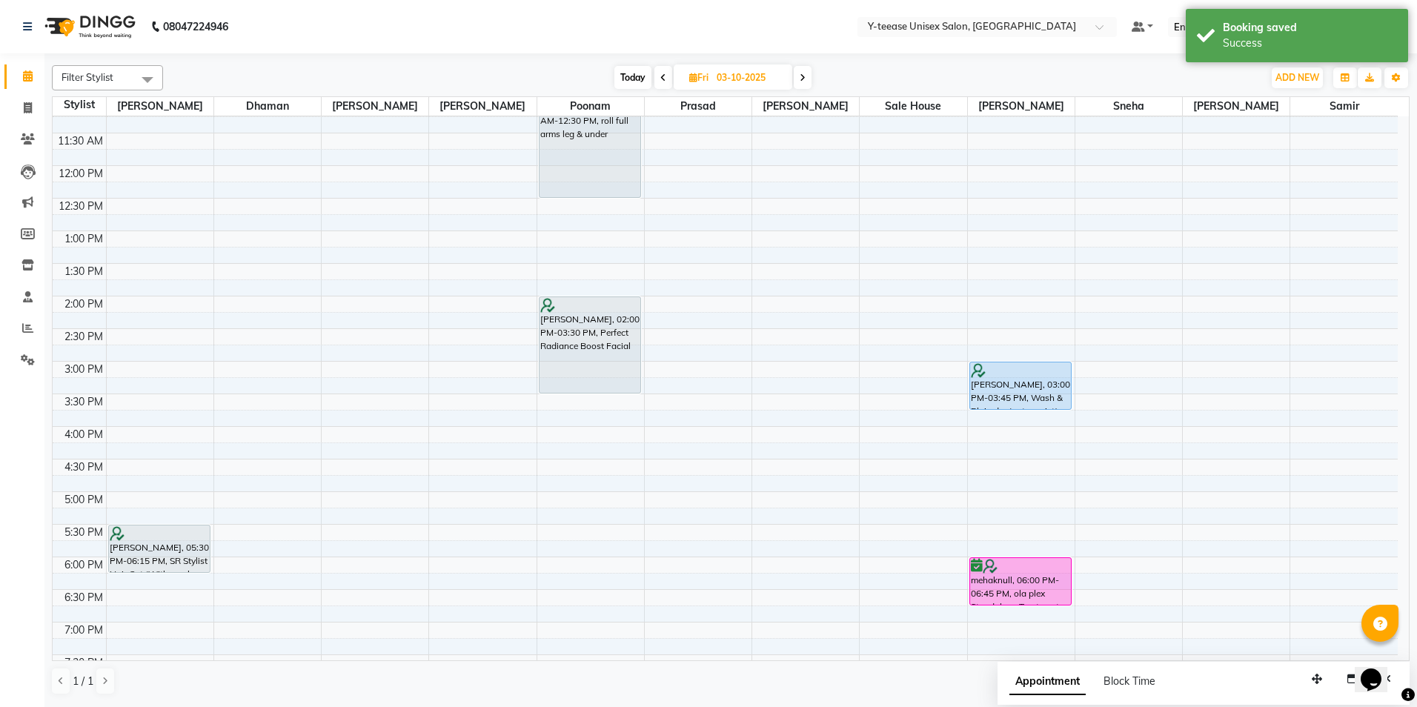
click at [809, 77] on span at bounding box center [803, 77] width 18 height 23
type input "04-10-2025"
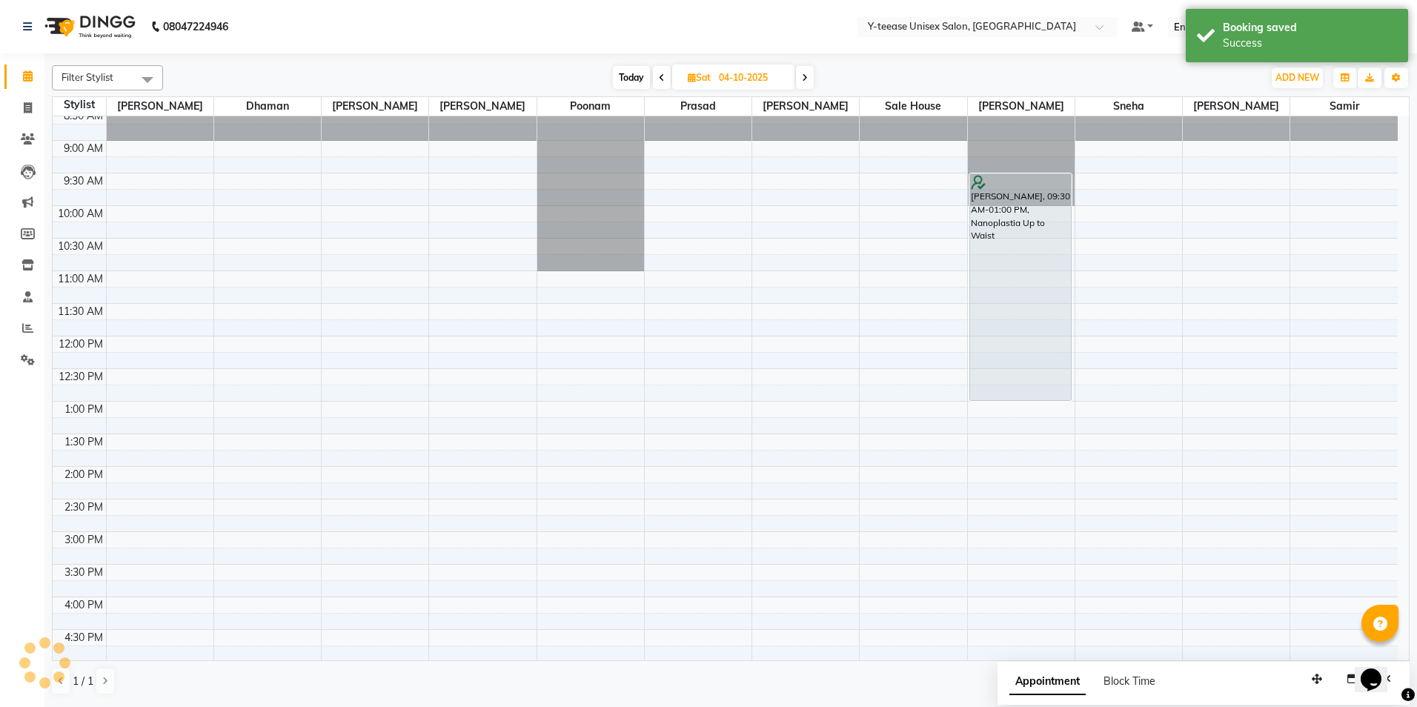
scroll to position [0, 0]
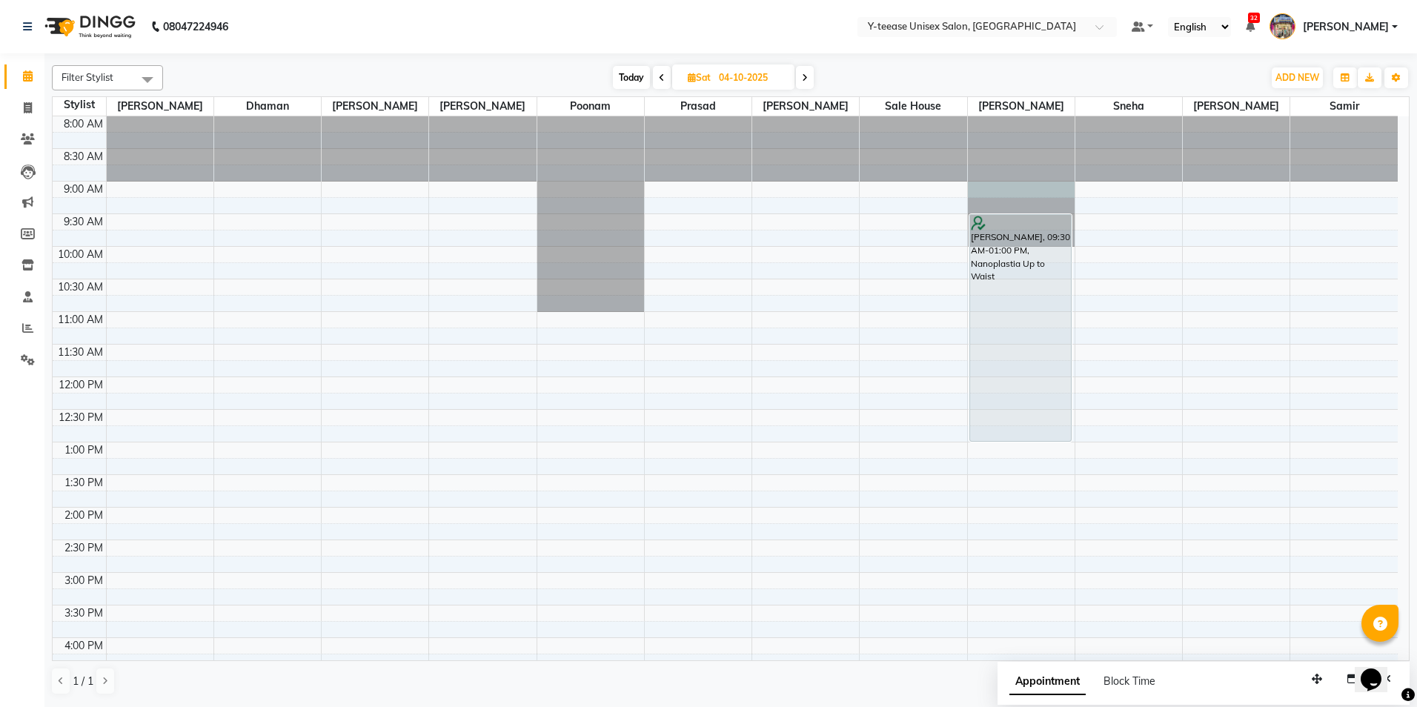
click at [1027, 116] on div at bounding box center [1021, 116] width 107 height 0
select select "56"
select select "540"
select select "tentative"
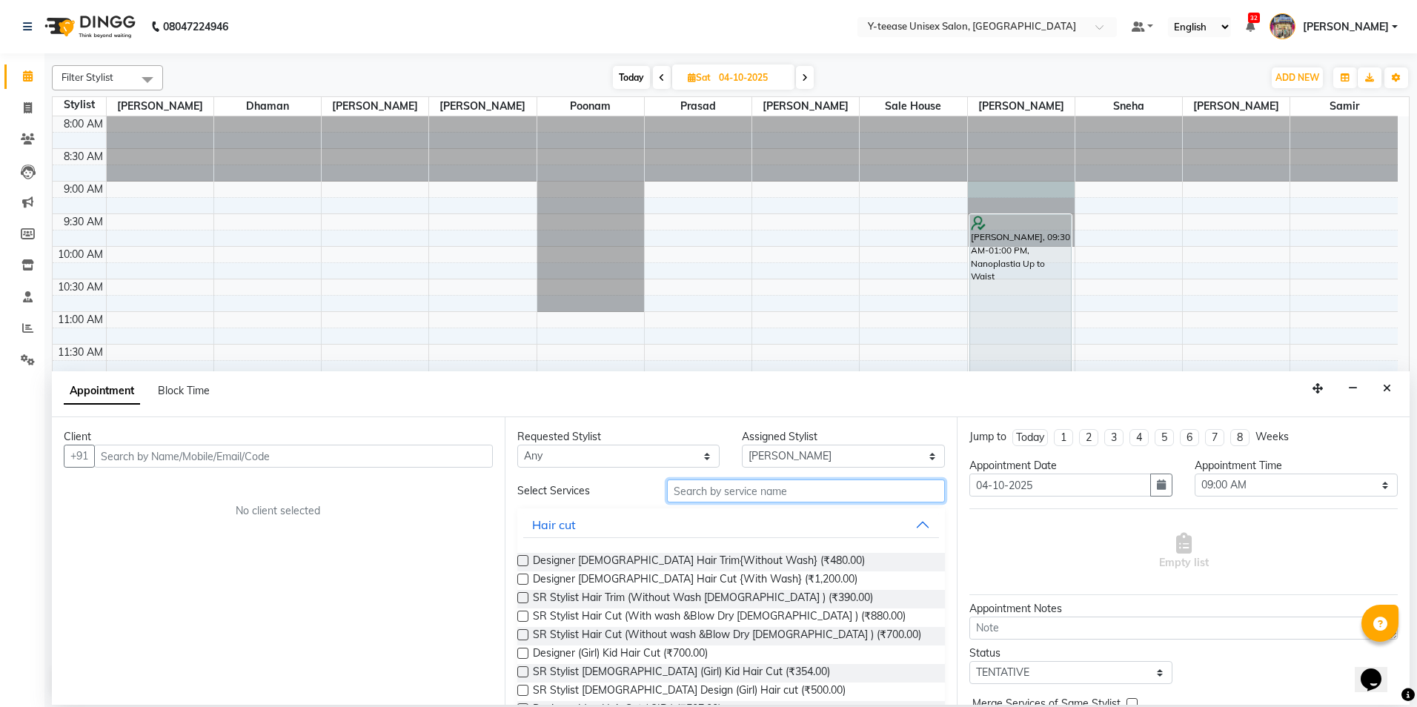
click at [740, 497] on input "text" at bounding box center [806, 491] width 278 height 23
type input "s"
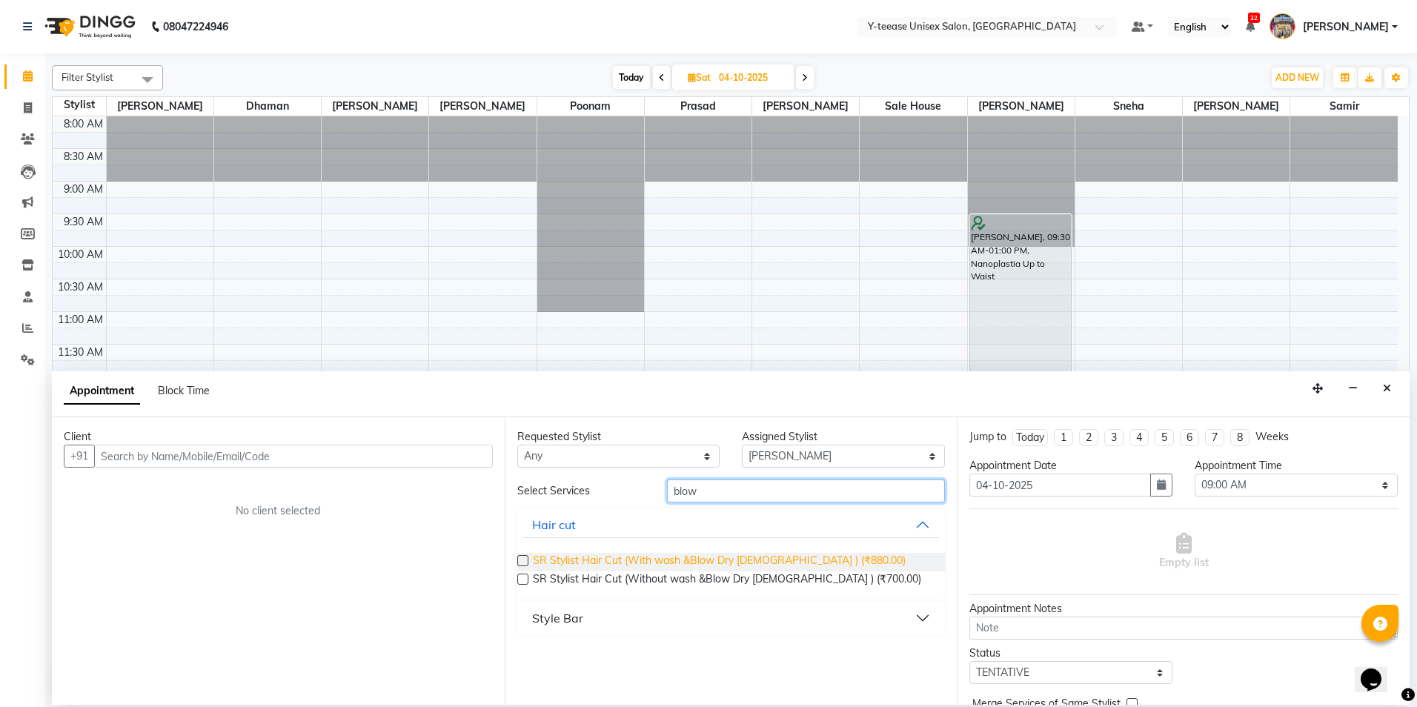
type input "blow"
click at [720, 569] on span "SR Stylist Hair Cut (With wash &Blow Dry [DEMOGRAPHIC_DATA] ) (₹880.00)" at bounding box center [719, 562] width 373 height 19
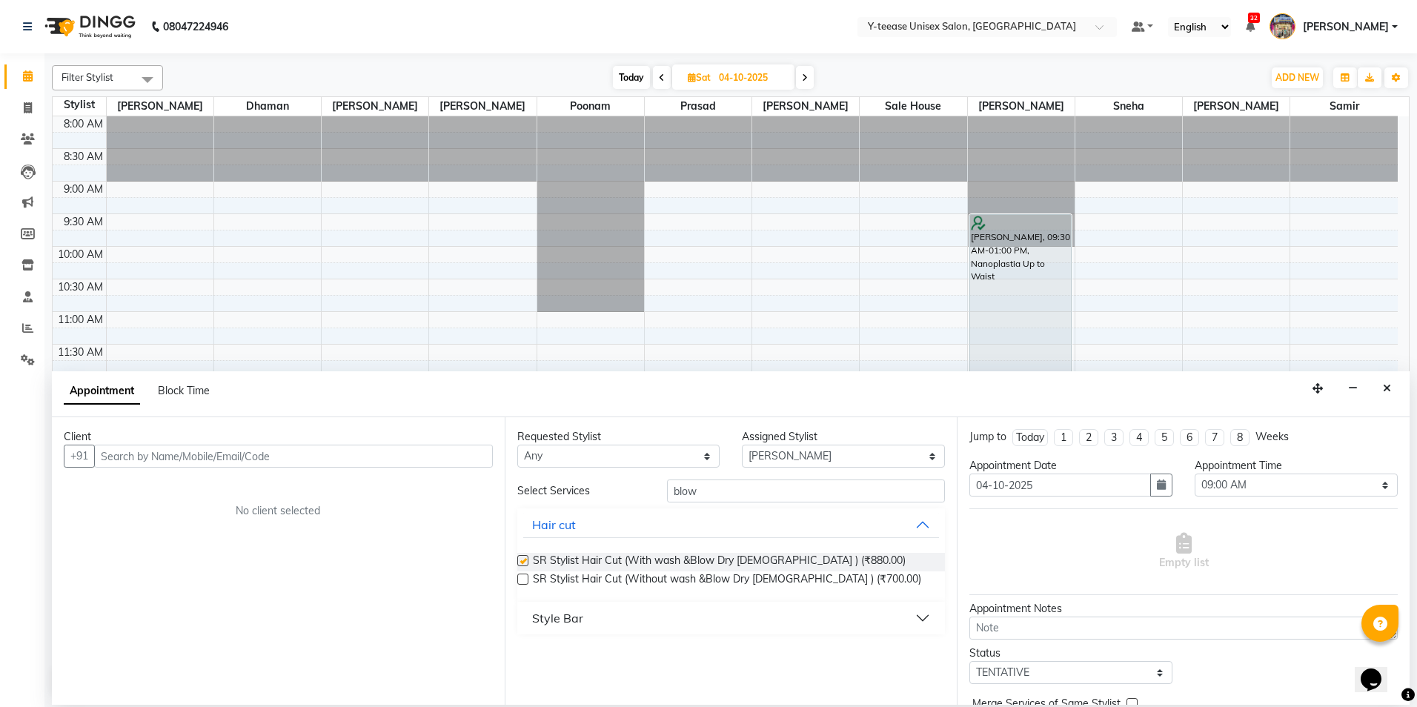
checkbox input "false"
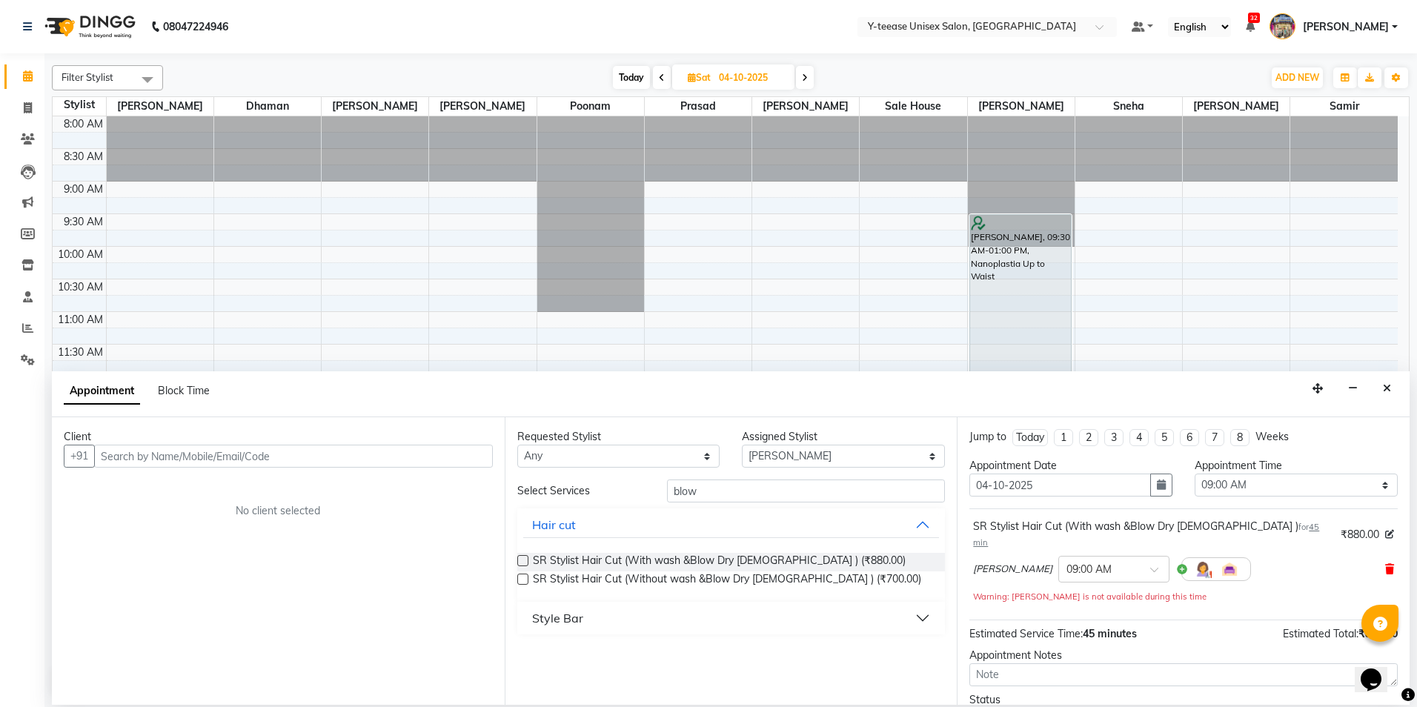
click at [1386, 564] on icon at bounding box center [1390, 569] width 9 height 10
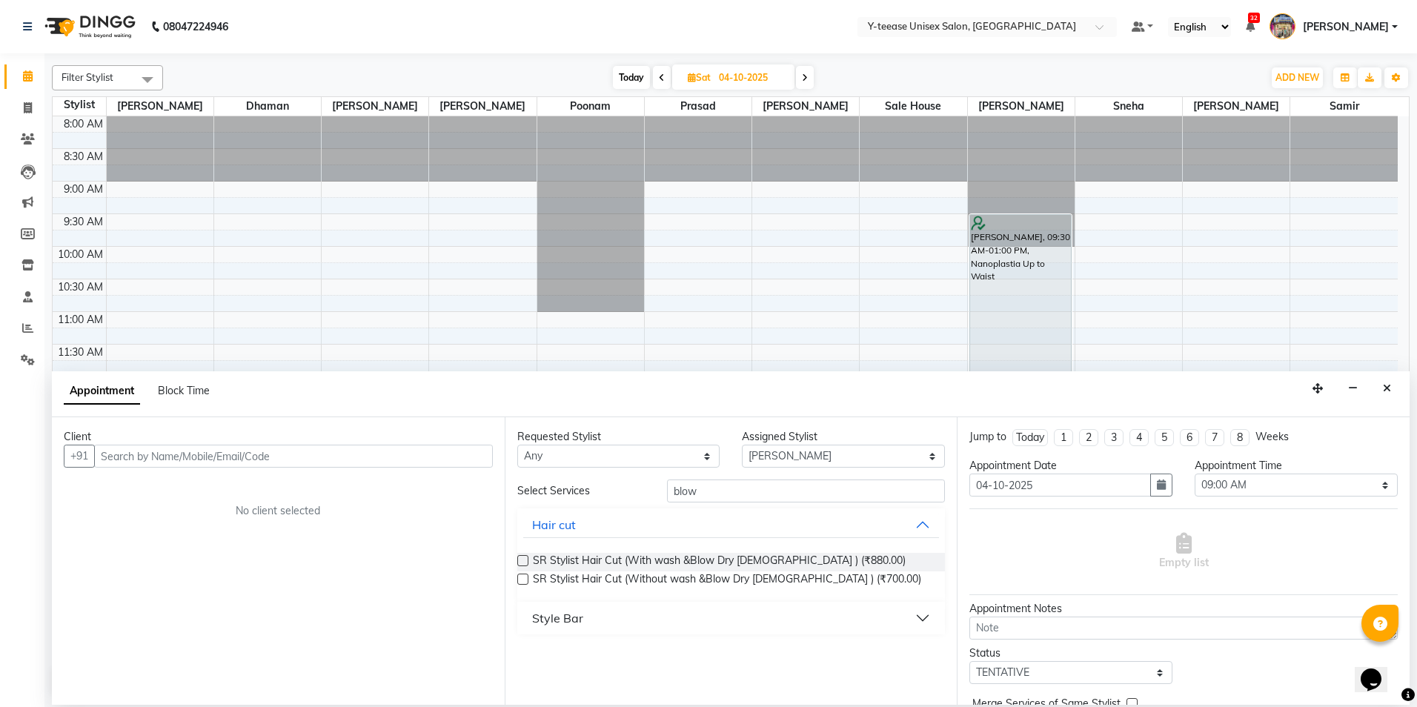
click at [705, 622] on button "Style Bar" at bounding box center [731, 618] width 417 height 27
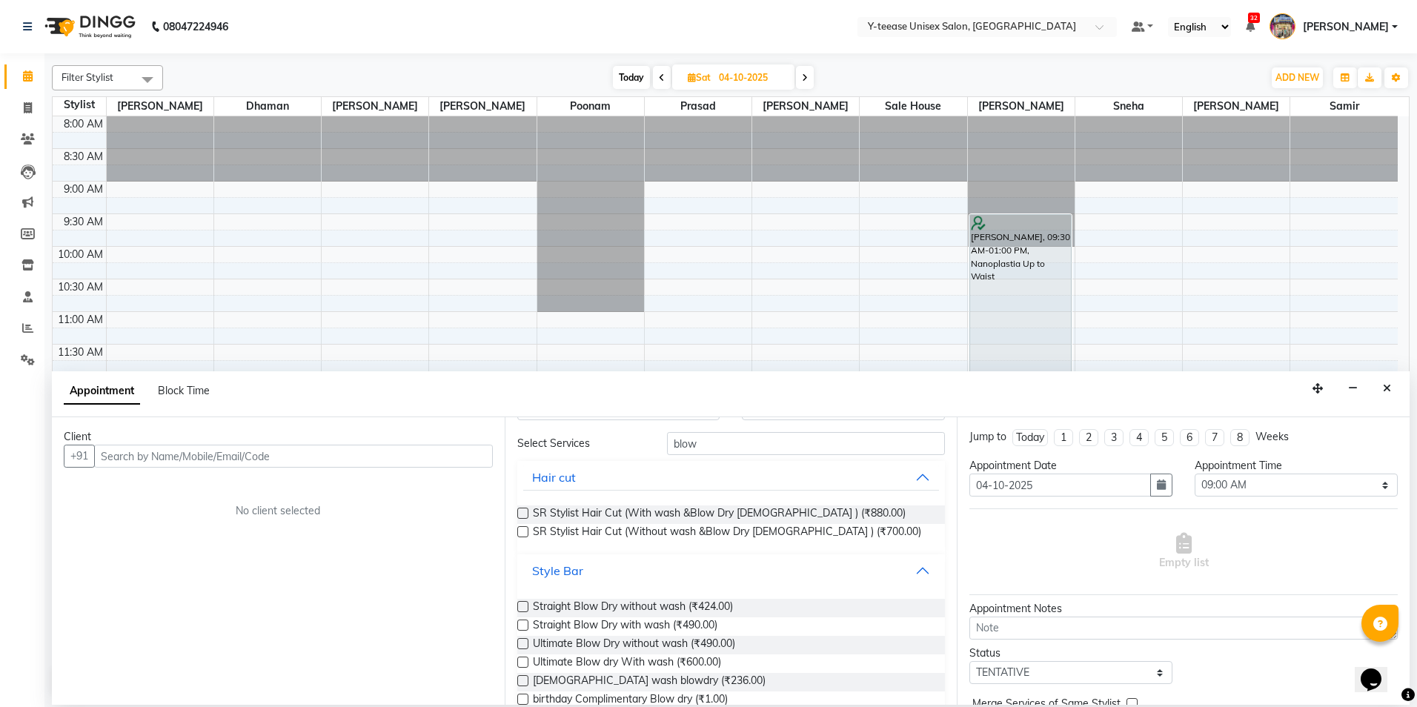
scroll to position [76, 0]
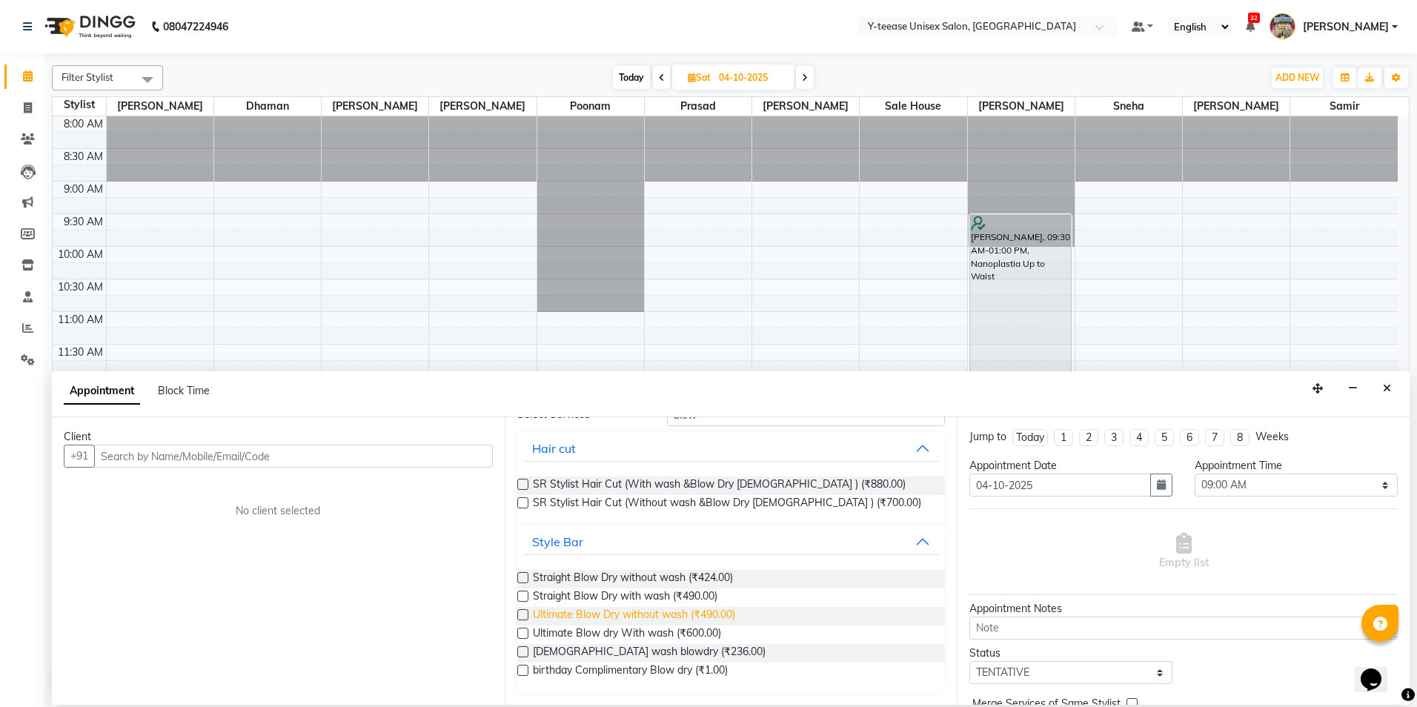
click at [694, 620] on span "Ultimate Blow Dry without wash (₹490.00)" at bounding box center [634, 616] width 202 height 19
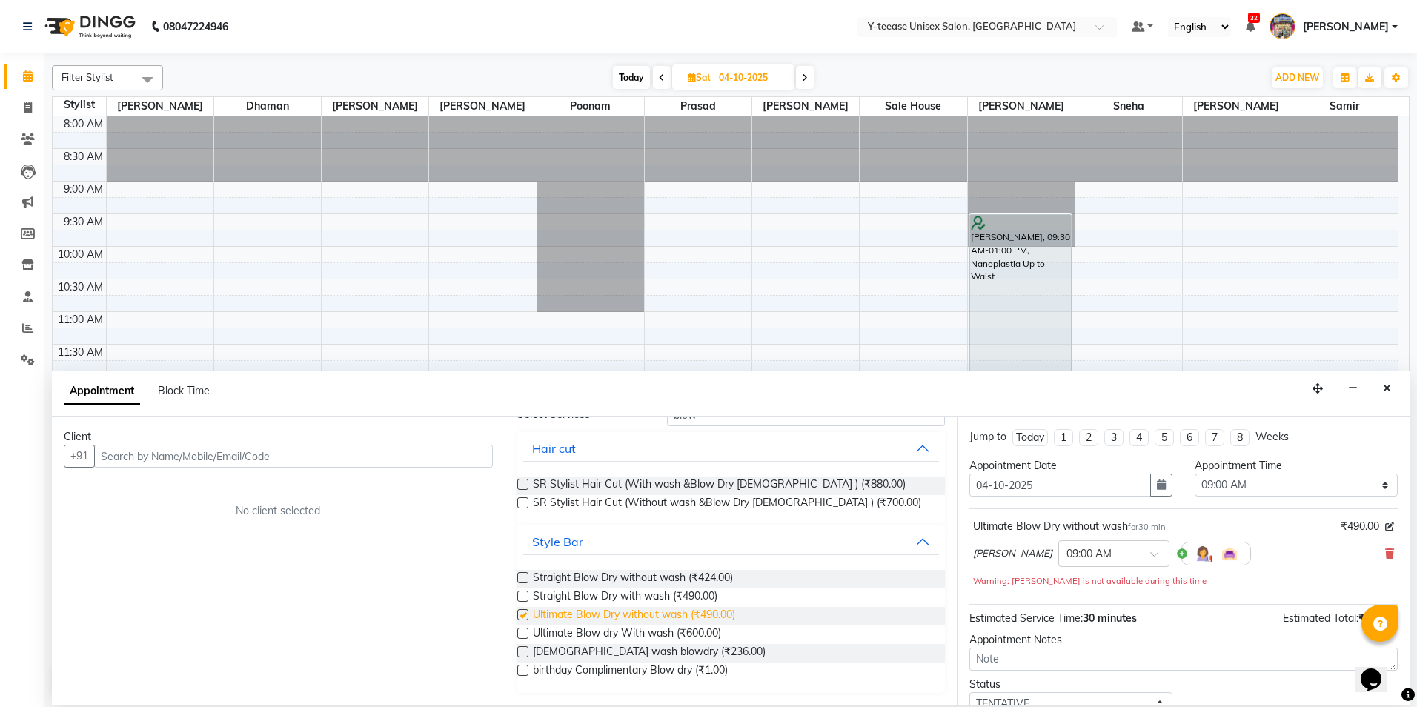
checkbox input "false"
click at [441, 454] on input "text" at bounding box center [293, 456] width 399 height 23
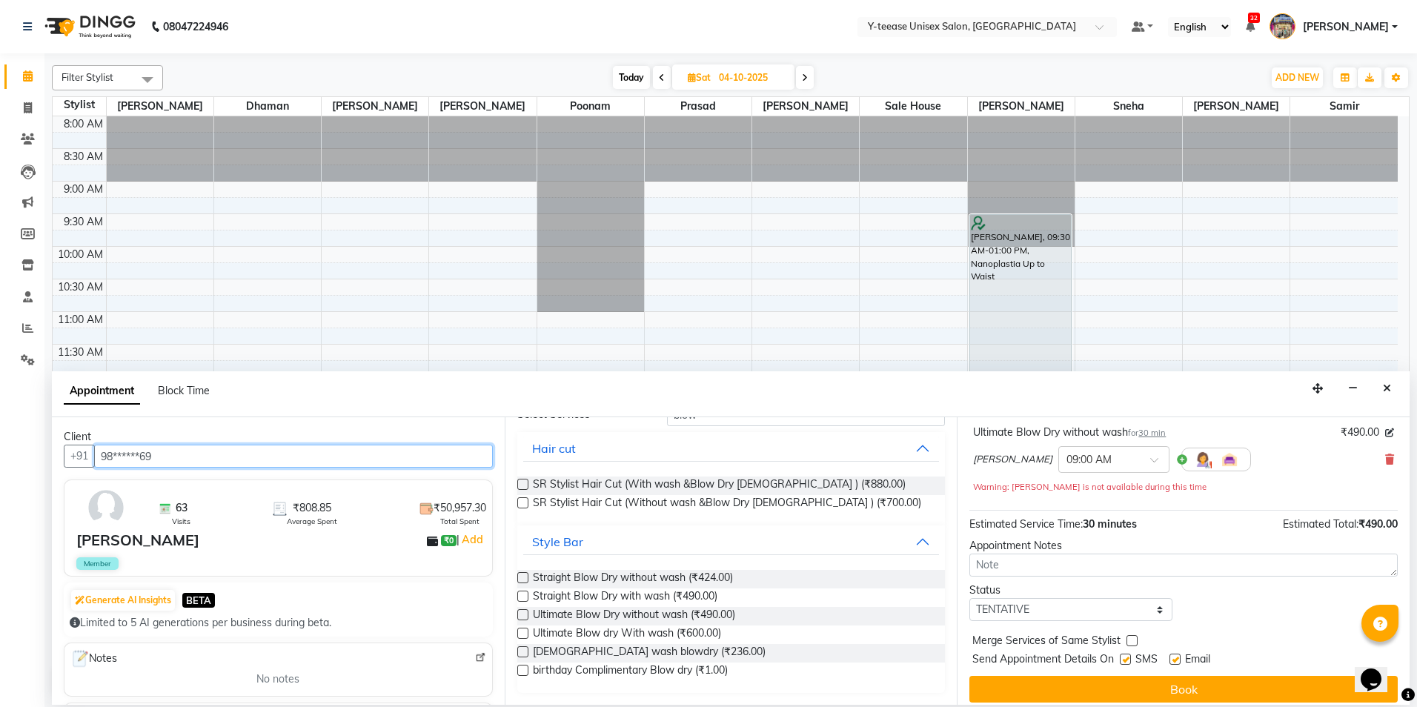
scroll to position [104, 0]
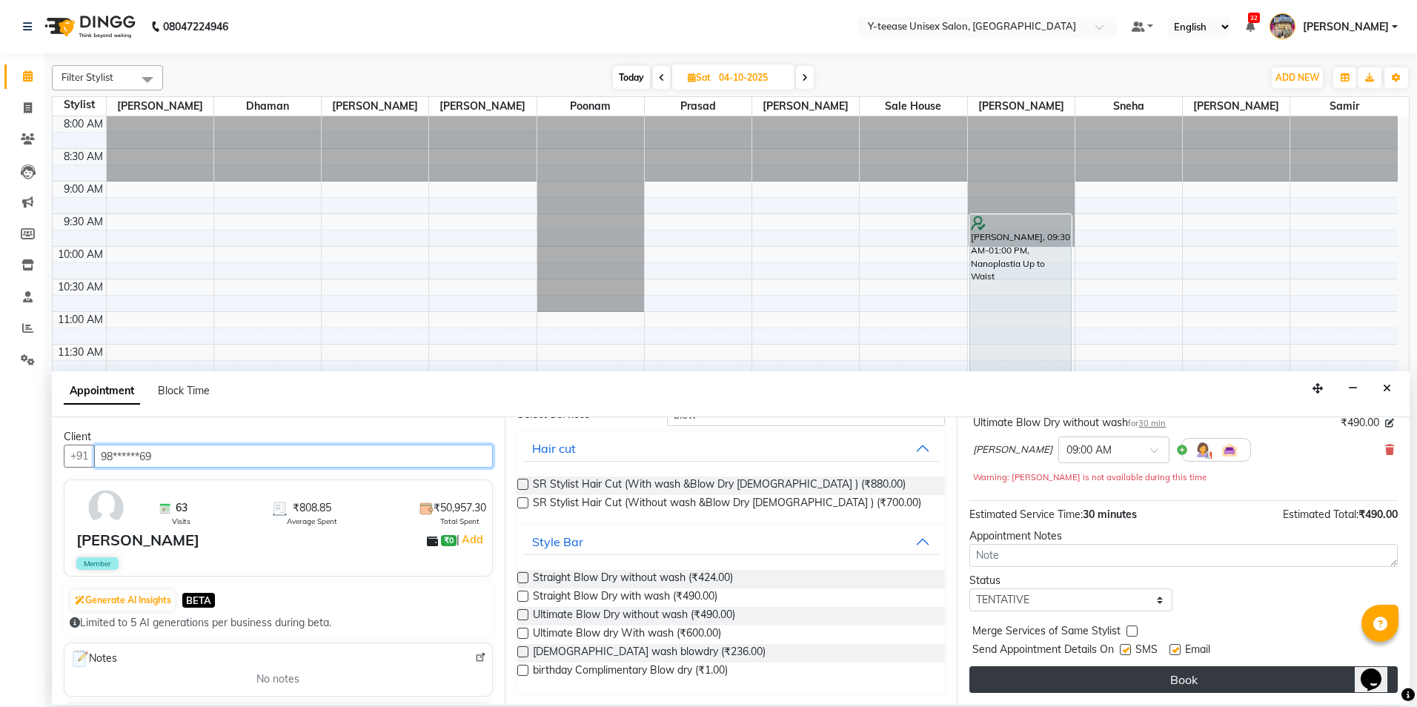
type input "98******69"
click at [1096, 674] on button "Book" at bounding box center [1184, 679] width 428 height 27
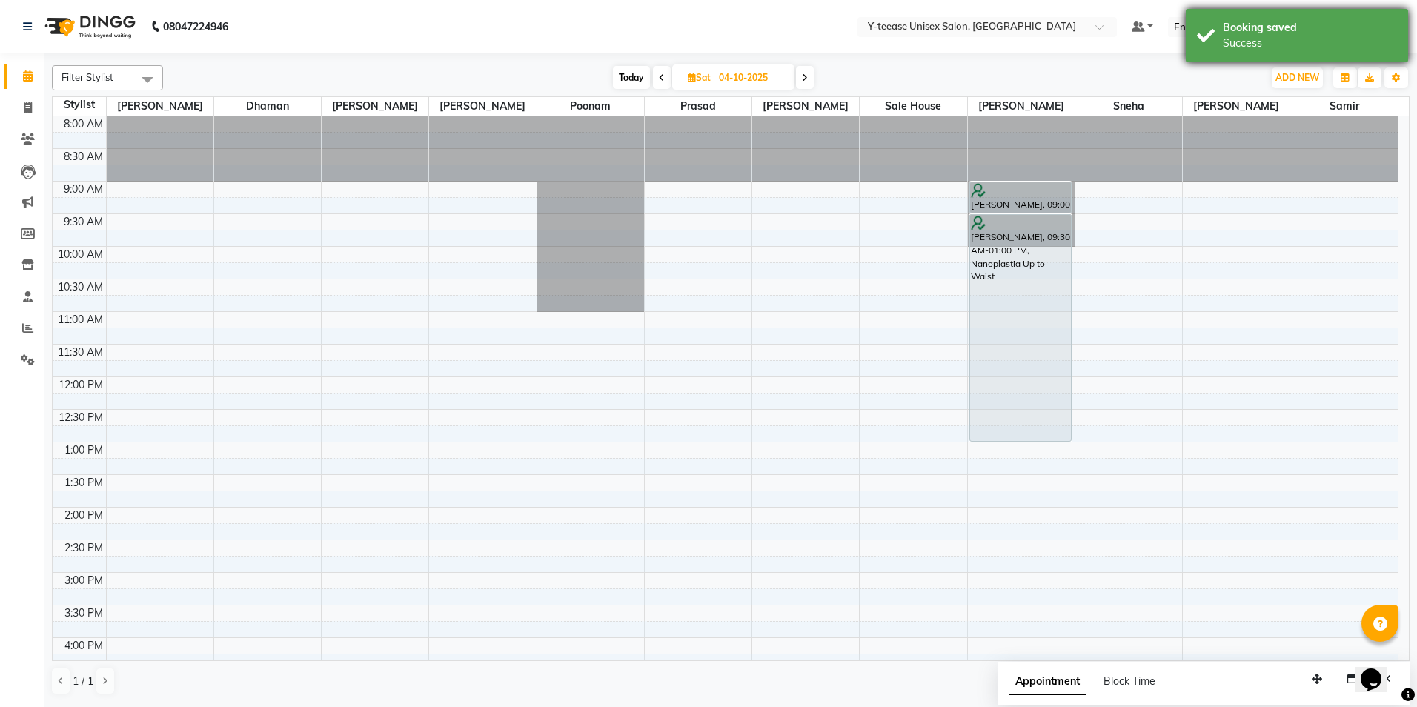
click at [1278, 14] on div "Booking saved Success" at bounding box center [1297, 35] width 222 height 53
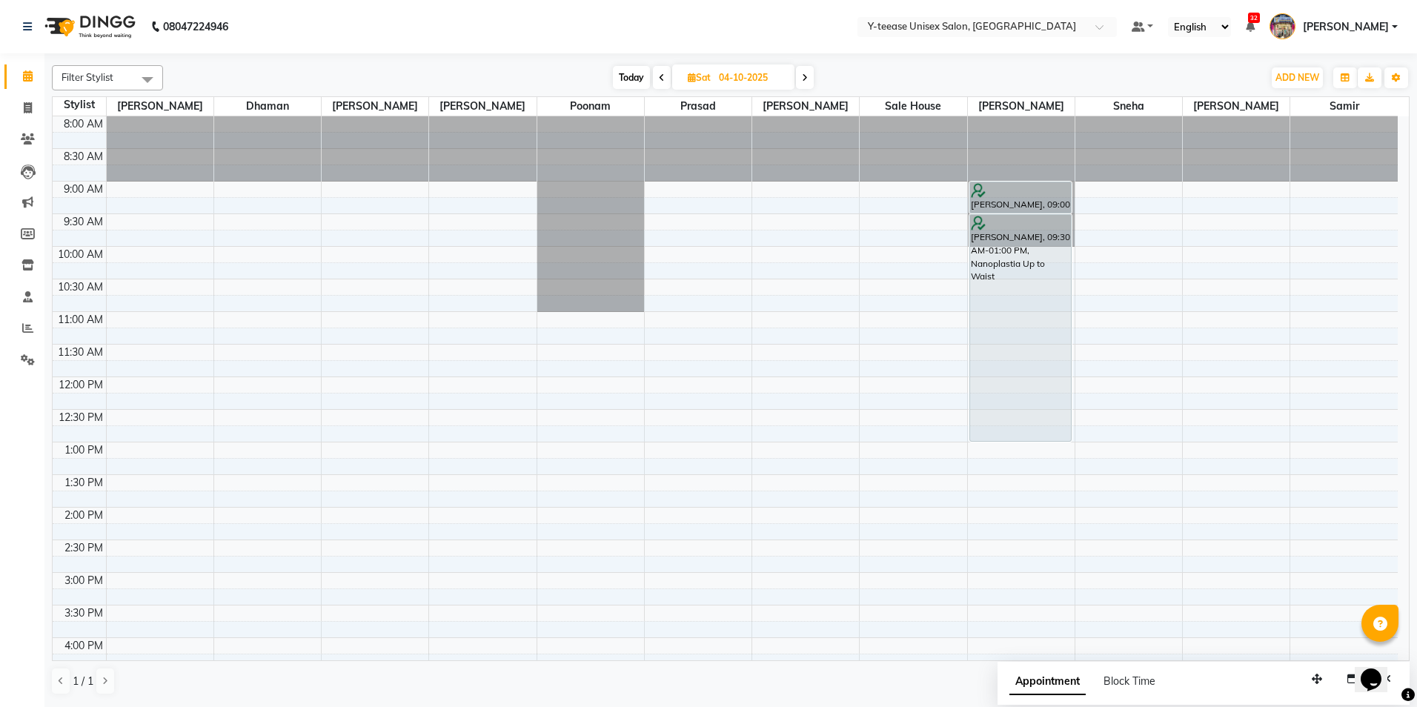
click at [663, 79] on icon at bounding box center [662, 77] width 6 height 9
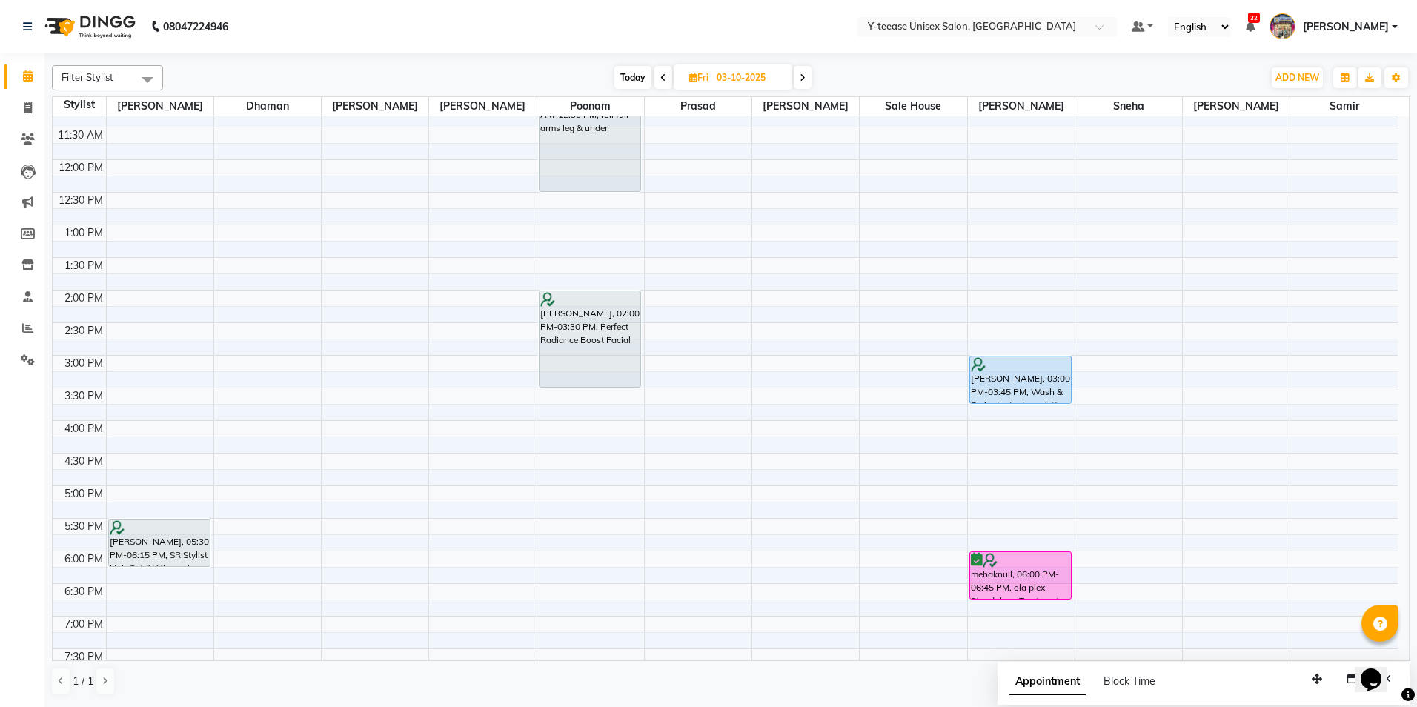
scroll to position [363, 0]
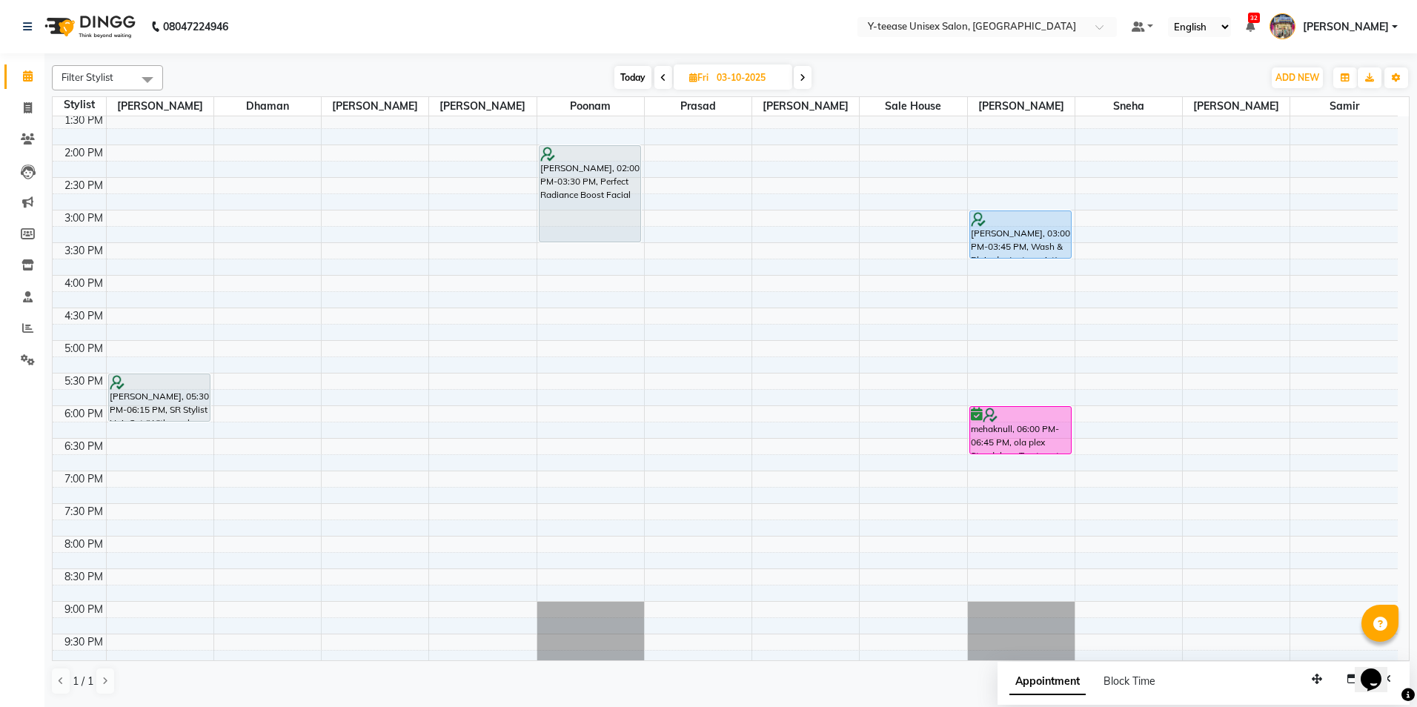
click at [632, 70] on span "Today" at bounding box center [633, 77] width 37 height 23
type input "01-10-2025"
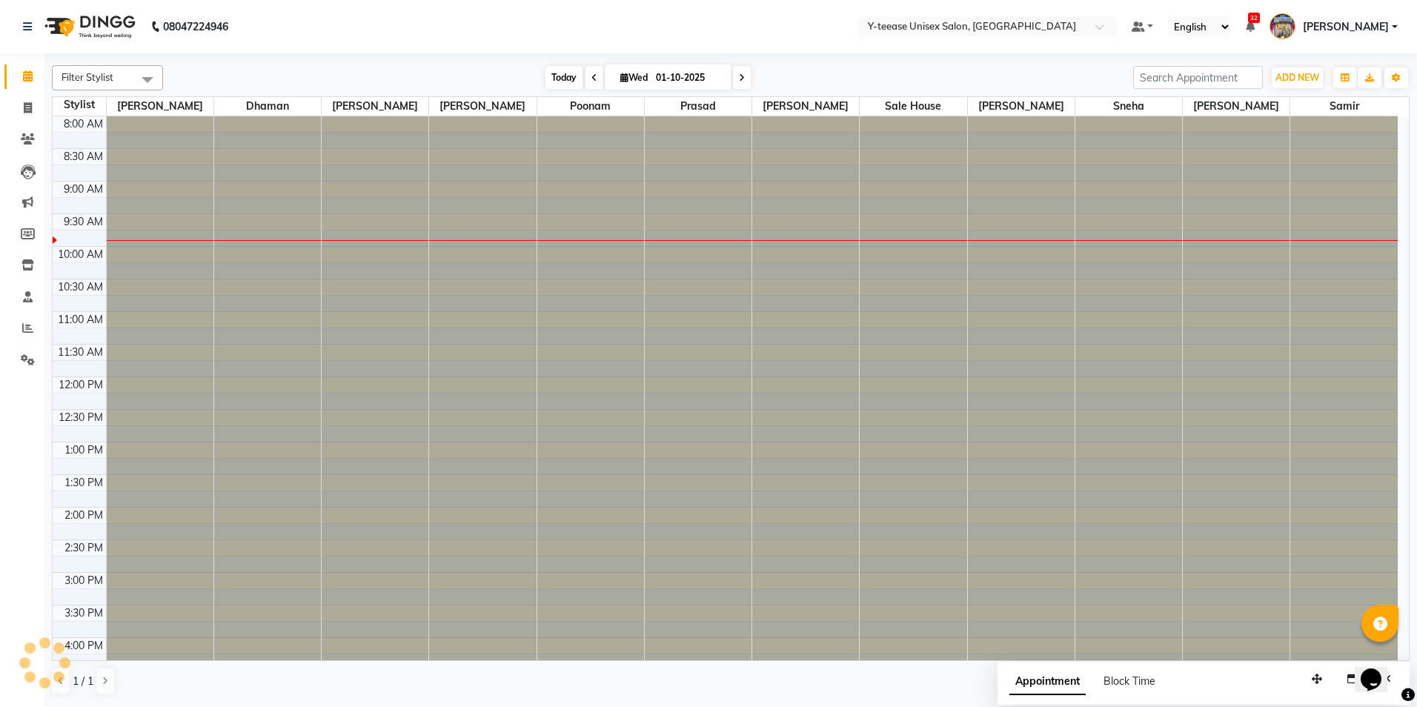
scroll to position [66, 0]
